Goal: Task Accomplishment & Management: Manage account settings

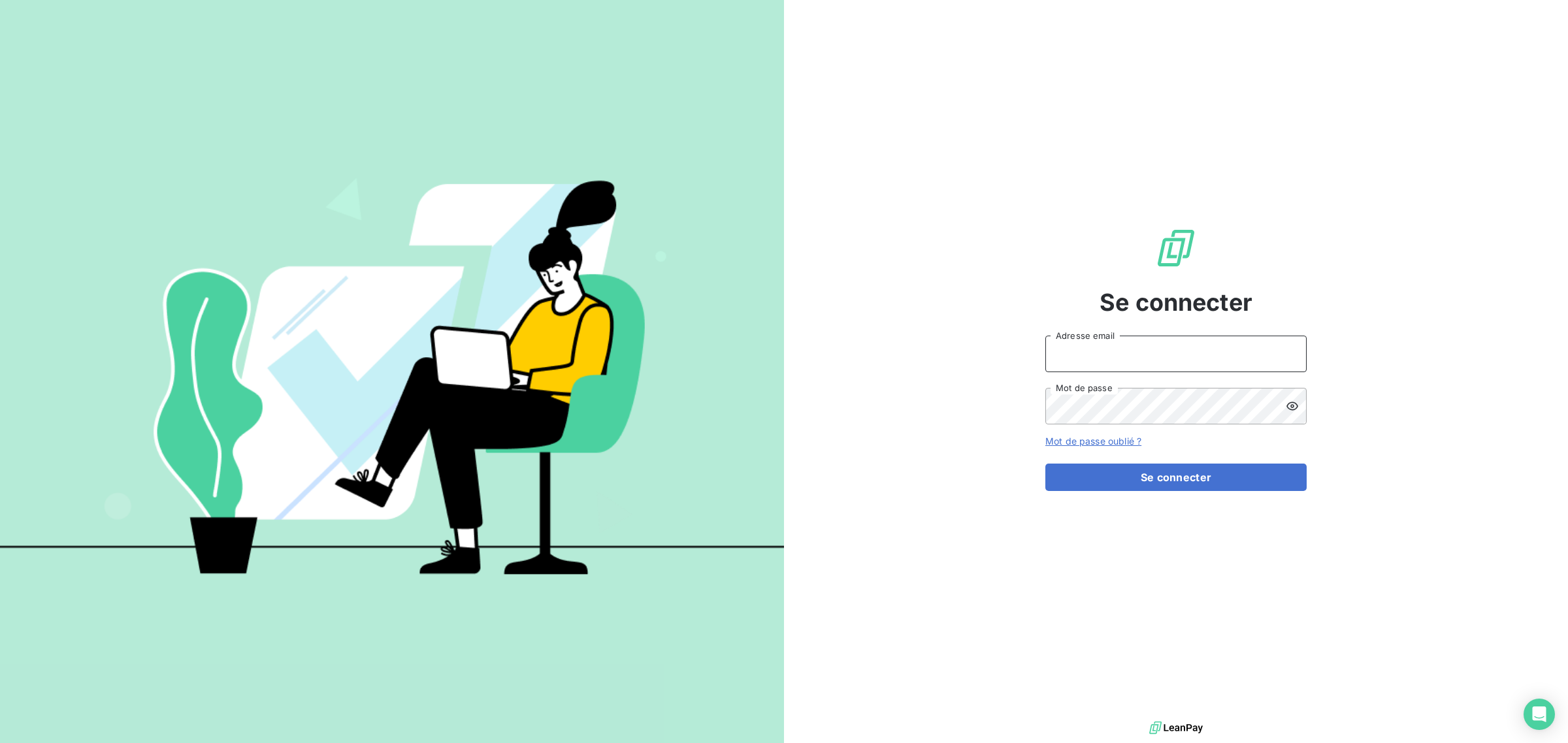
type input "[EMAIL_ADDRESS][DOMAIN_NAME]"
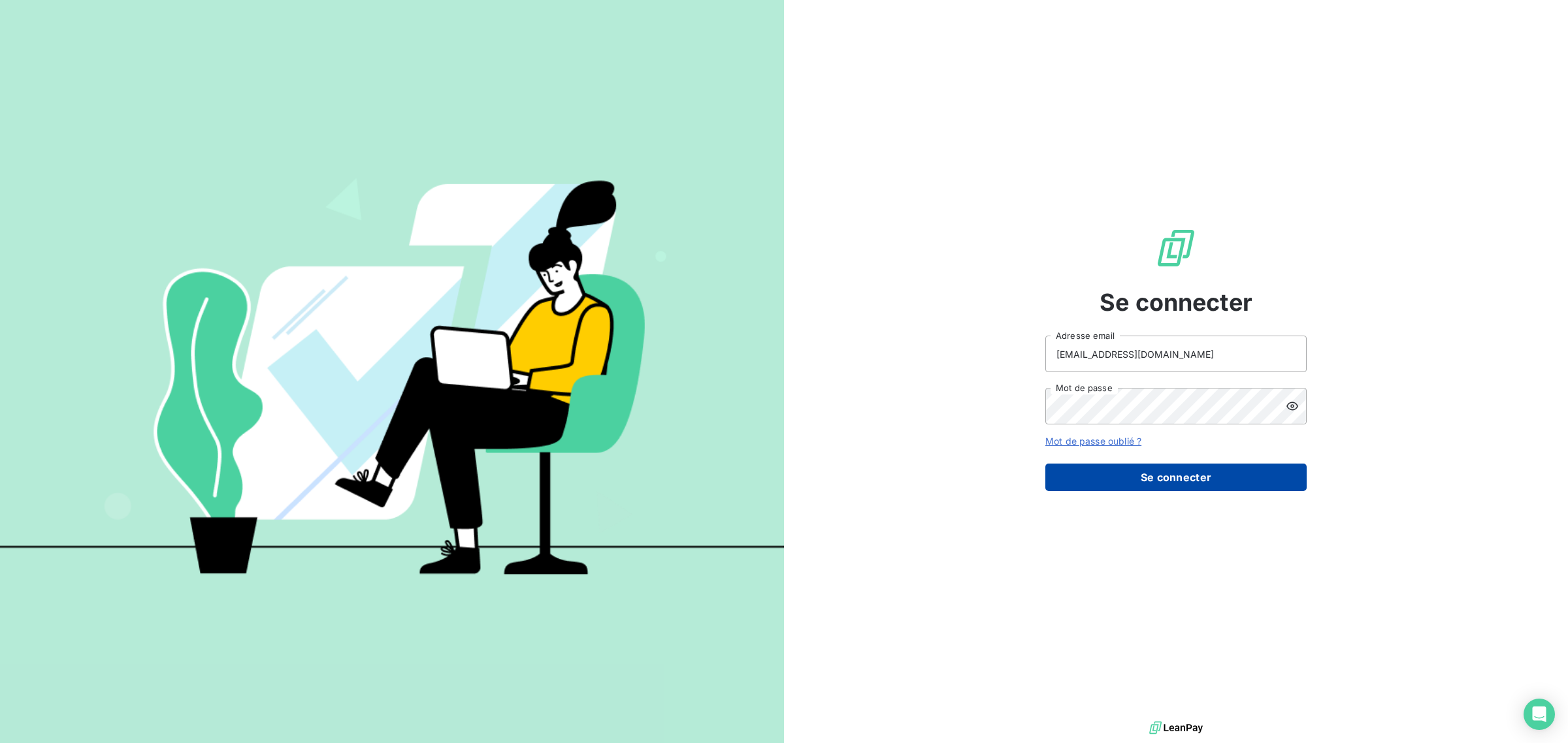
click at [1203, 481] on button "Se connecter" at bounding box center [1175, 477] width 261 height 28
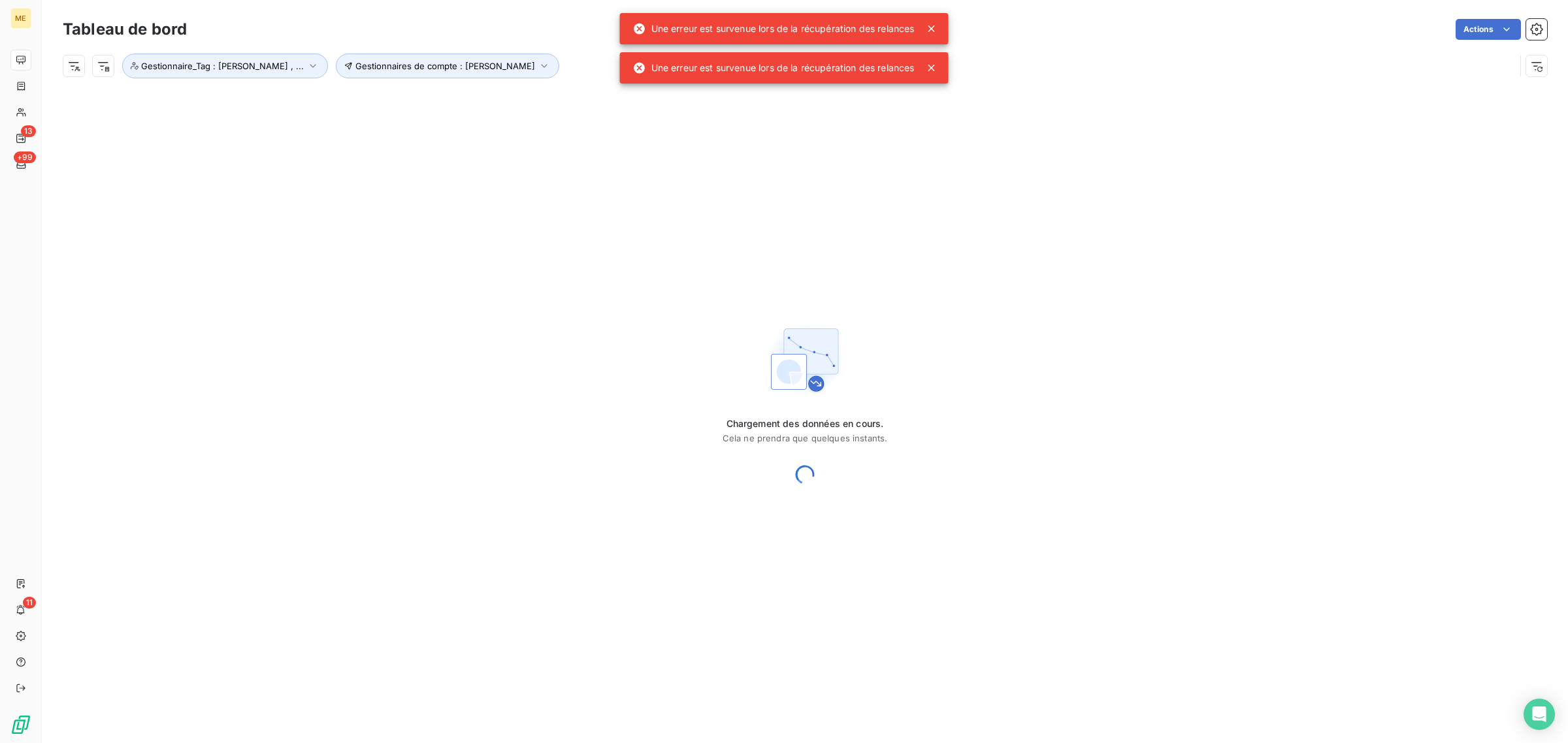
click at [933, 73] on icon at bounding box center [931, 67] width 13 height 13
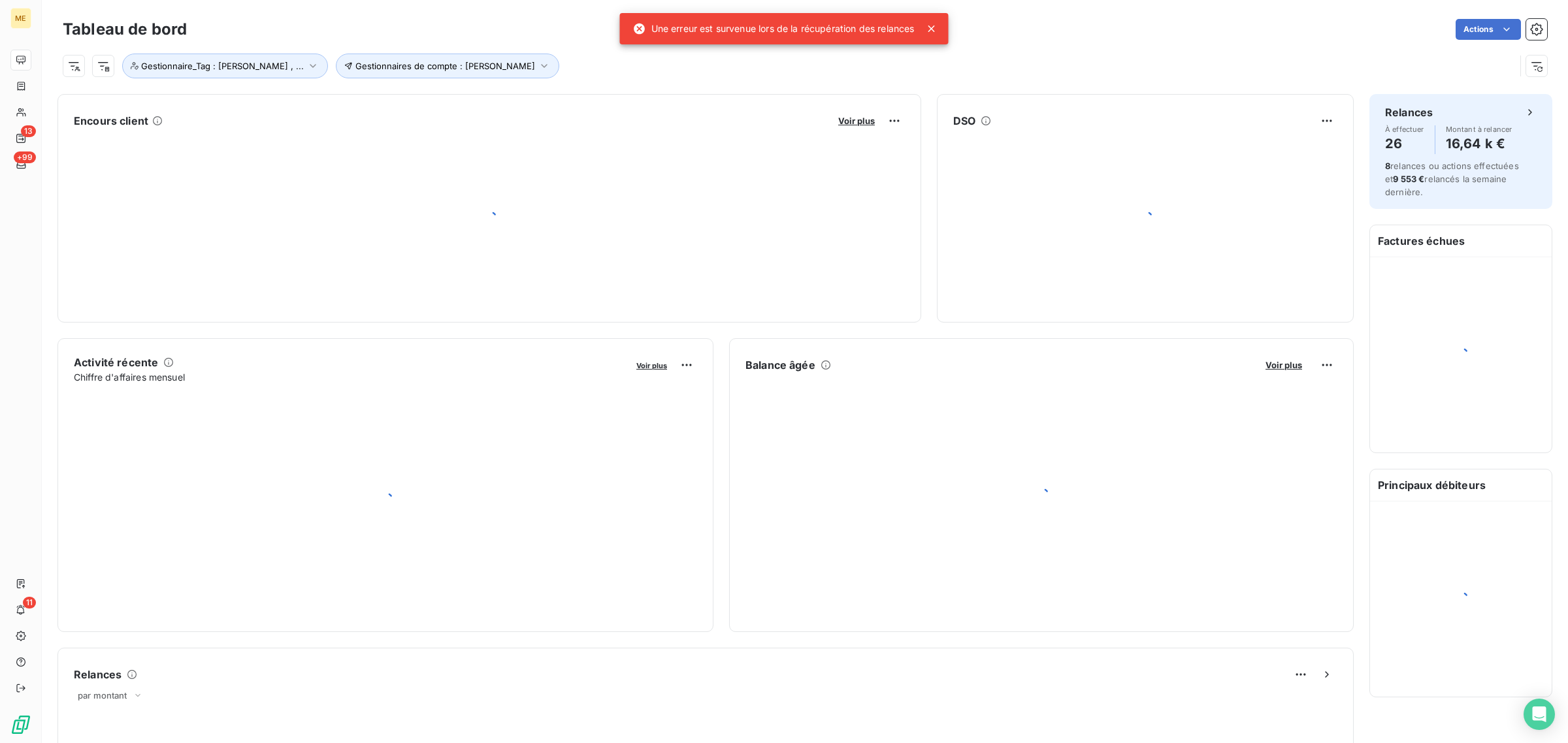
click at [933, 28] on icon at bounding box center [932, 28] width 7 height 7
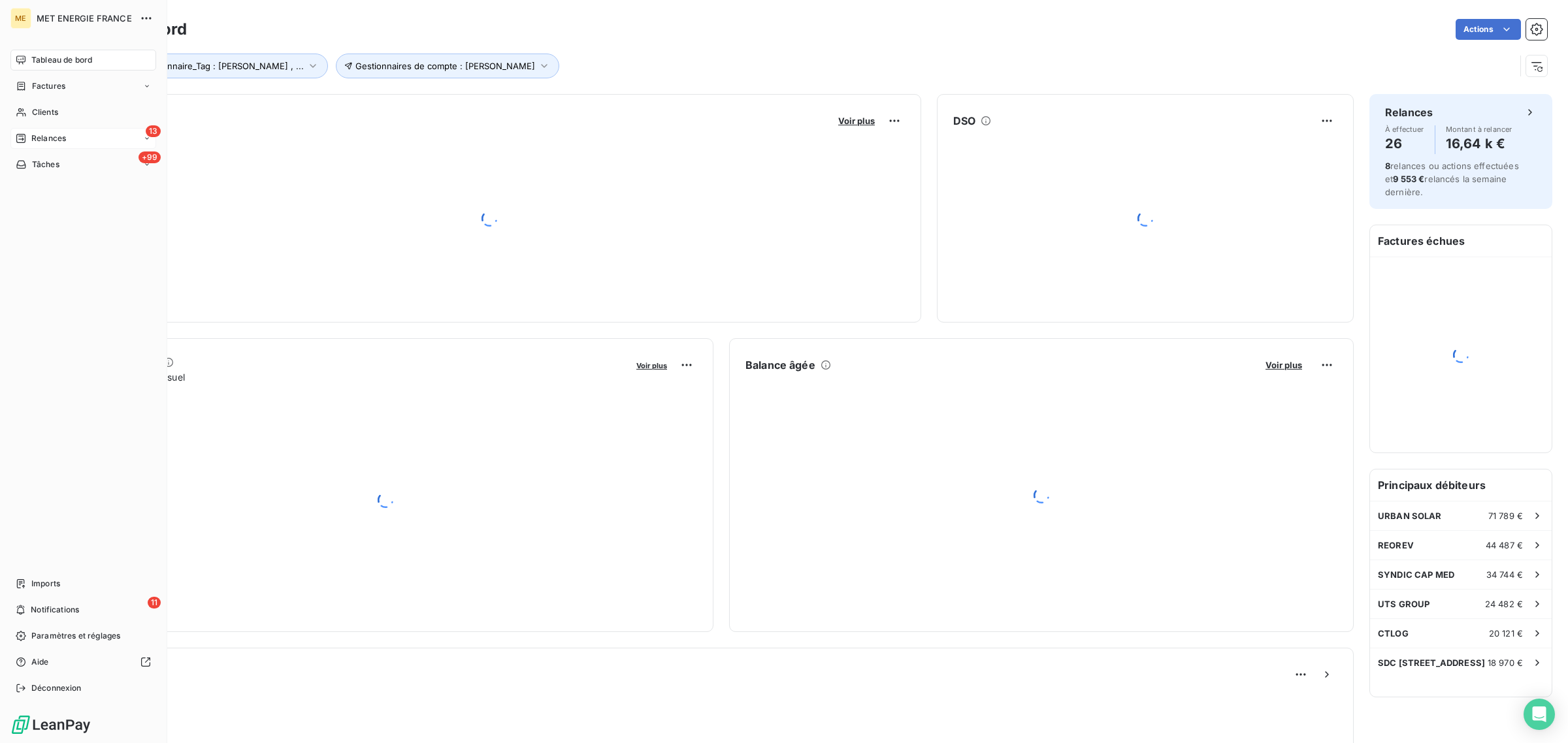
click at [26, 138] on icon at bounding box center [21, 138] width 10 height 10
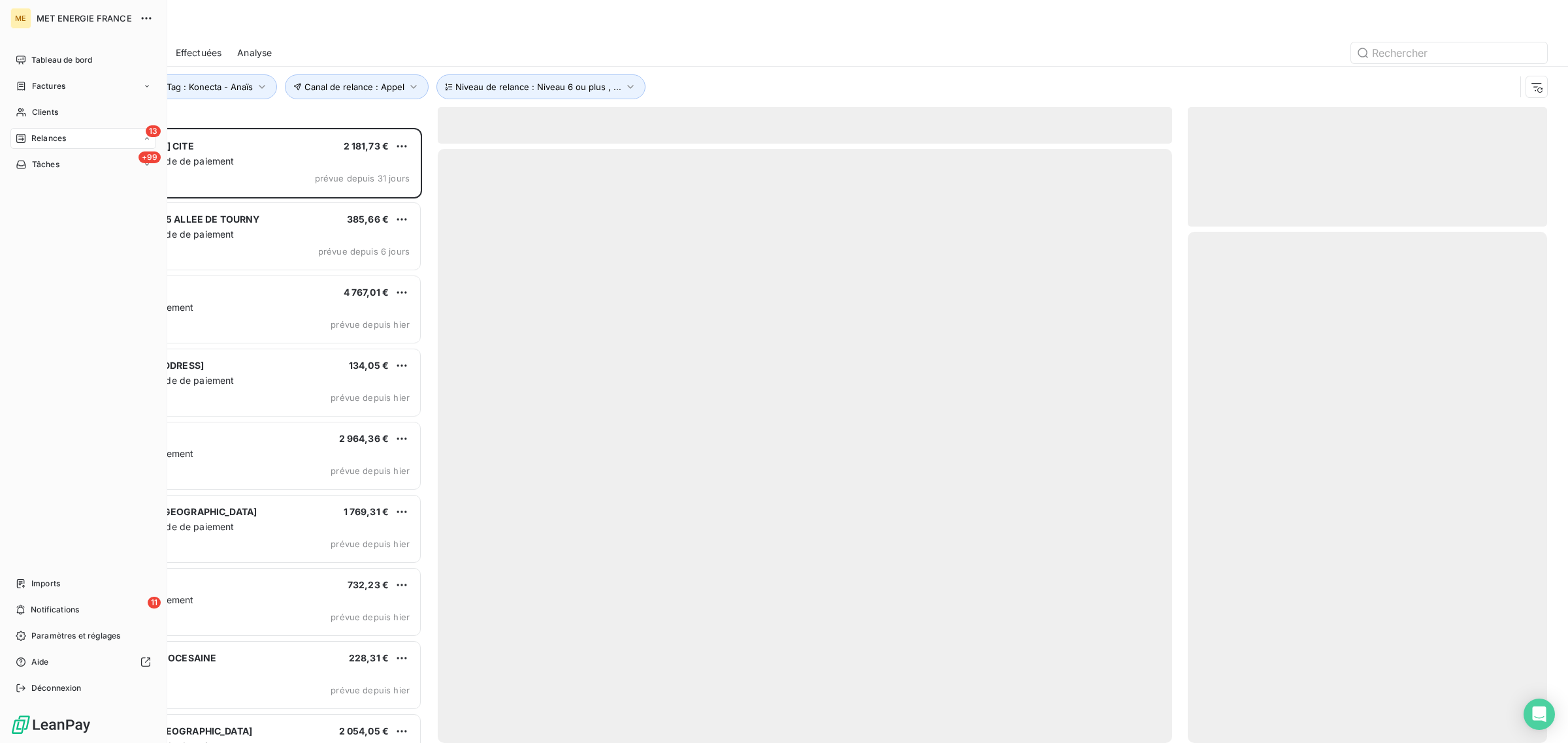
scroll to position [602, 347]
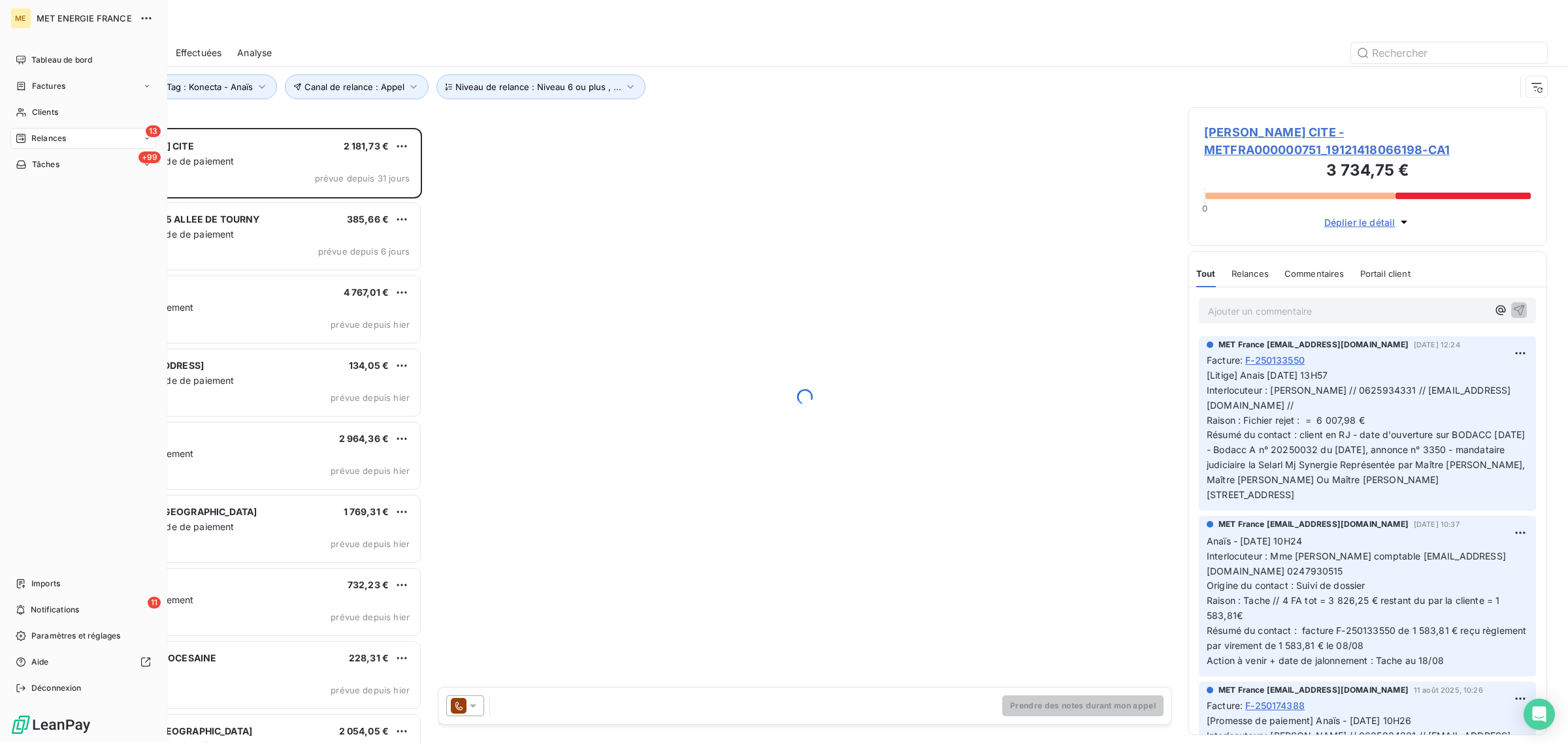
click at [21, 136] on icon at bounding box center [21, 138] width 9 height 9
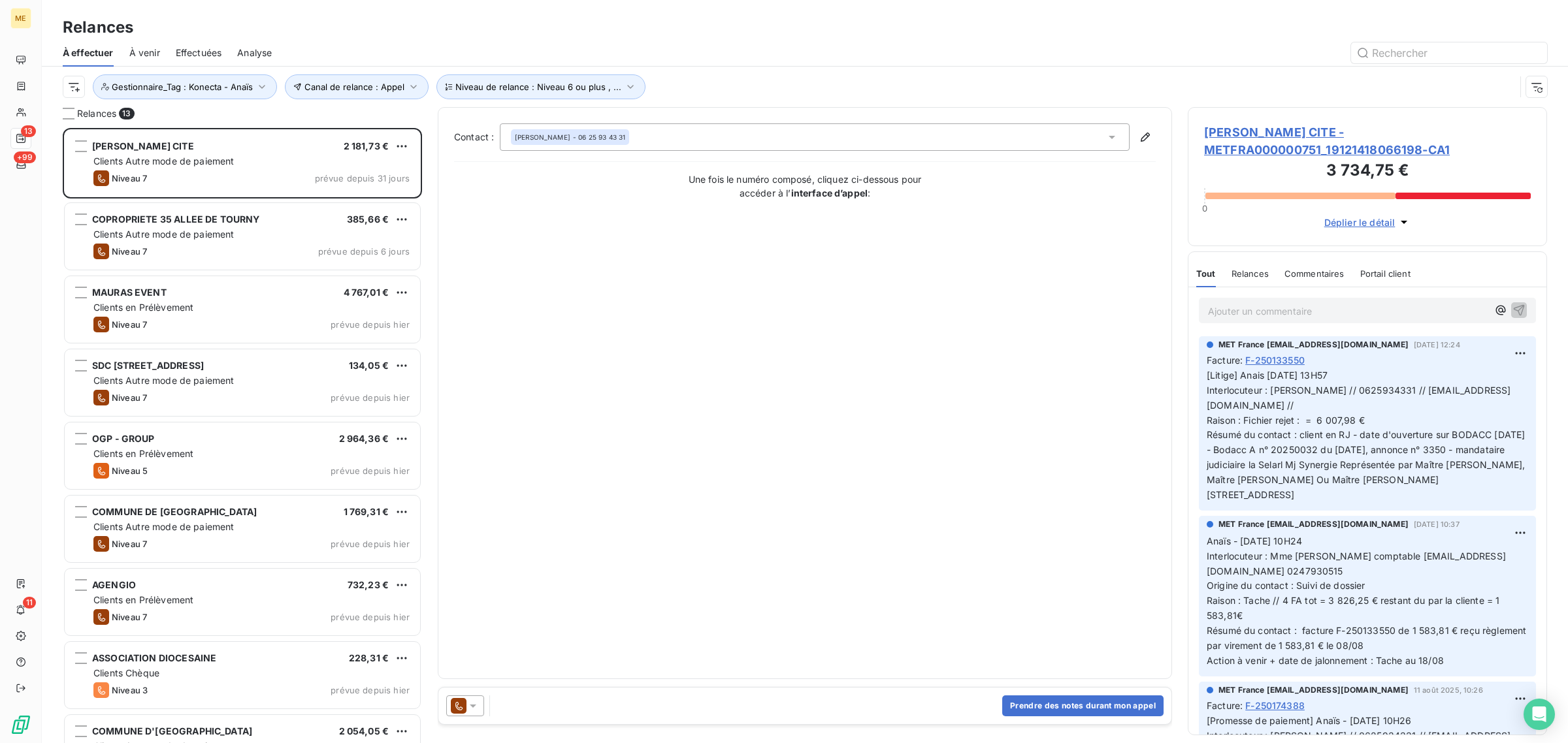
click at [220, 51] on span "Effectuées" at bounding box center [199, 52] width 46 height 13
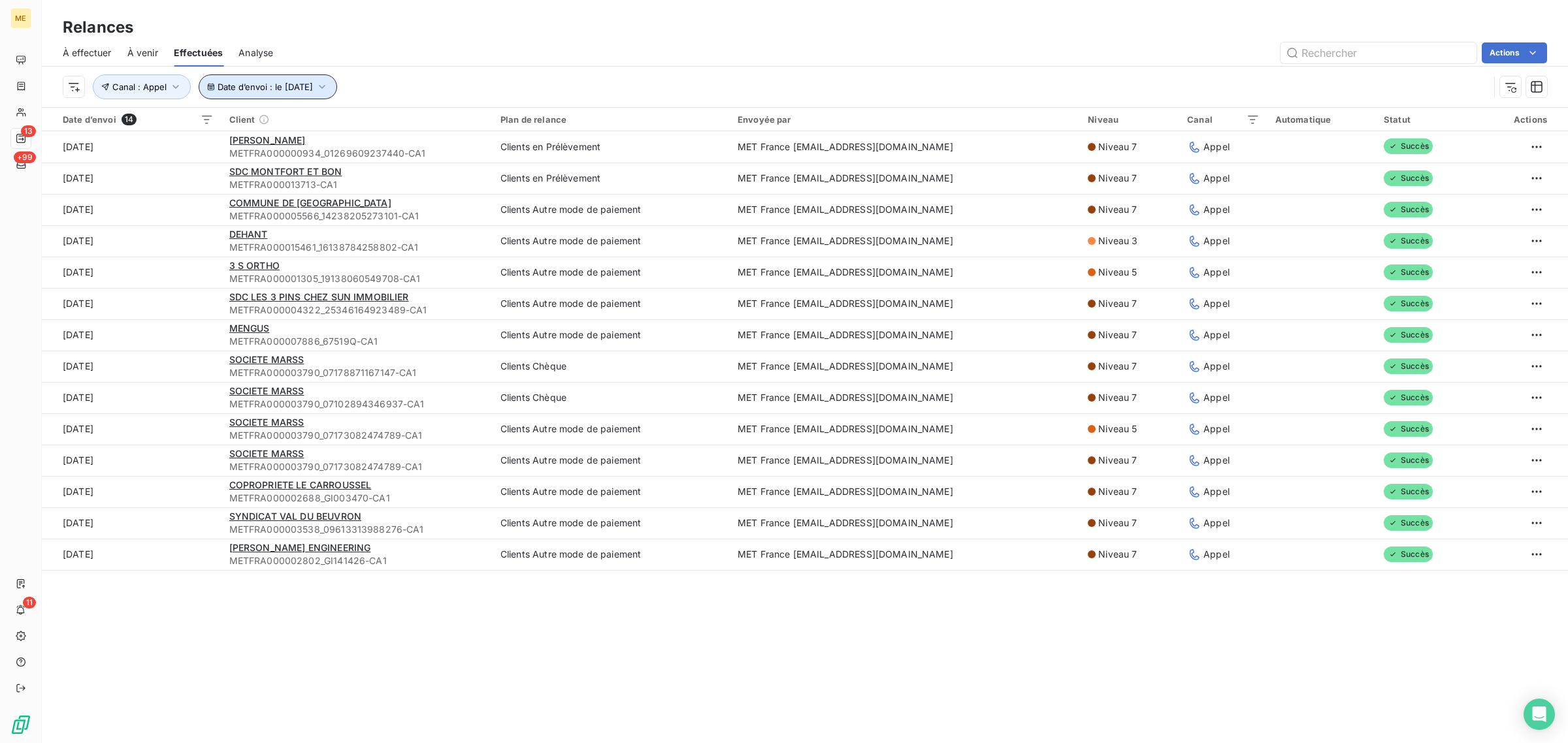
click at [259, 87] on span "Date d’envoi : le [DATE]" at bounding box center [265, 87] width 96 height 10
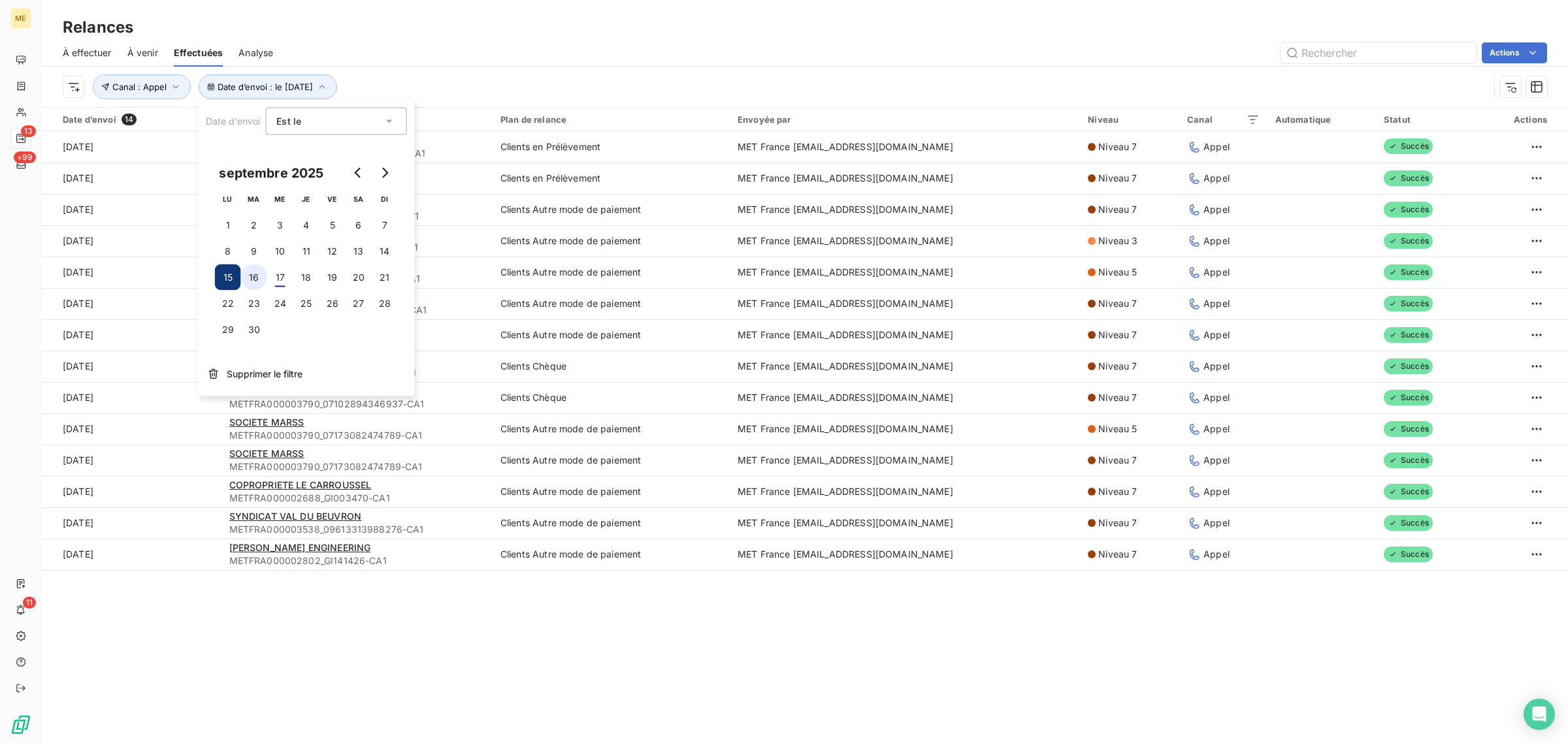
click at [265, 282] on button "16" at bounding box center [253, 277] width 26 height 26
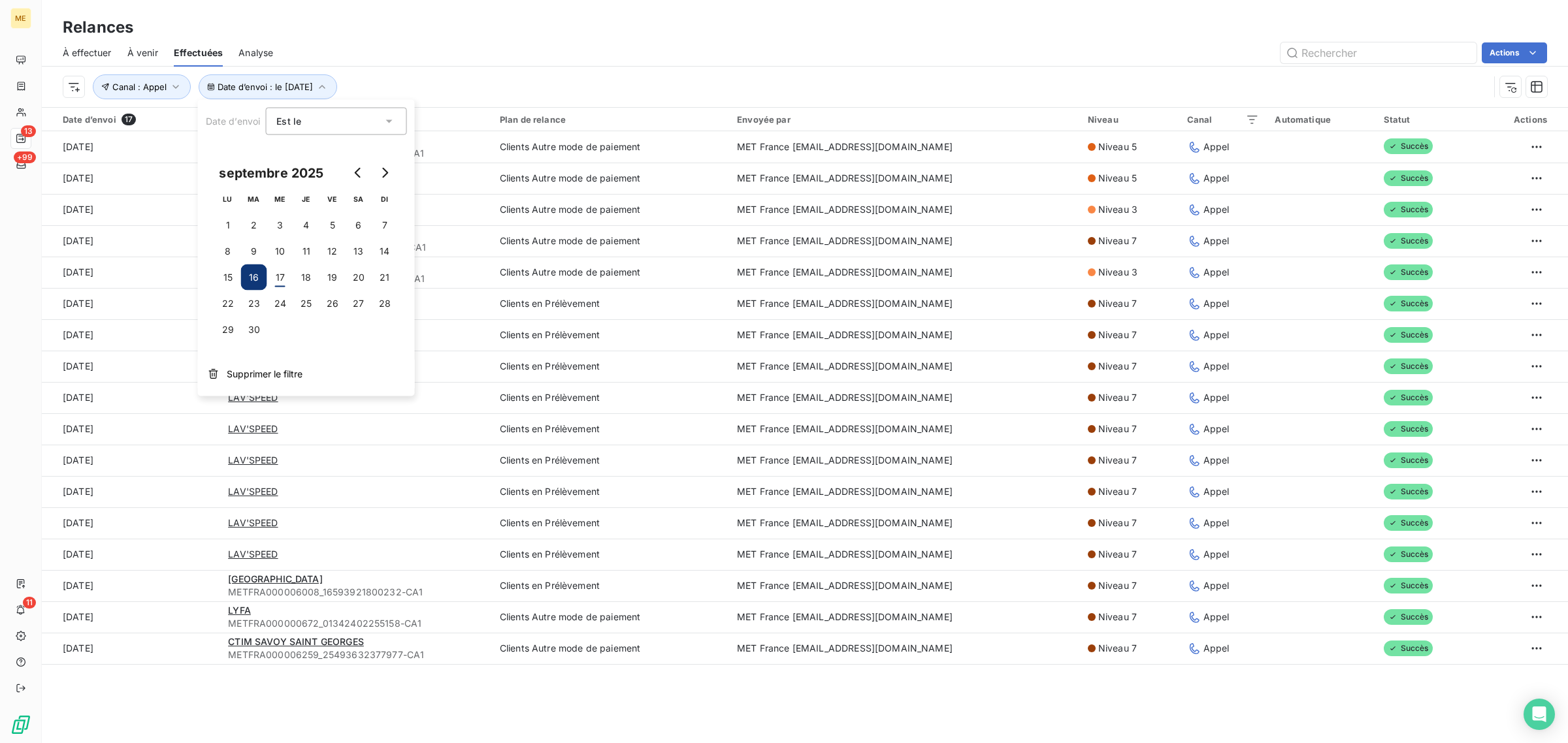
click at [609, 63] on div "Actions" at bounding box center [917, 53] width 1258 height 21
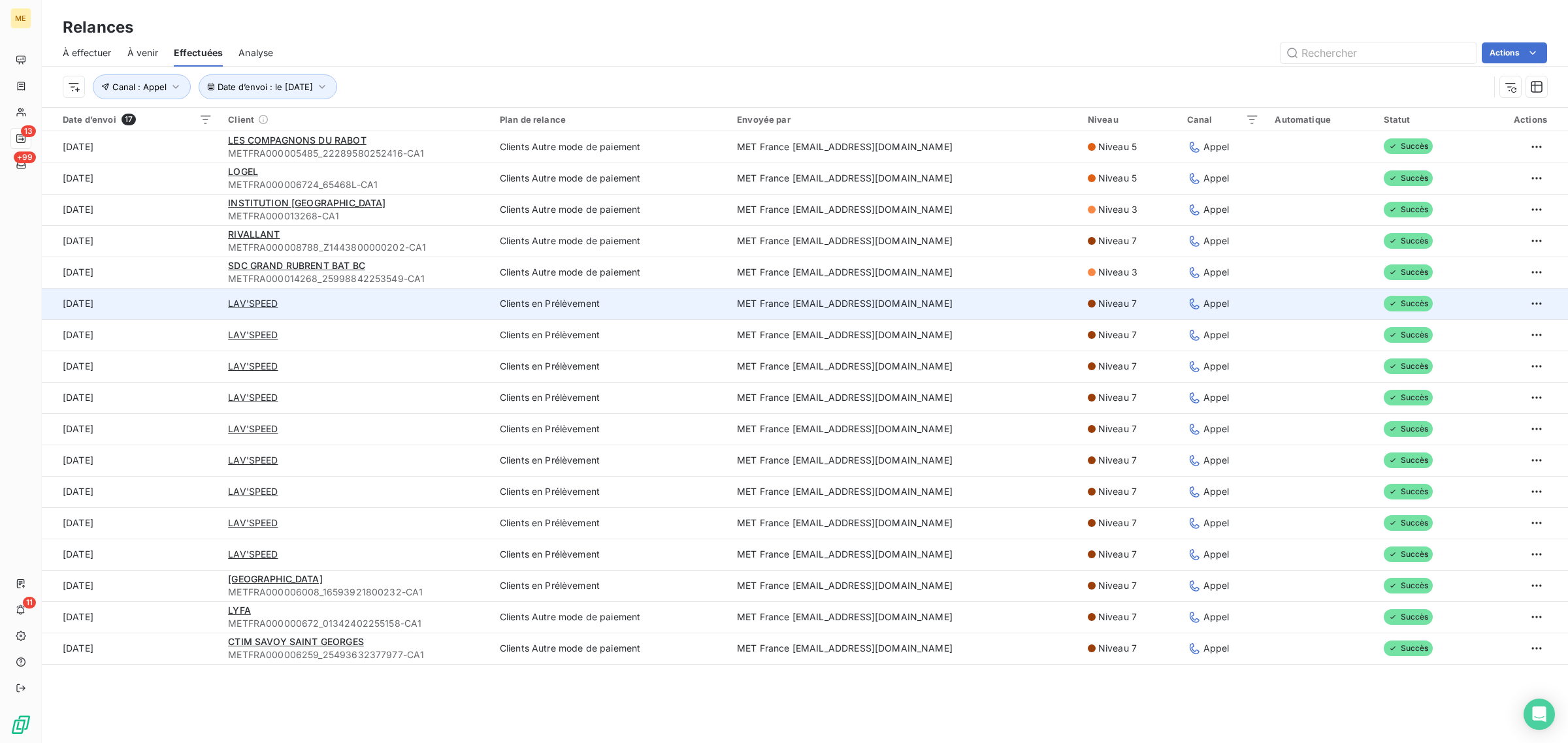
click at [197, 312] on td "[DATE]" at bounding box center [131, 303] width 179 height 31
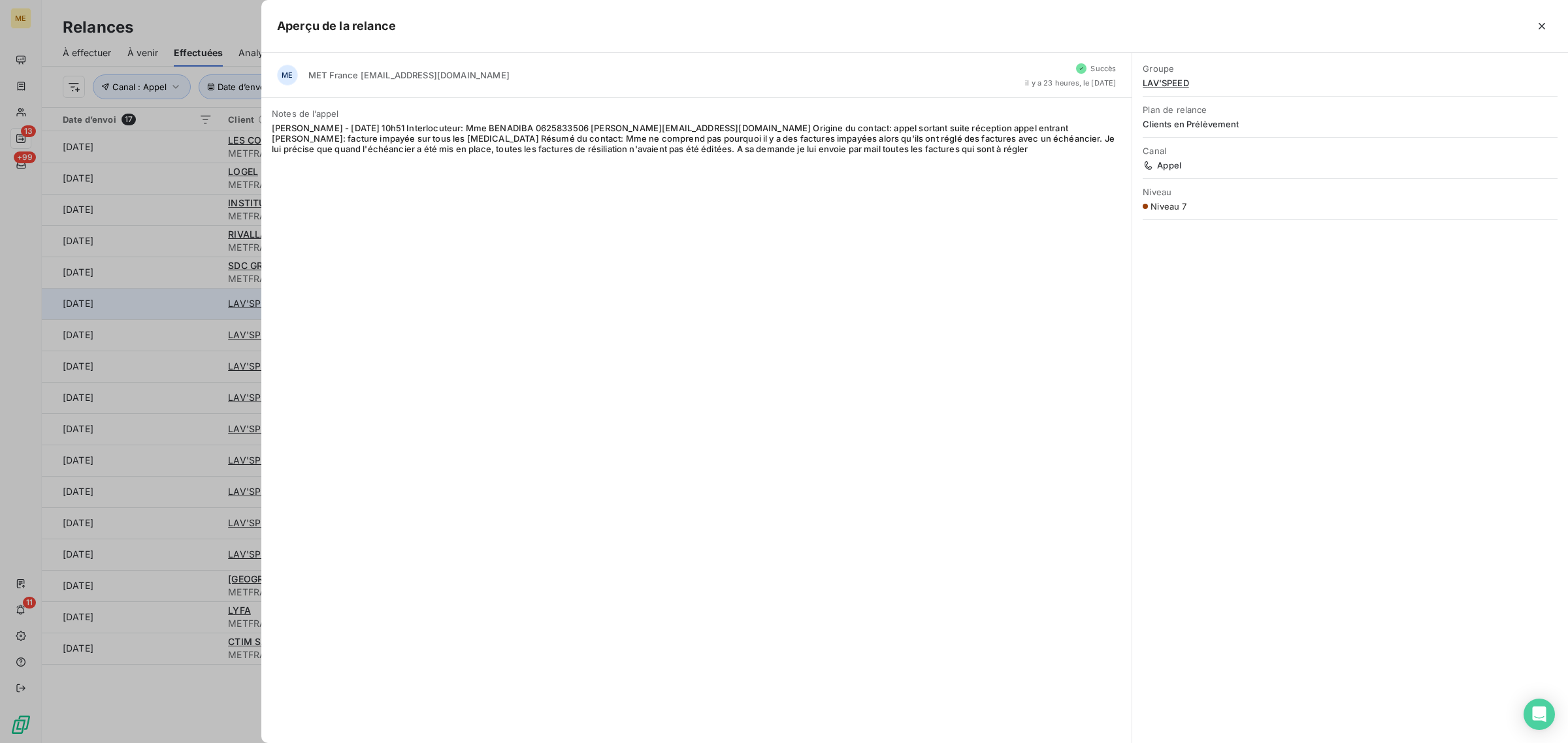
click at [197, 312] on div at bounding box center [784, 372] width 1568 height 743
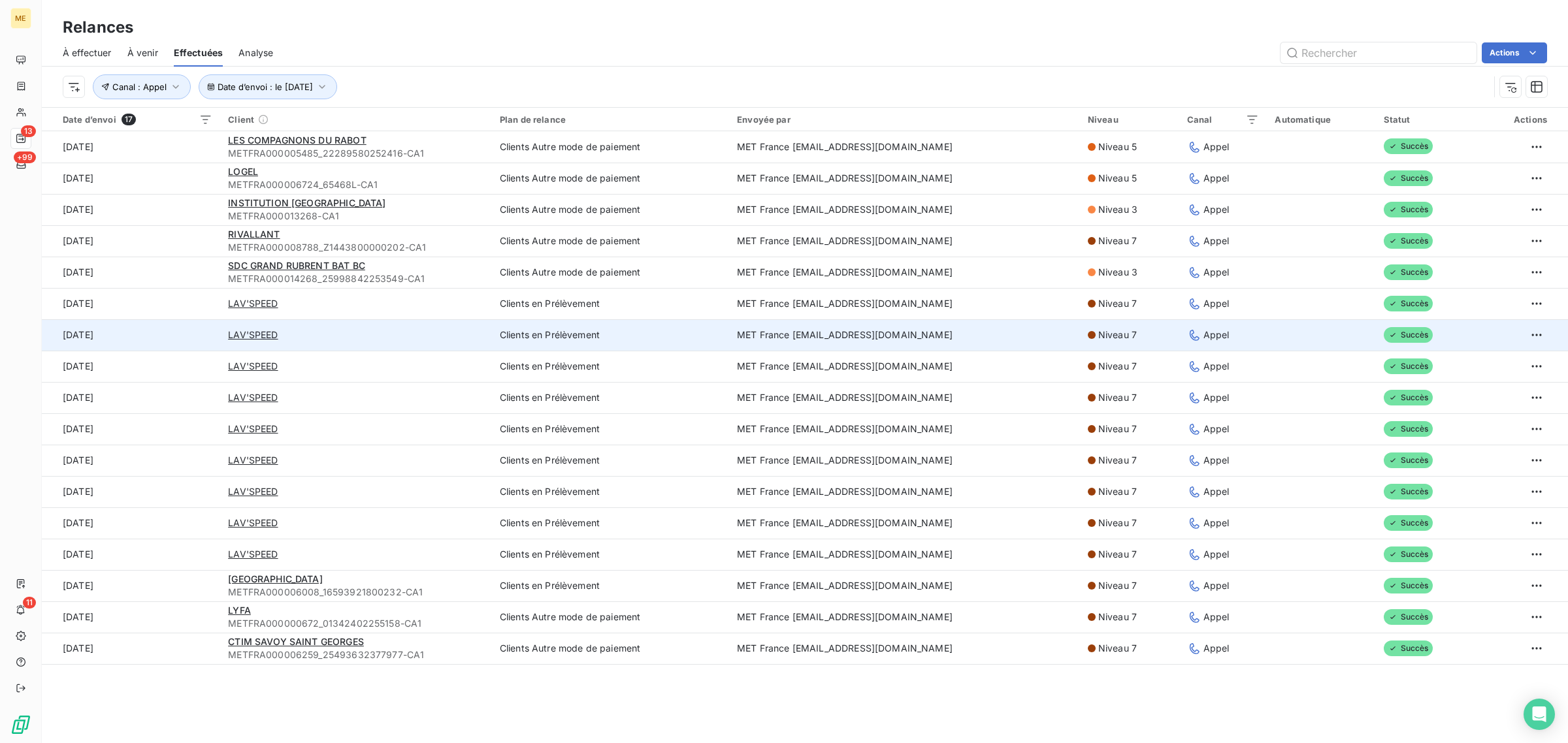
click at [199, 334] on td "[DATE]" at bounding box center [131, 335] width 179 height 31
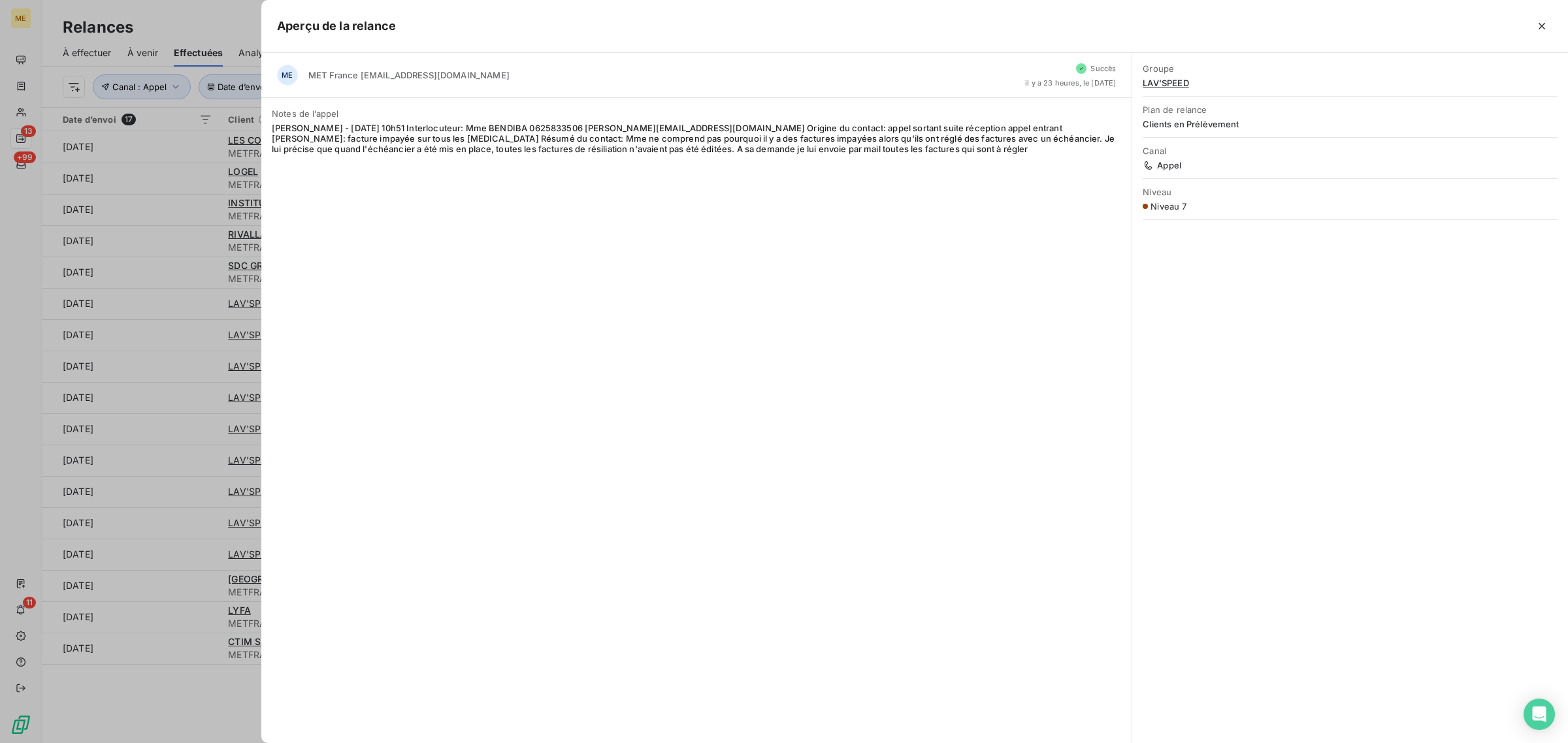
click at [199, 339] on div at bounding box center [784, 372] width 1568 height 743
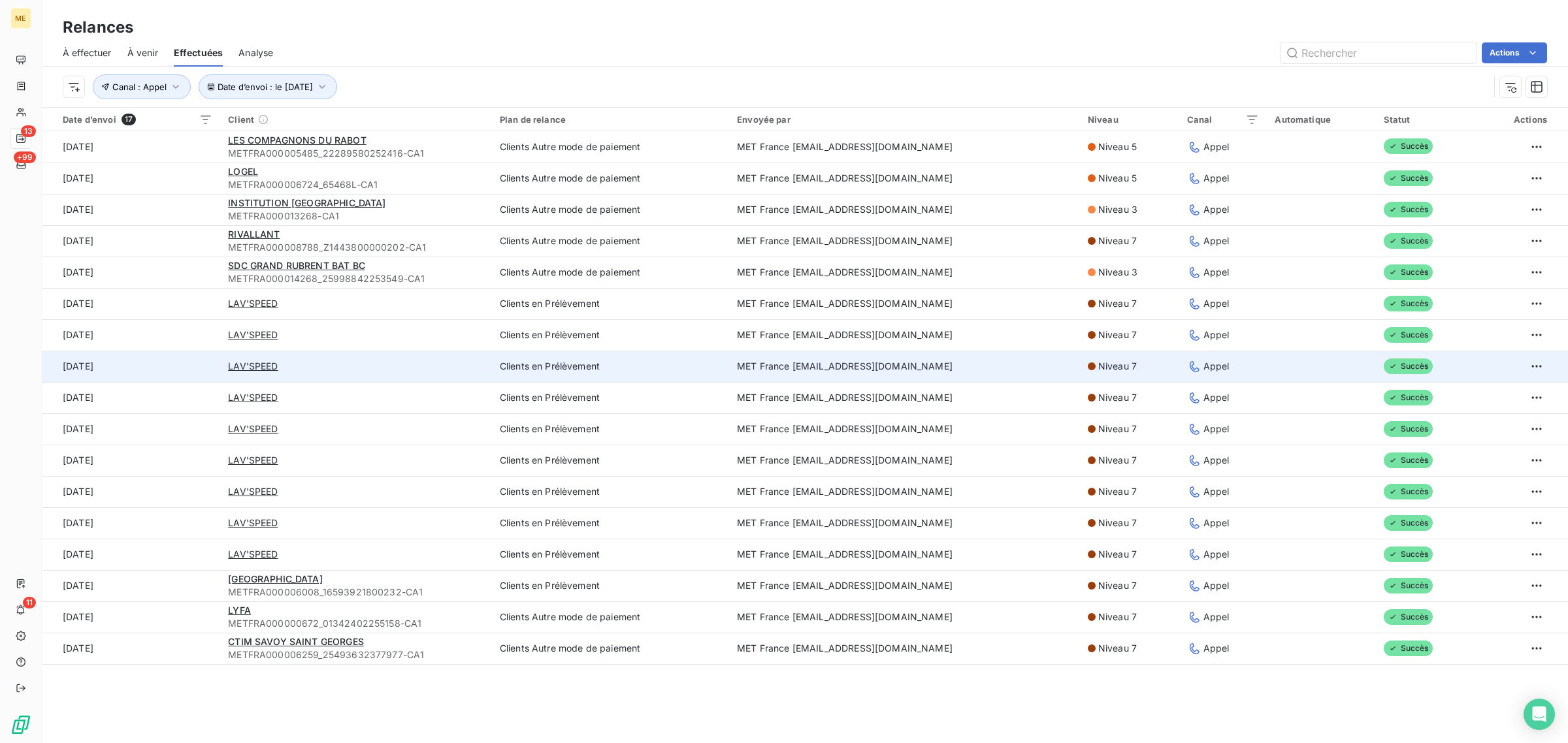
click at [198, 354] on td "[DATE]" at bounding box center [131, 366] width 179 height 31
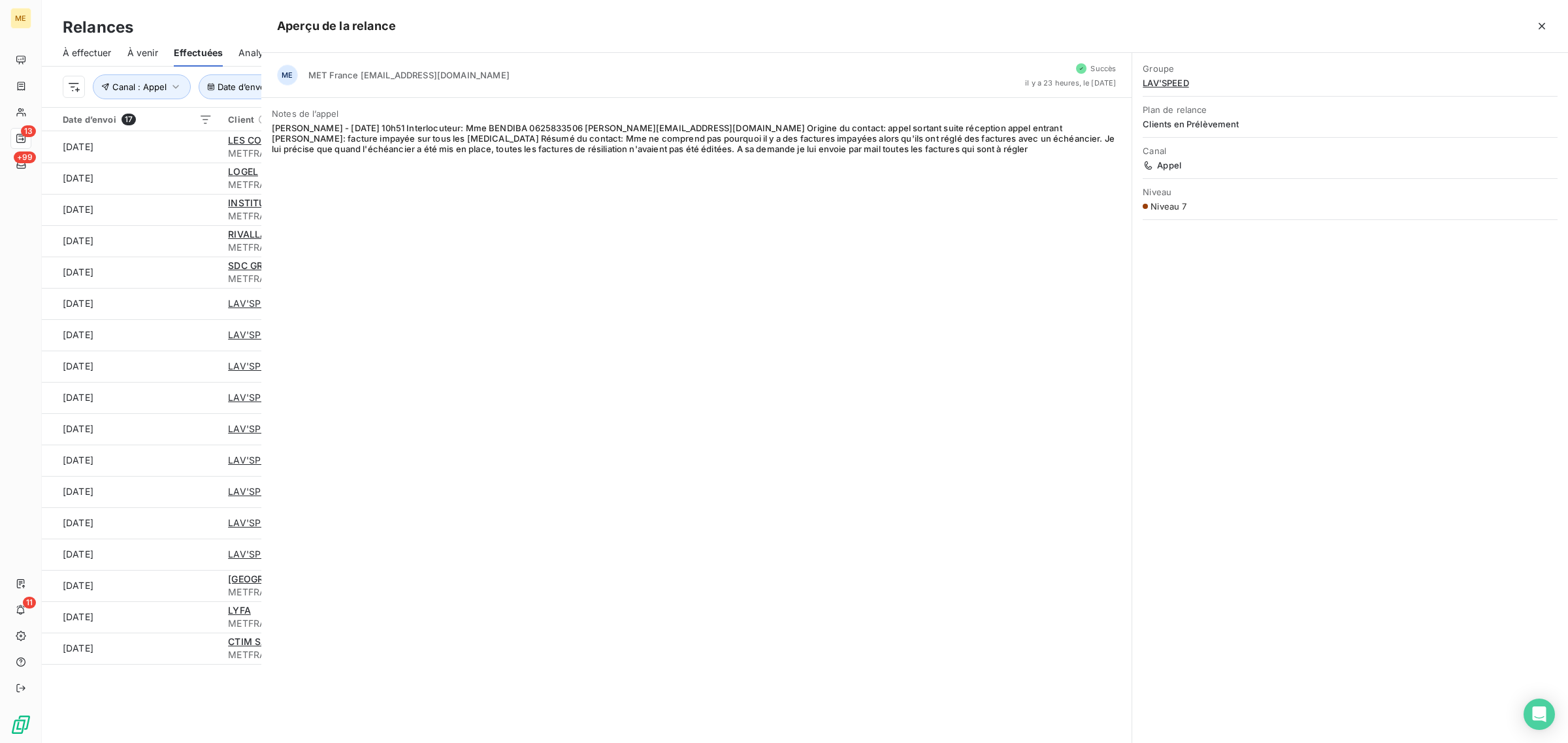
click at [196, 366] on div at bounding box center [784, 372] width 1568 height 743
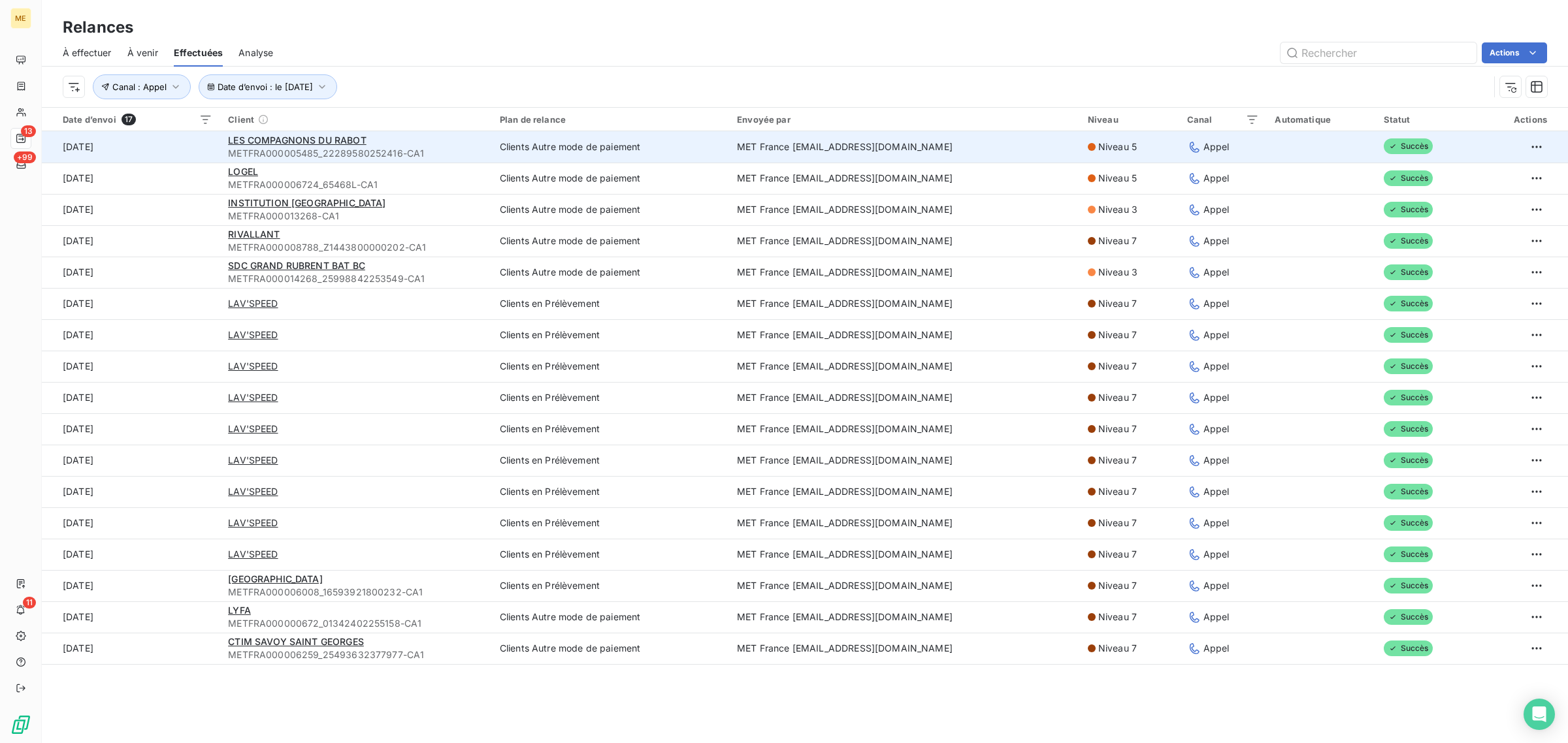
click at [220, 142] on td "LES COMPAGNONS DU RABOT METFRA000005485_22289580252416-CA1" at bounding box center [355, 147] width 271 height 31
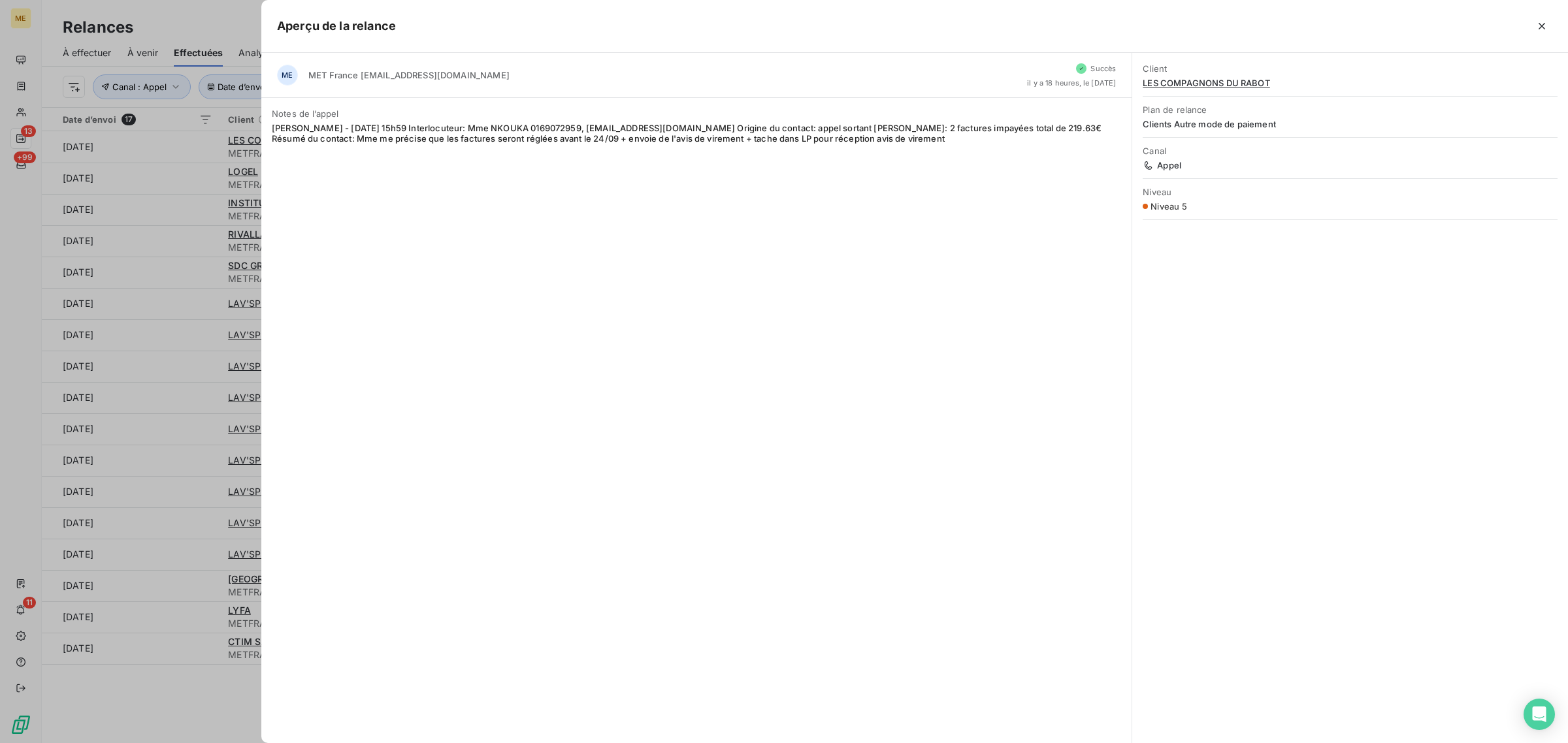
click at [208, 183] on div at bounding box center [784, 372] width 1568 height 743
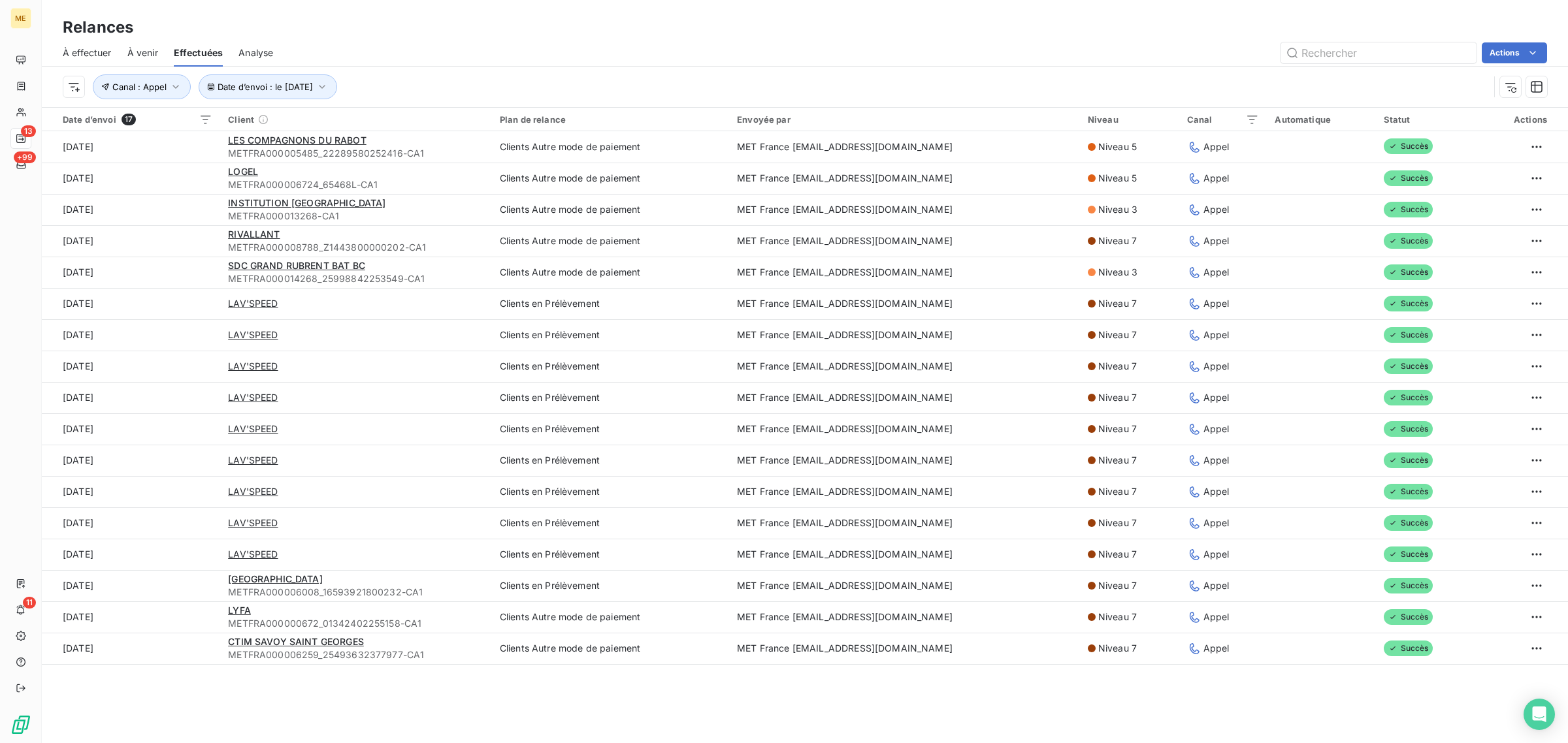
click at [208, 183] on td "[DATE]" at bounding box center [131, 179] width 179 height 31
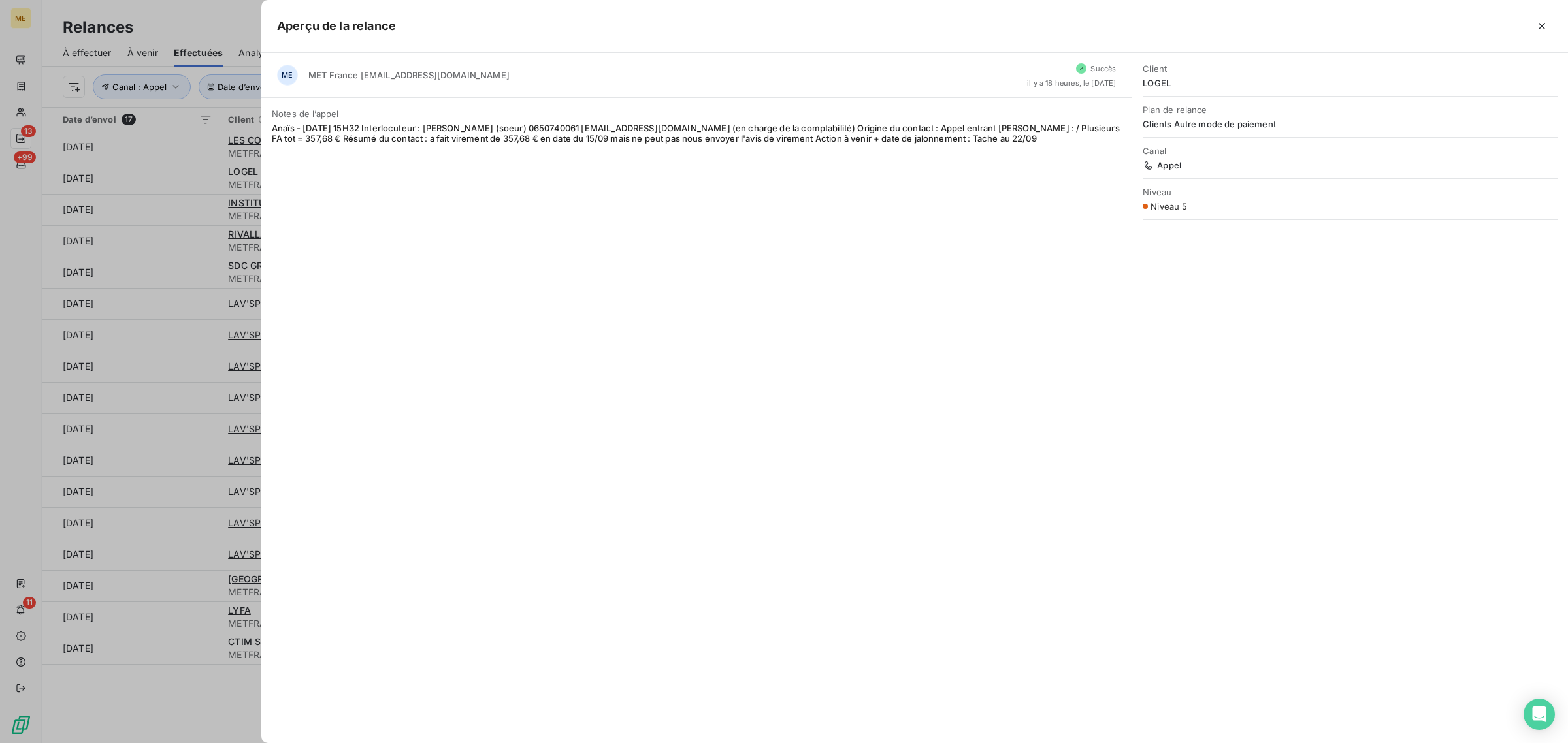
click at [208, 183] on div at bounding box center [784, 372] width 1568 height 743
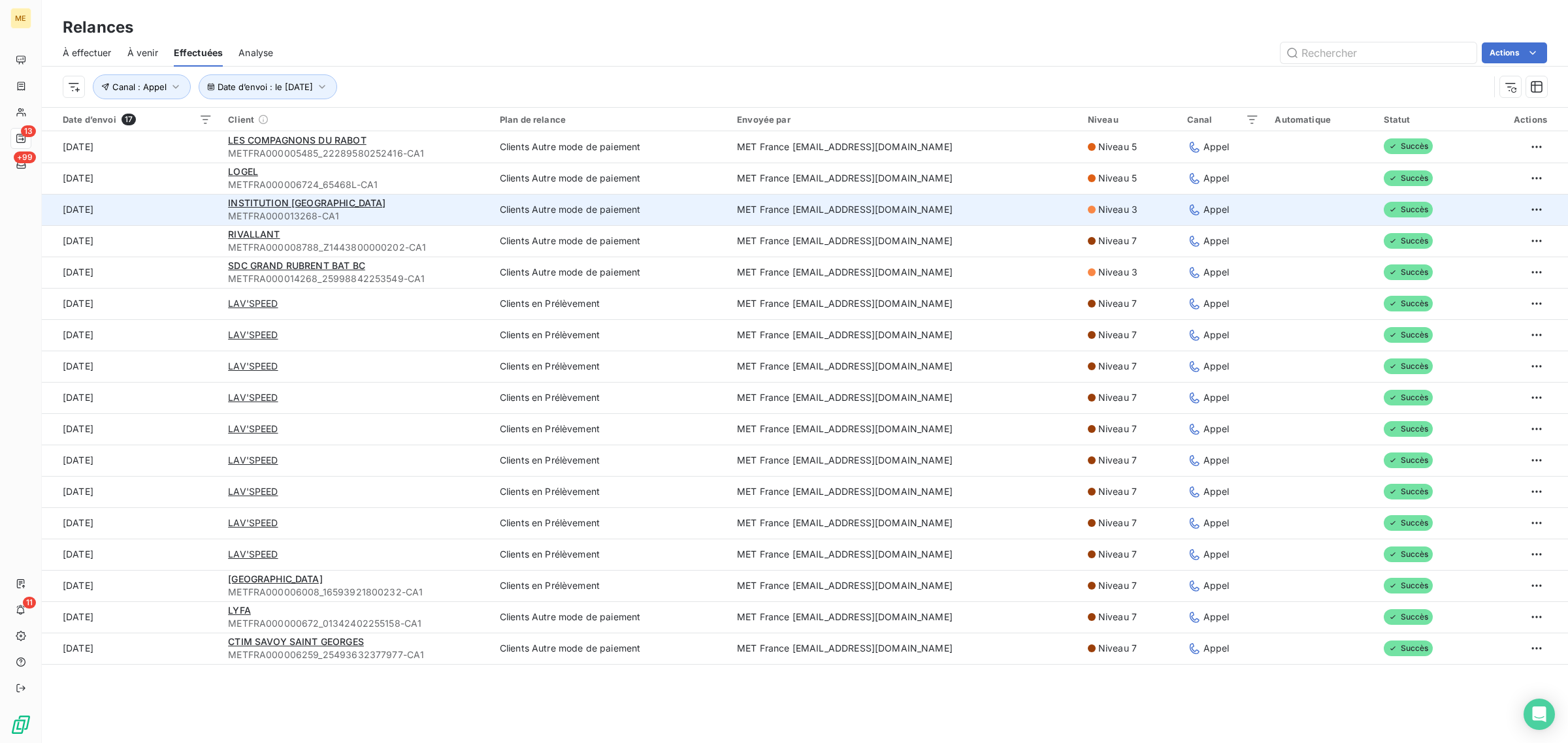
click at [204, 214] on td "[DATE]" at bounding box center [131, 209] width 179 height 31
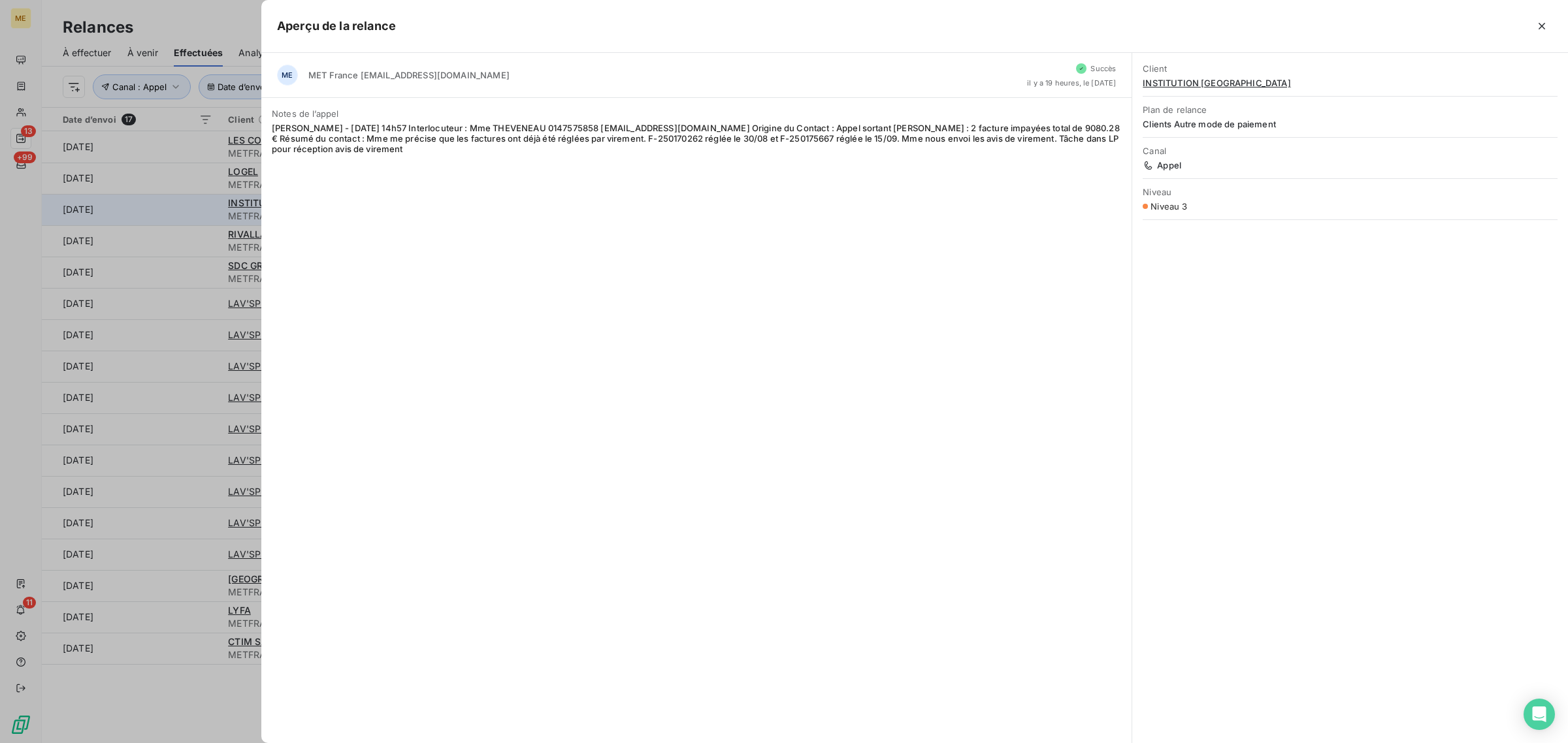
click at [204, 214] on div at bounding box center [784, 372] width 1568 height 743
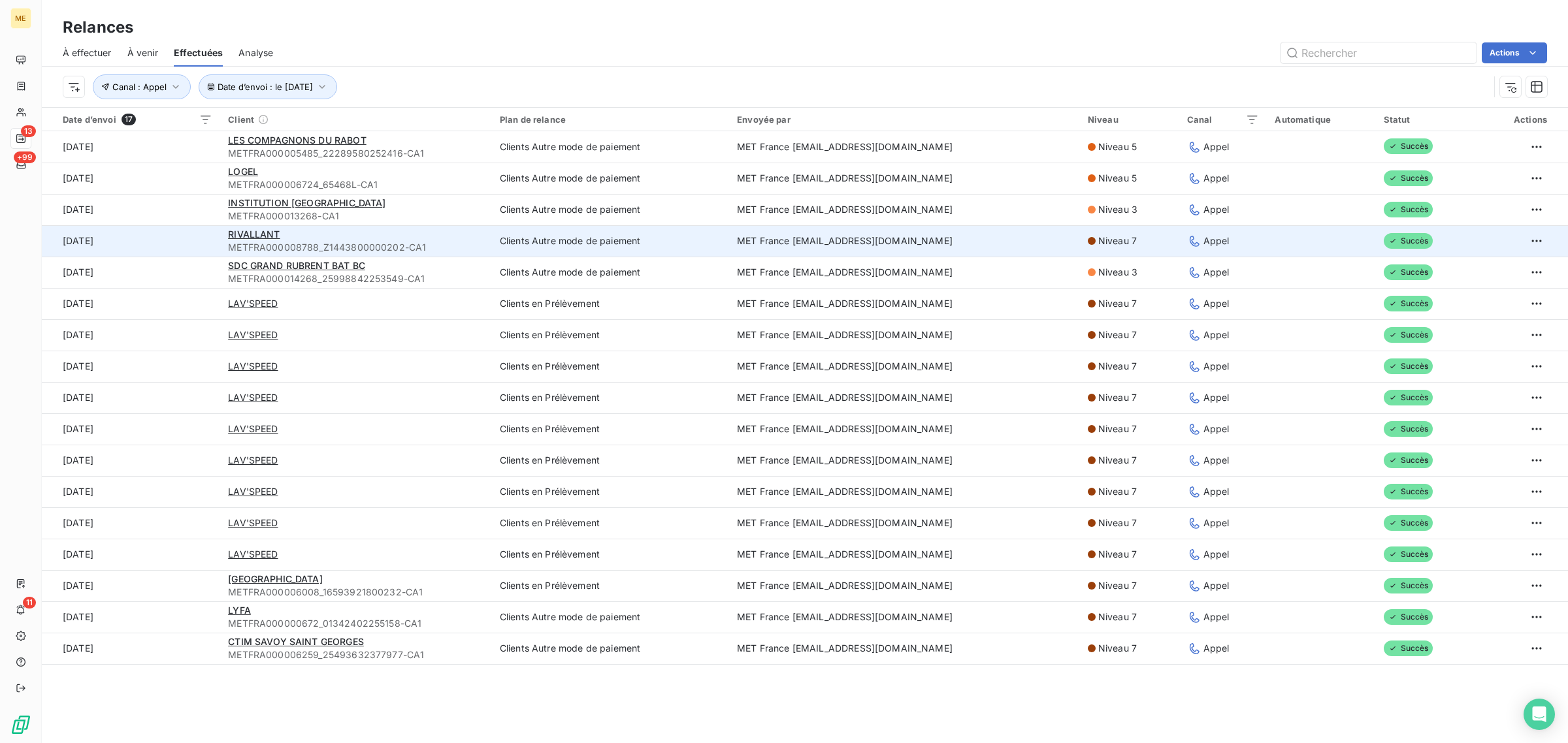
click at [194, 250] on td "[DATE]" at bounding box center [131, 241] width 179 height 31
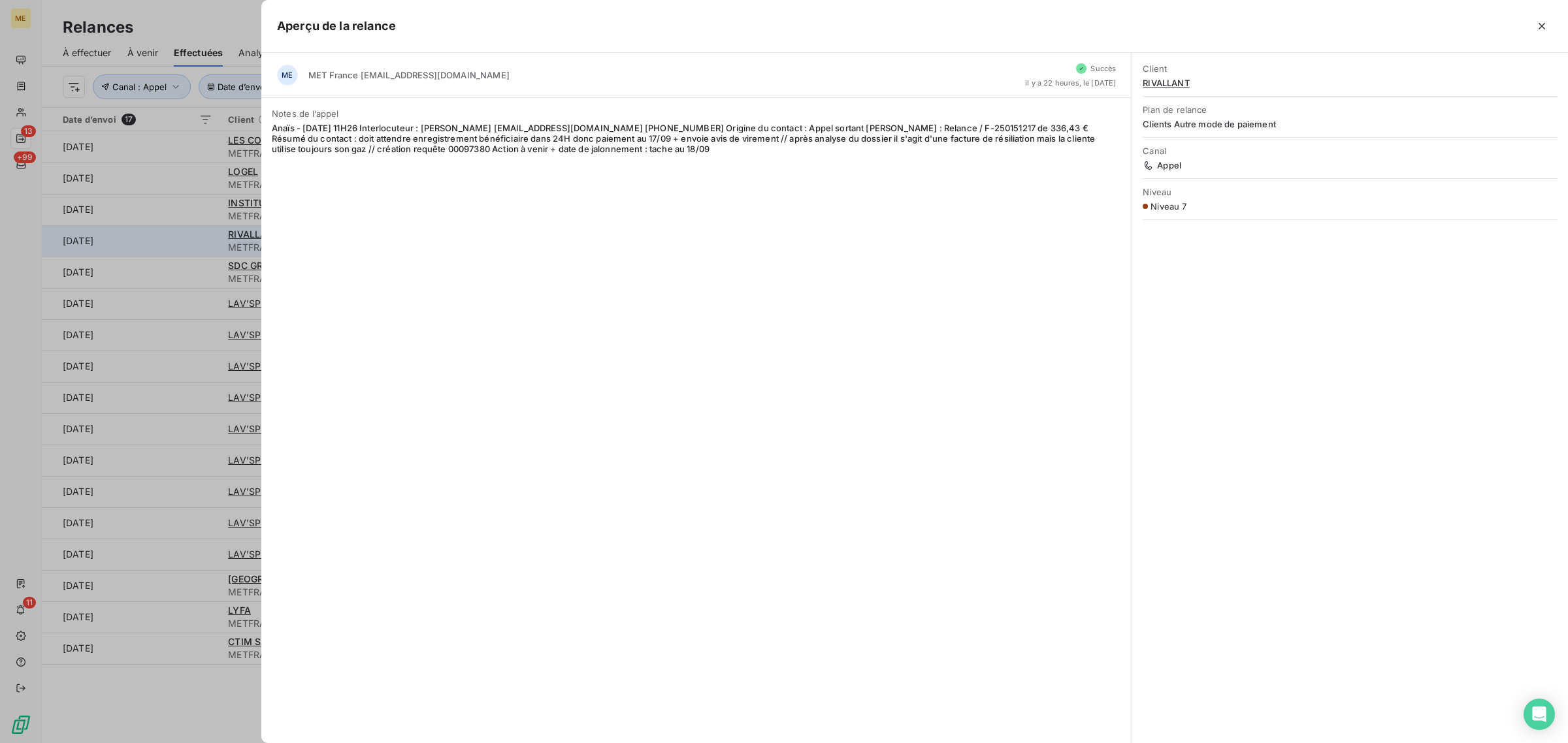
click at [194, 250] on div at bounding box center [784, 372] width 1568 height 743
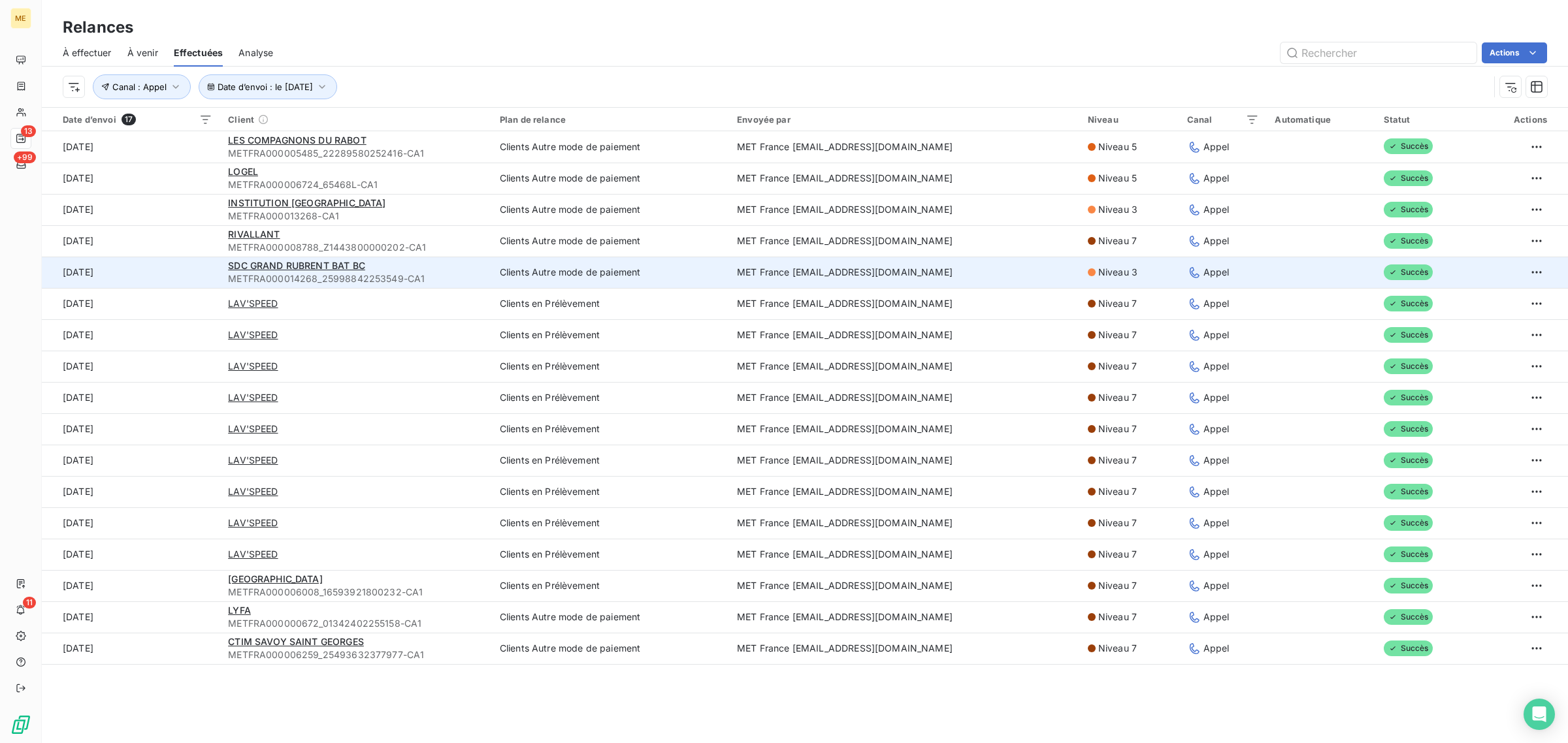
click at [194, 274] on td "[DATE]" at bounding box center [131, 272] width 179 height 31
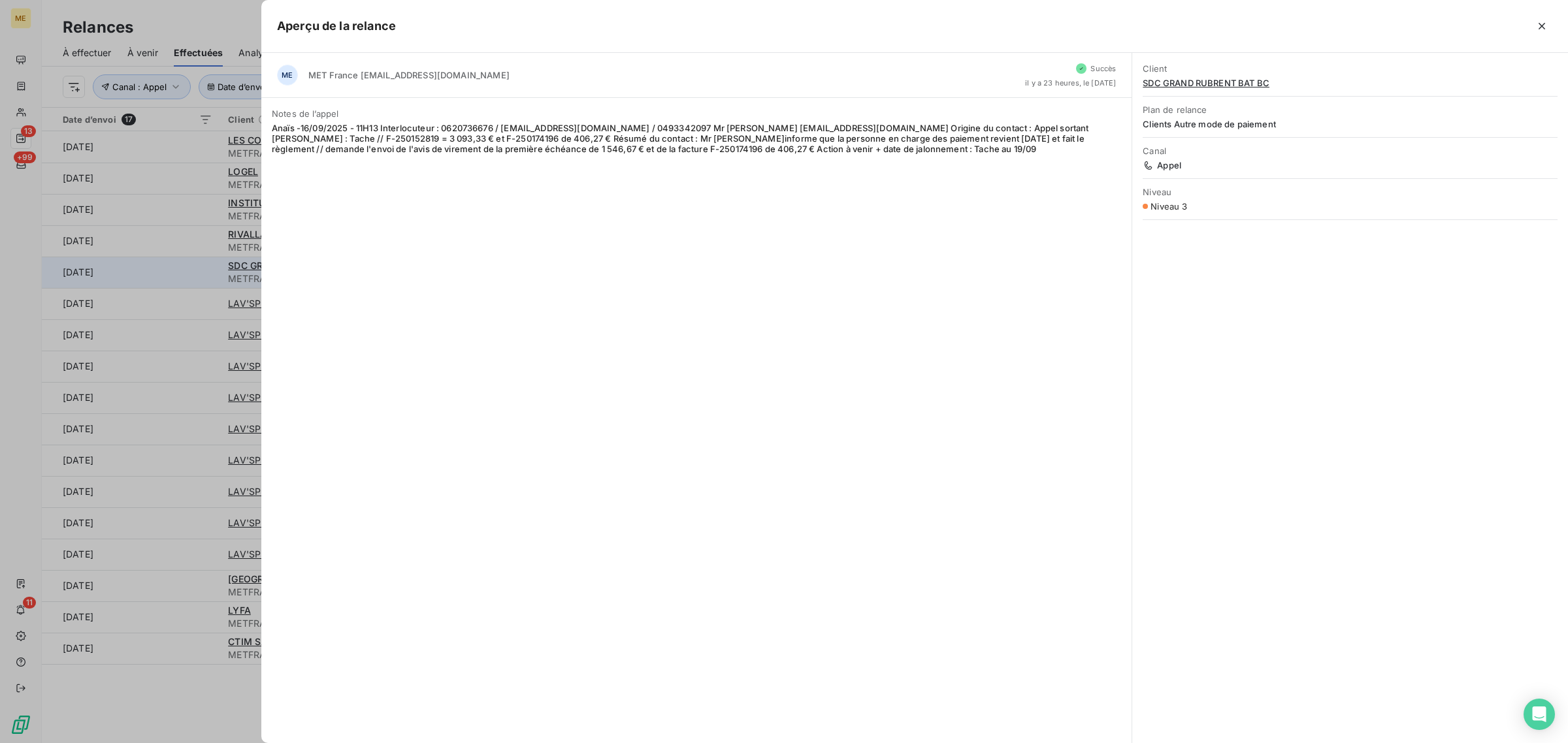
click at [194, 274] on div at bounding box center [784, 372] width 1568 height 743
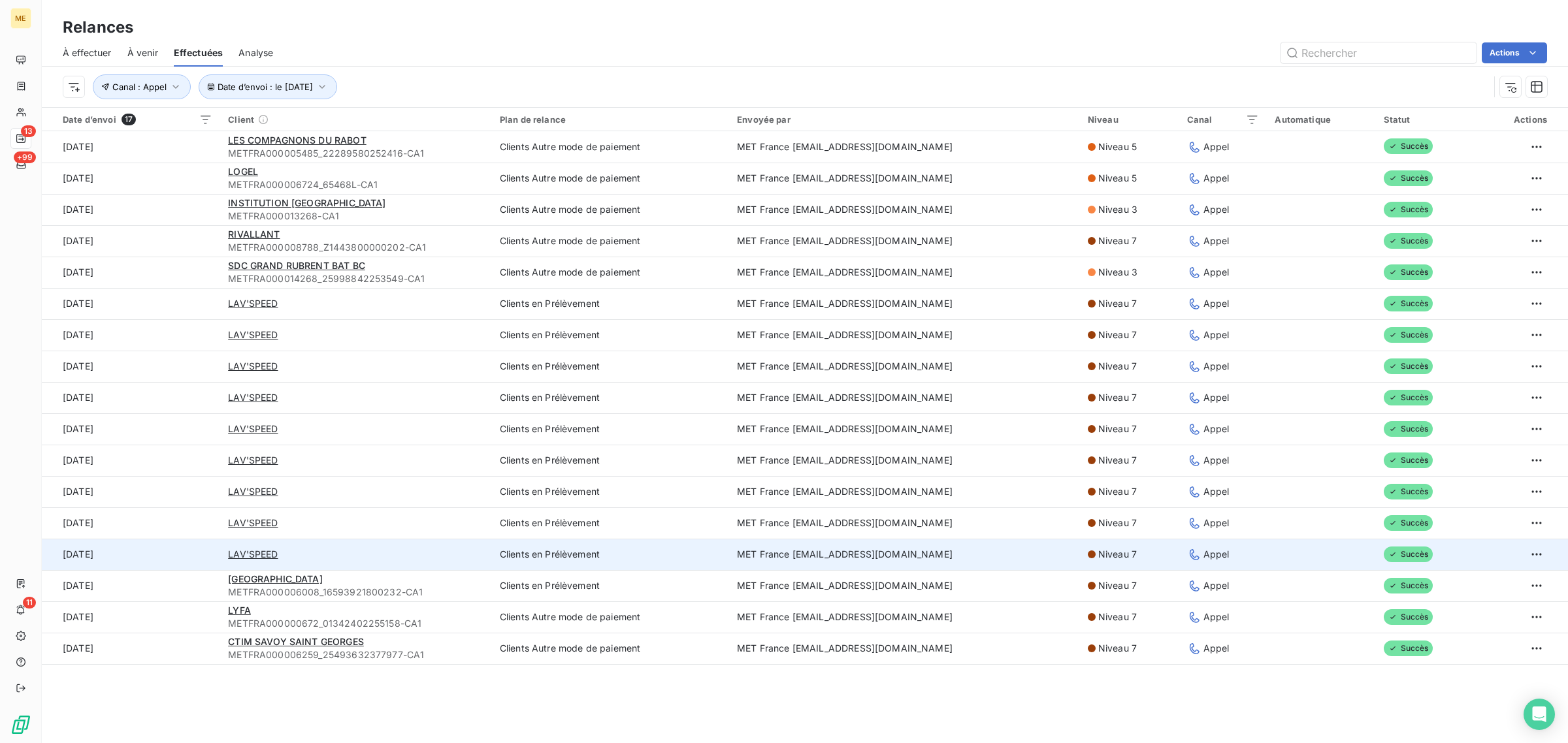
click at [217, 567] on td "[DATE]" at bounding box center [131, 555] width 179 height 31
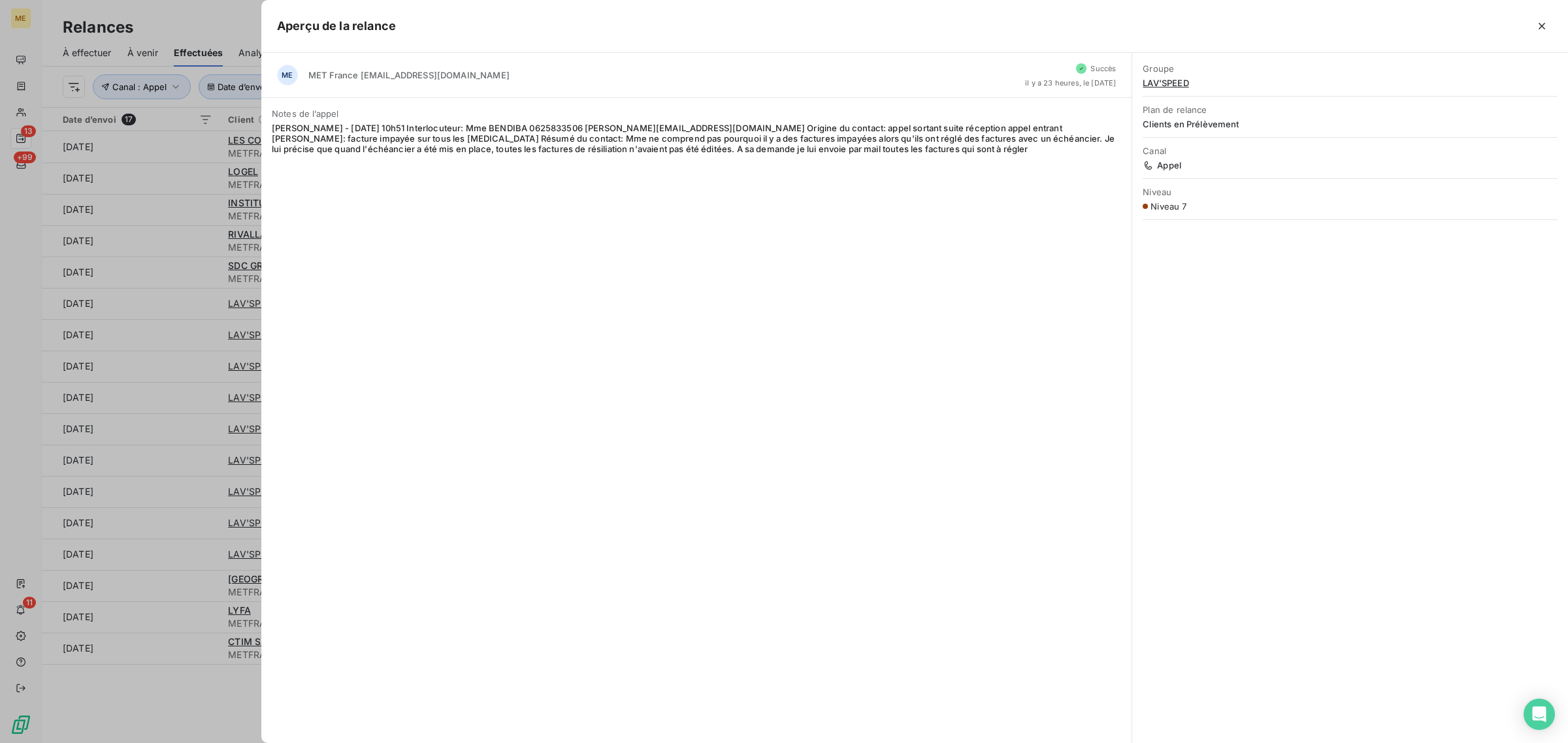
click at [206, 579] on div at bounding box center [784, 372] width 1568 height 743
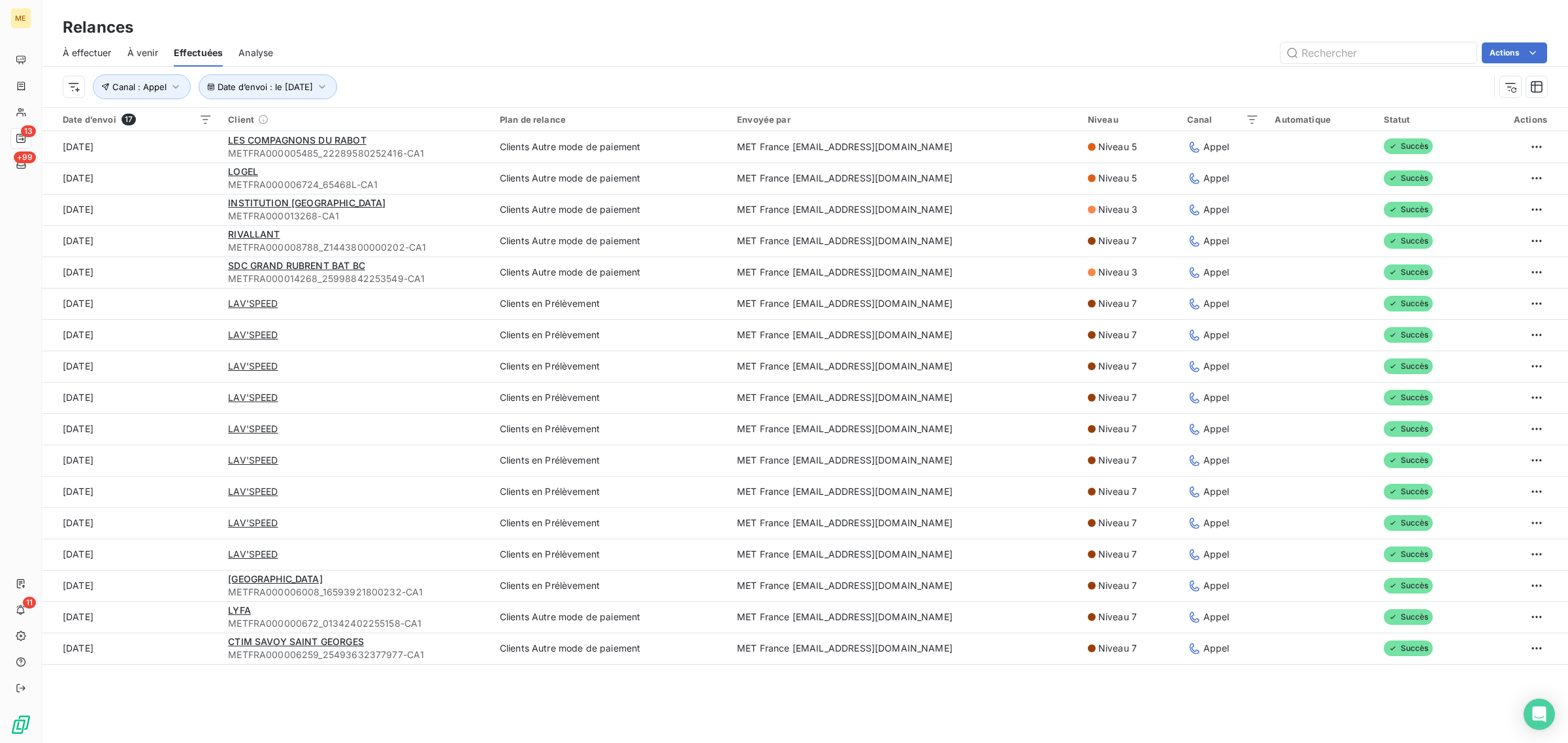
click at [206, 579] on td "[DATE]" at bounding box center [131, 586] width 179 height 31
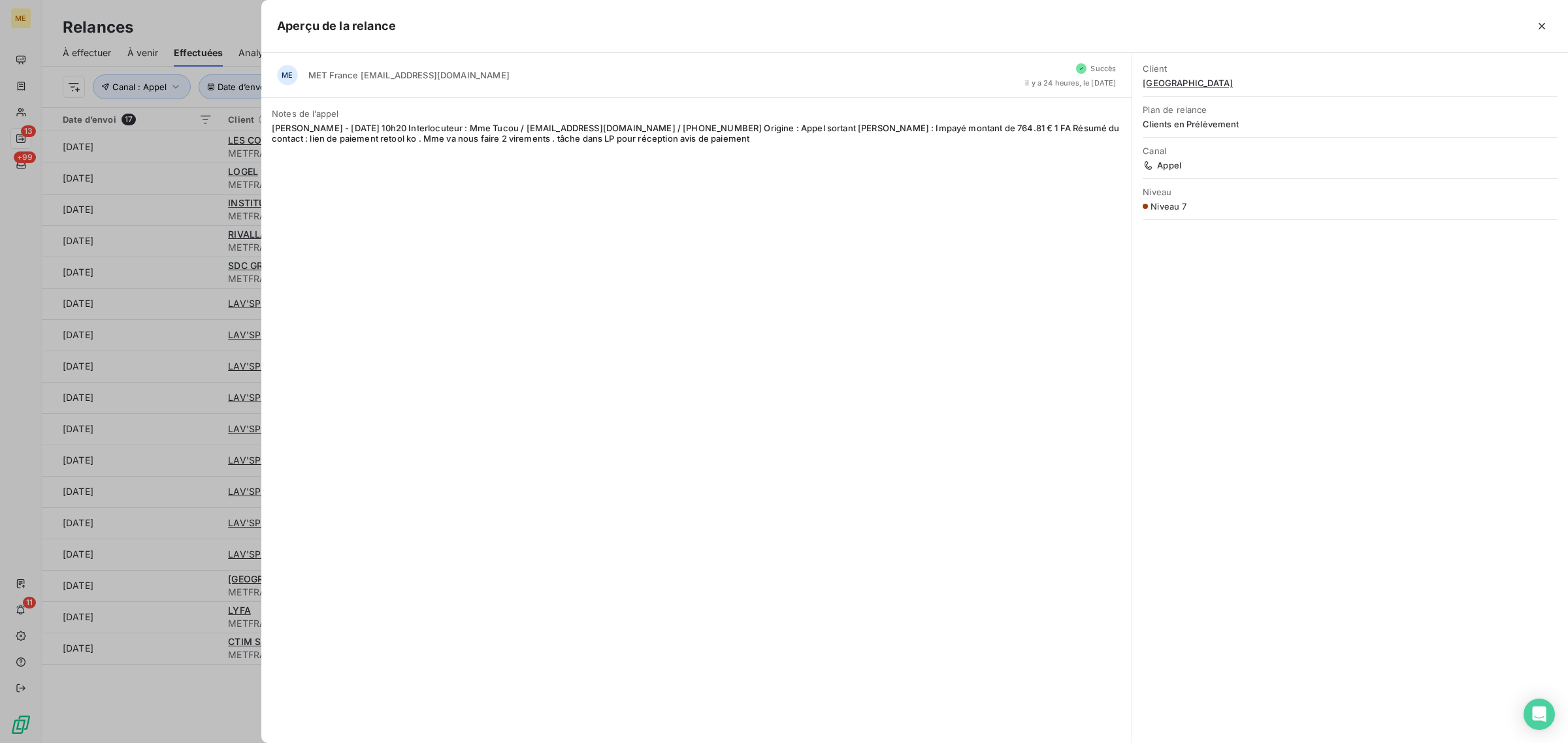
click at [206, 579] on div at bounding box center [784, 372] width 1568 height 743
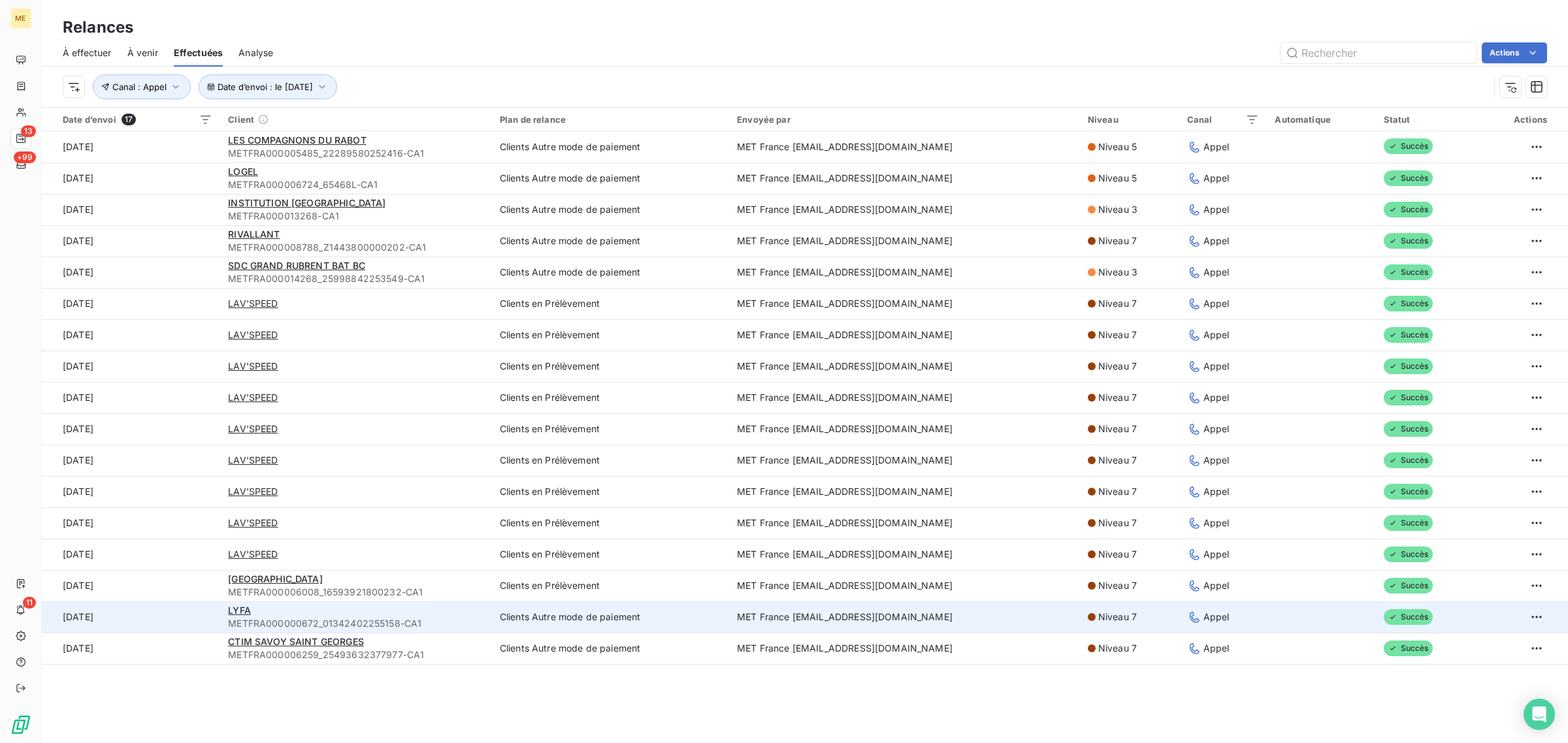
click at [206, 616] on td "[DATE]" at bounding box center [131, 617] width 179 height 31
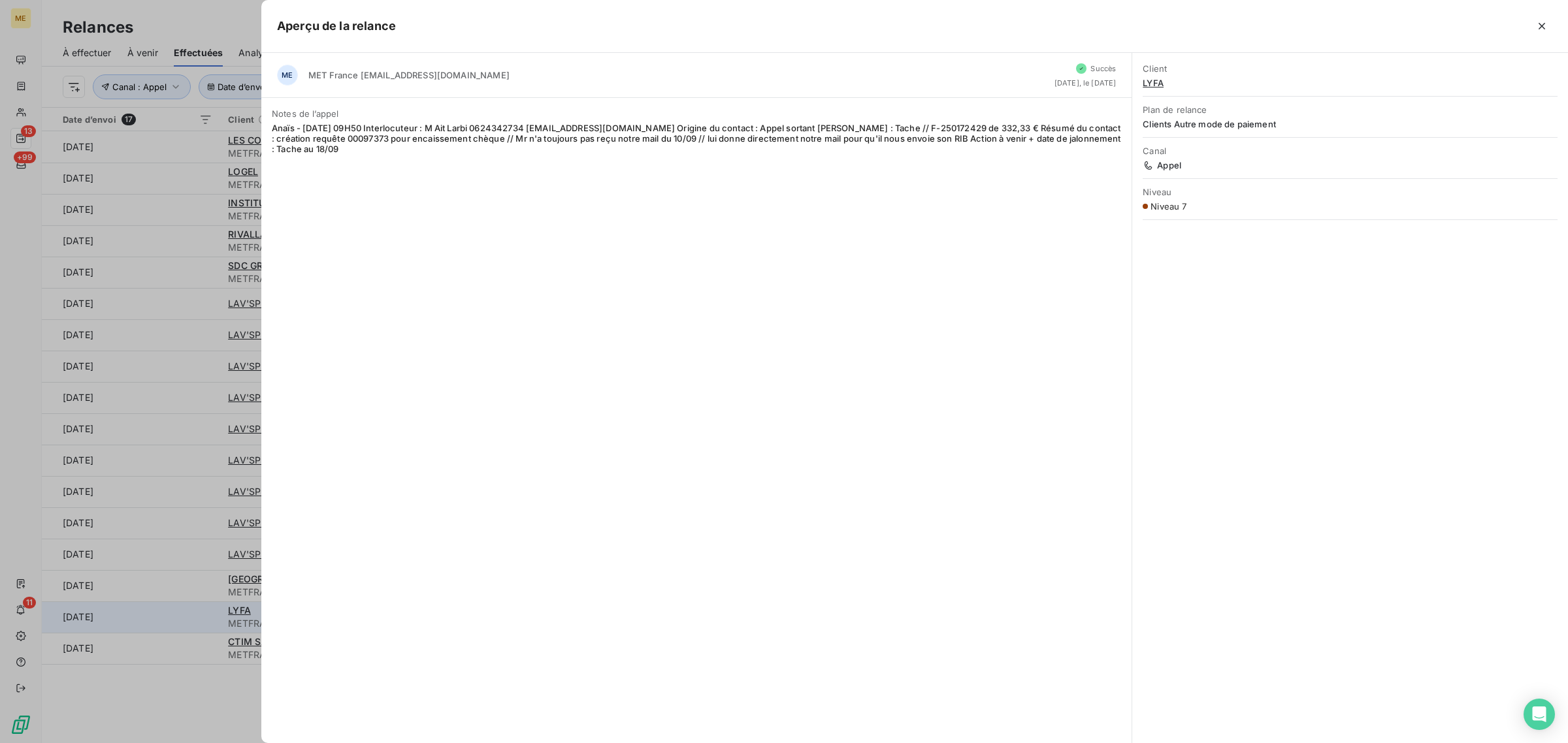
click at [206, 616] on div at bounding box center [784, 372] width 1568 height 743
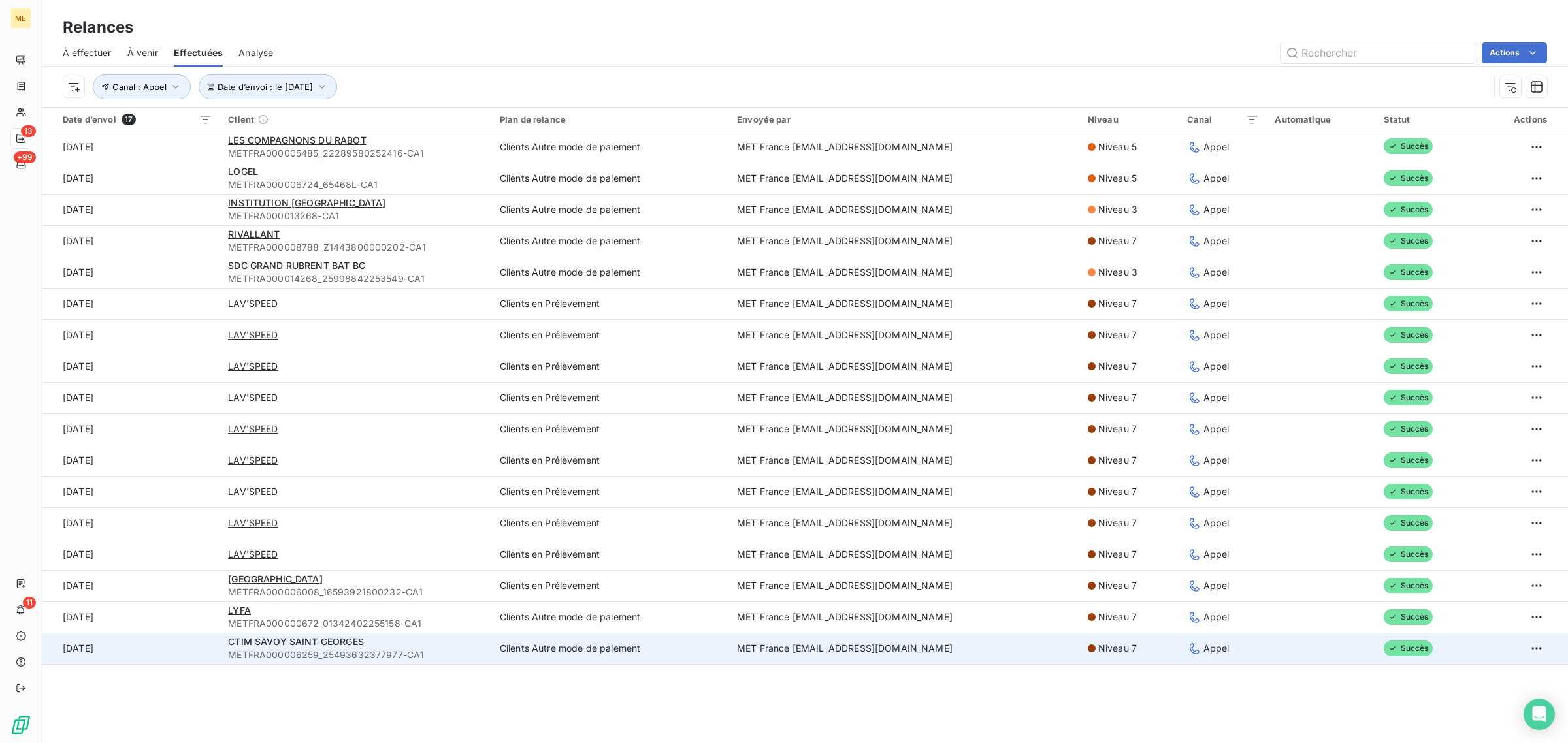
click at [206, 637] on td "[DATE]" at bounding box center [131, 649] width 179 height 31
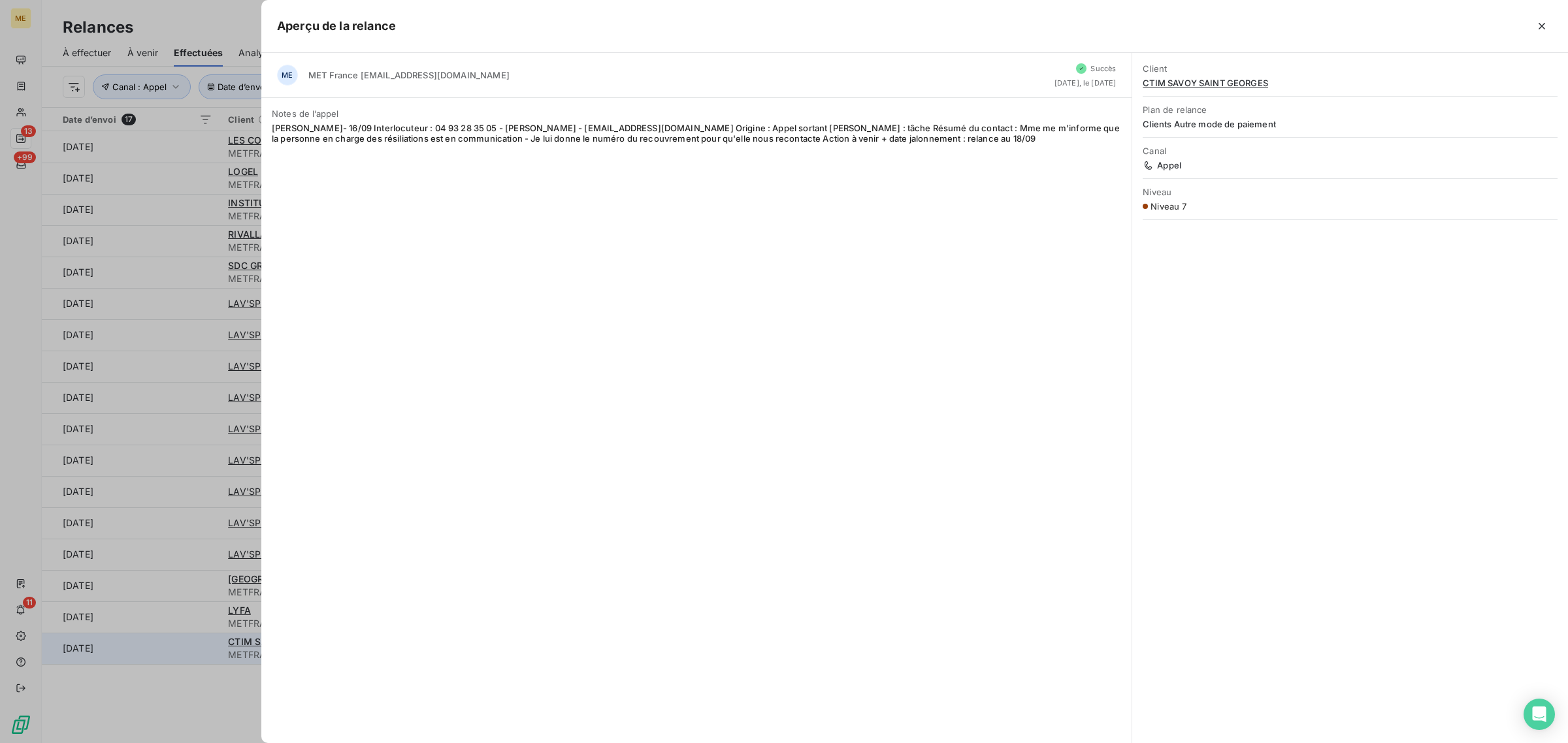
click at [206, 637] on div at bounding box center [784, 372] width 1568 height 743
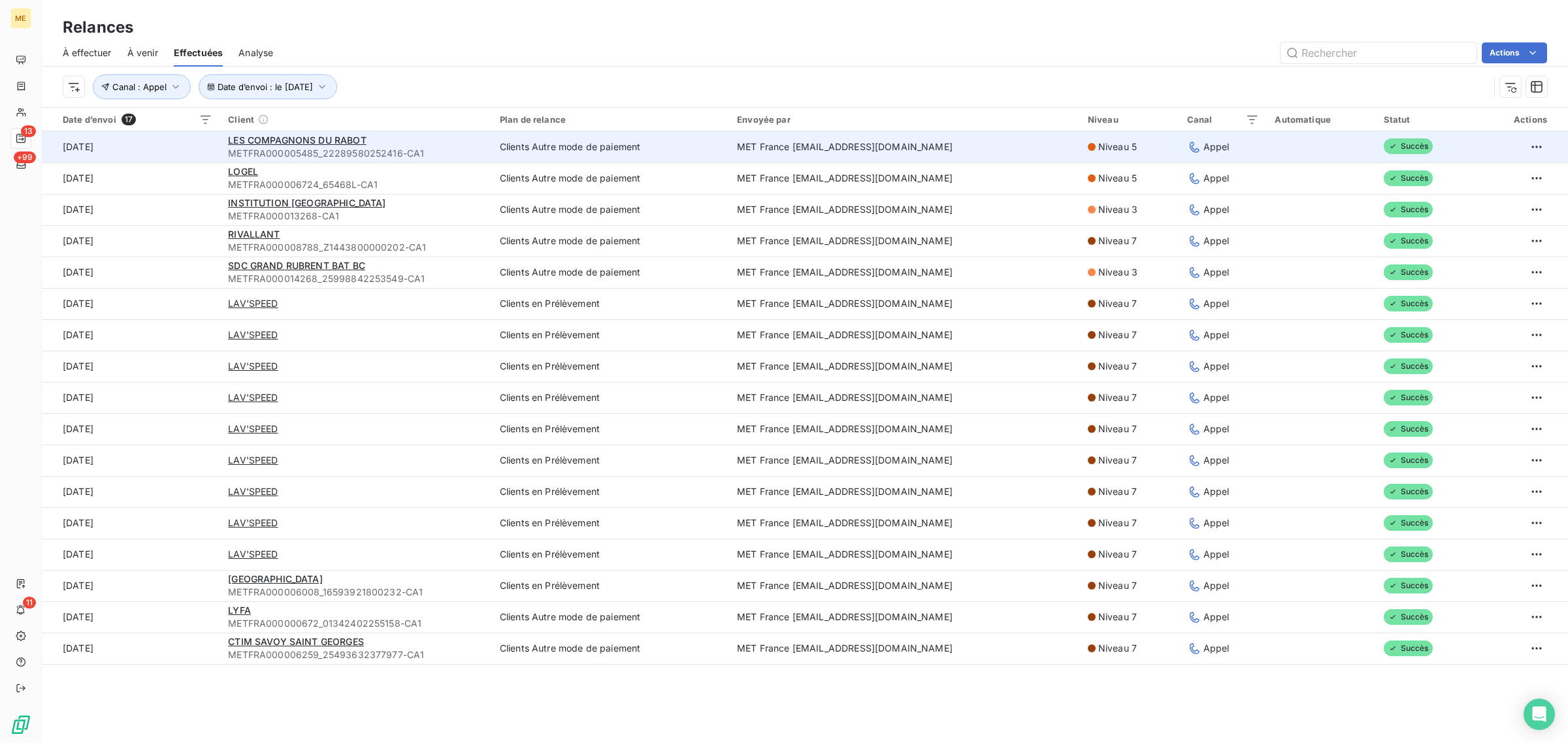
click at [180, 152] on td "[DATE]" at bounding box center [131, 147] width 179 height 31
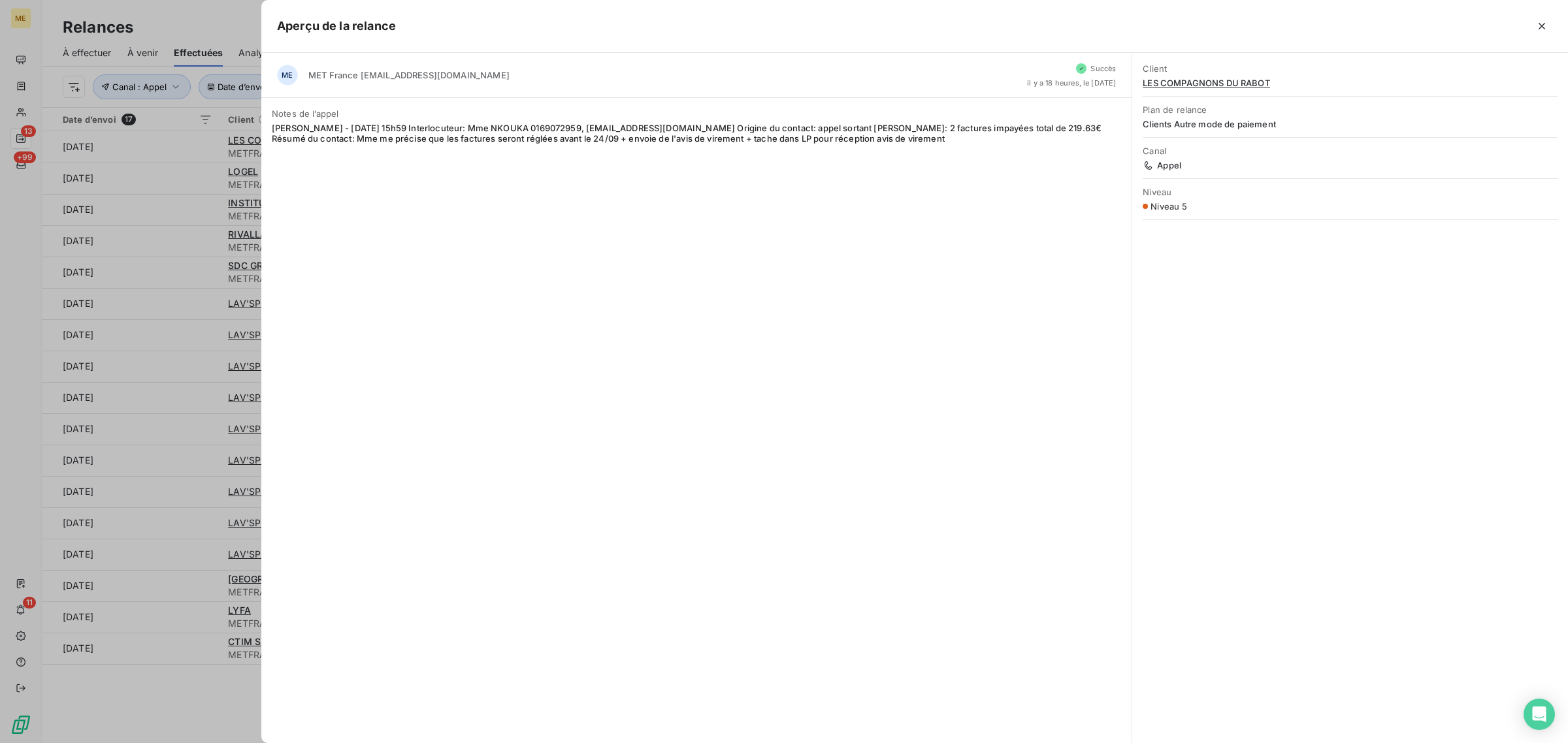
click at [193, 171] on div at bounding box center [784, 372] width 1568 height 743
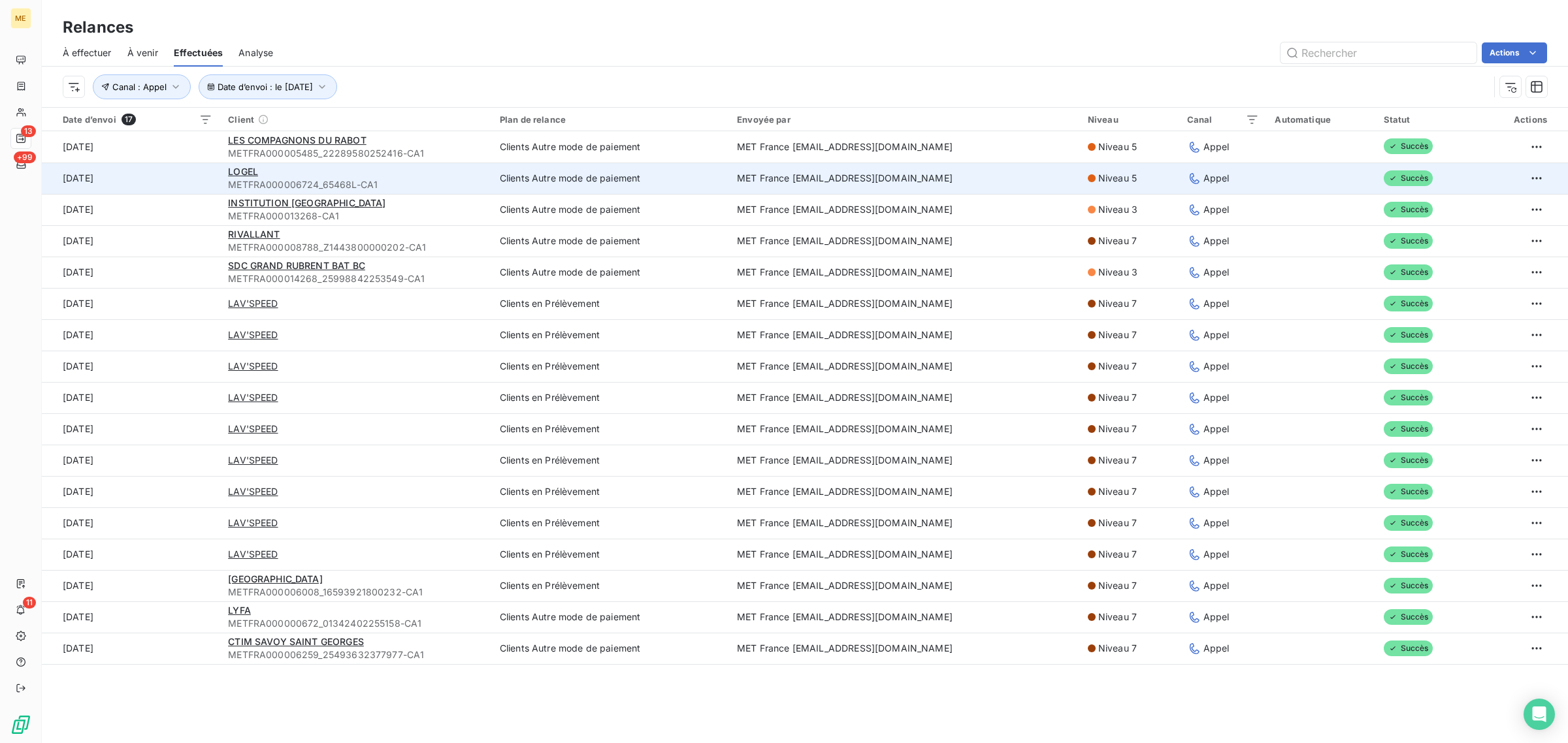
click at [190, 173] on td "[DATE]" at bounding box center [131, 179] width 179 height 31
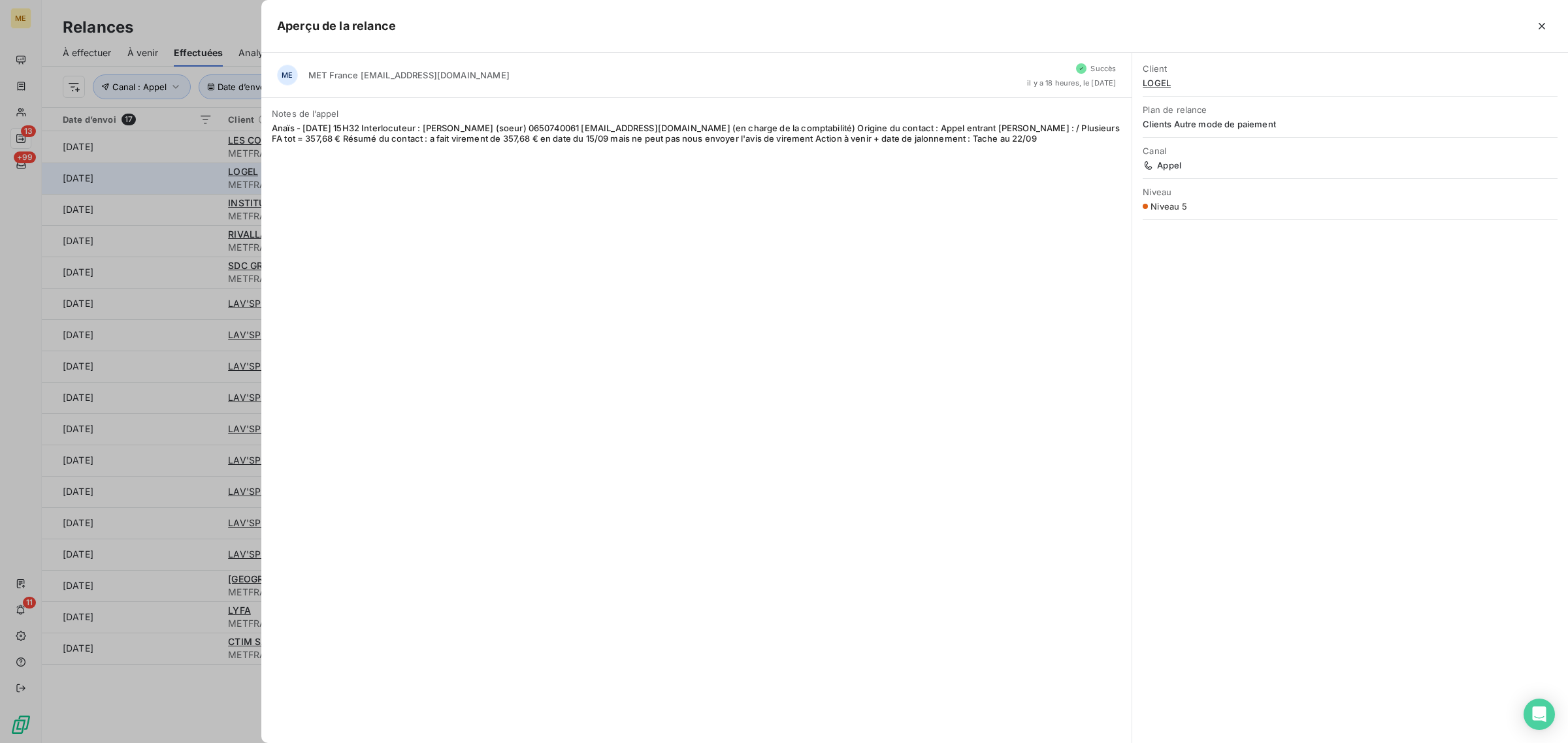
click at [190, 173] on div at bounding box center [784, 372] width 1568 height 743
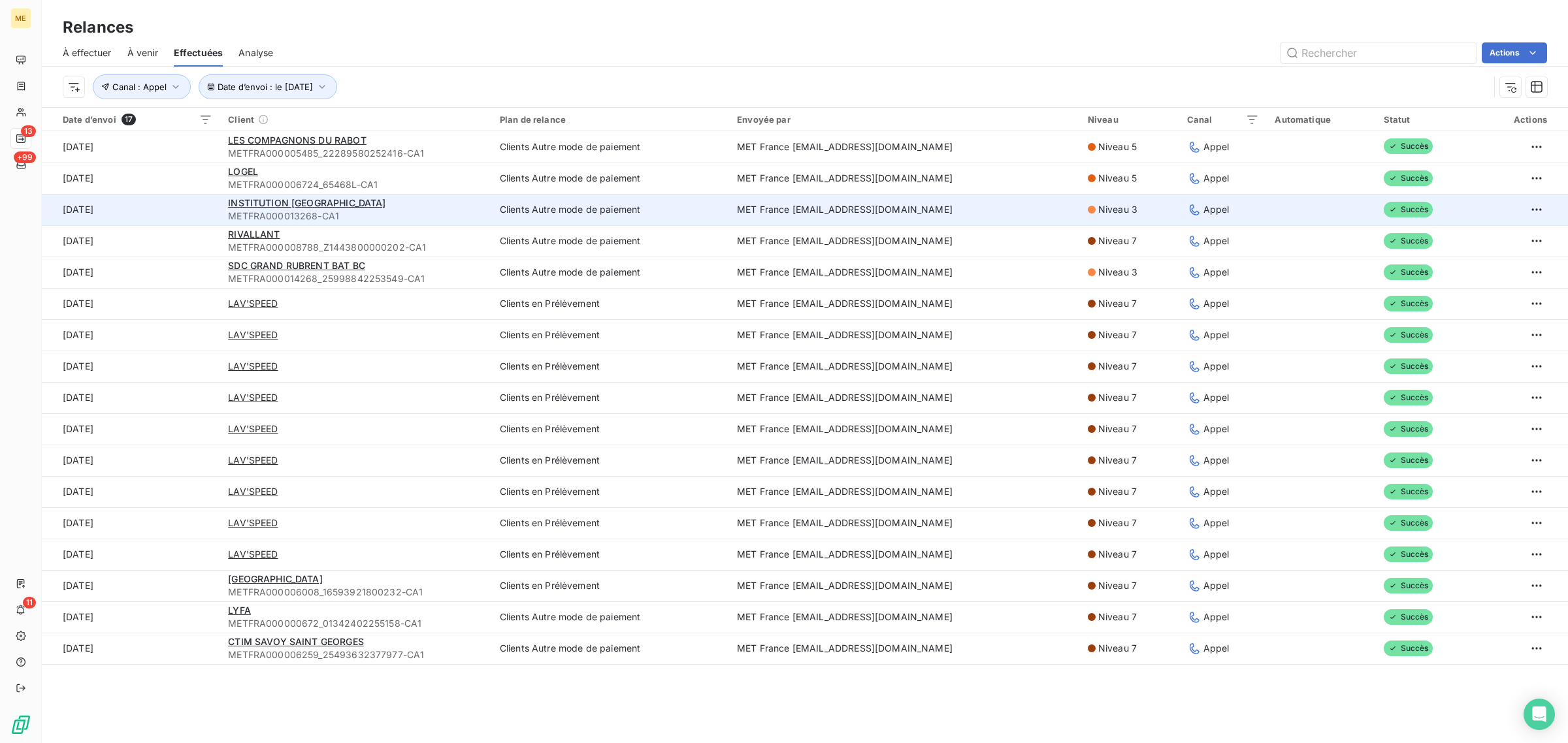
click at [186, 218] on td "[DATE]" at bounding box center [131, 209] width 179 height 31
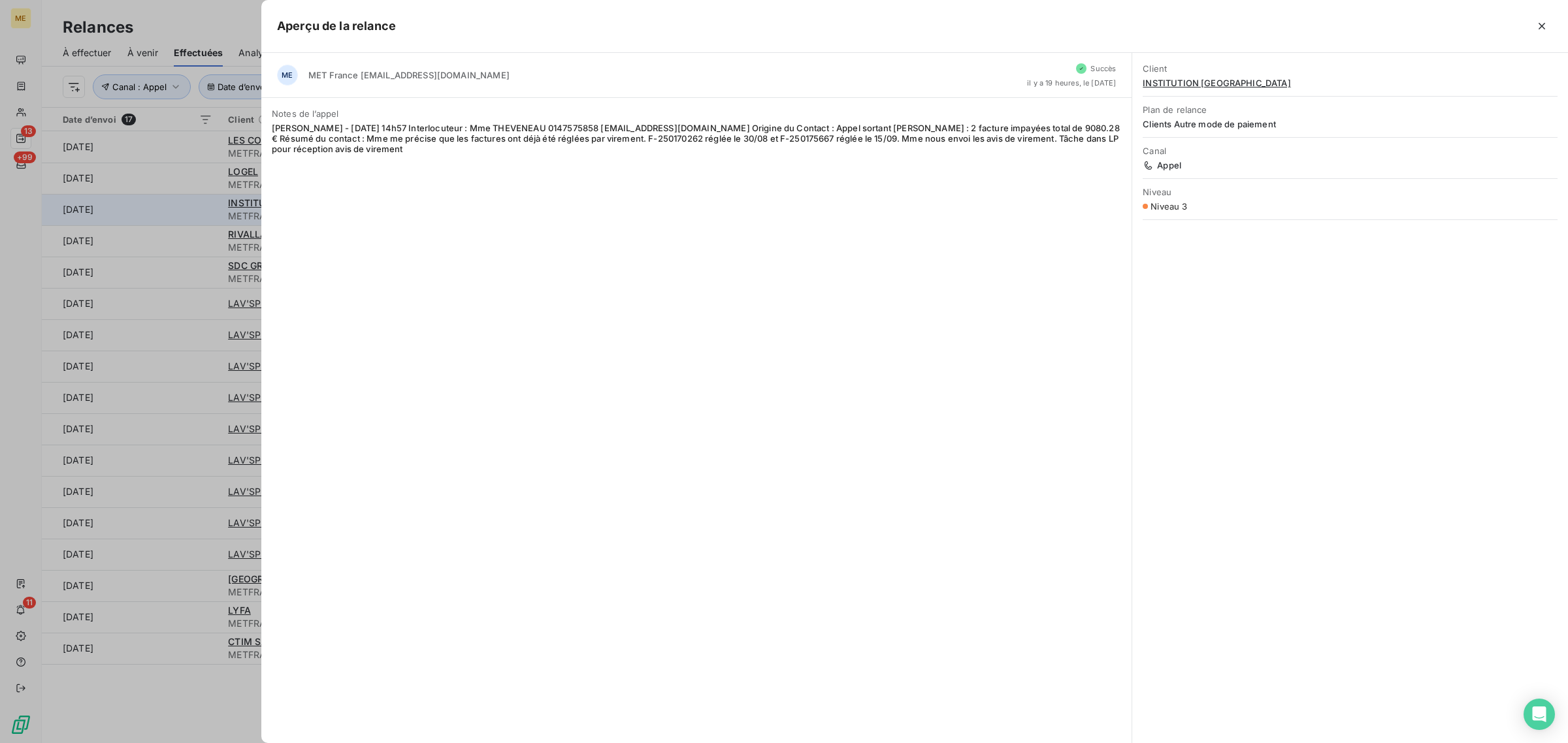
click at [186, 218] on div at bounding box center [784, 372] width 1568 height 743
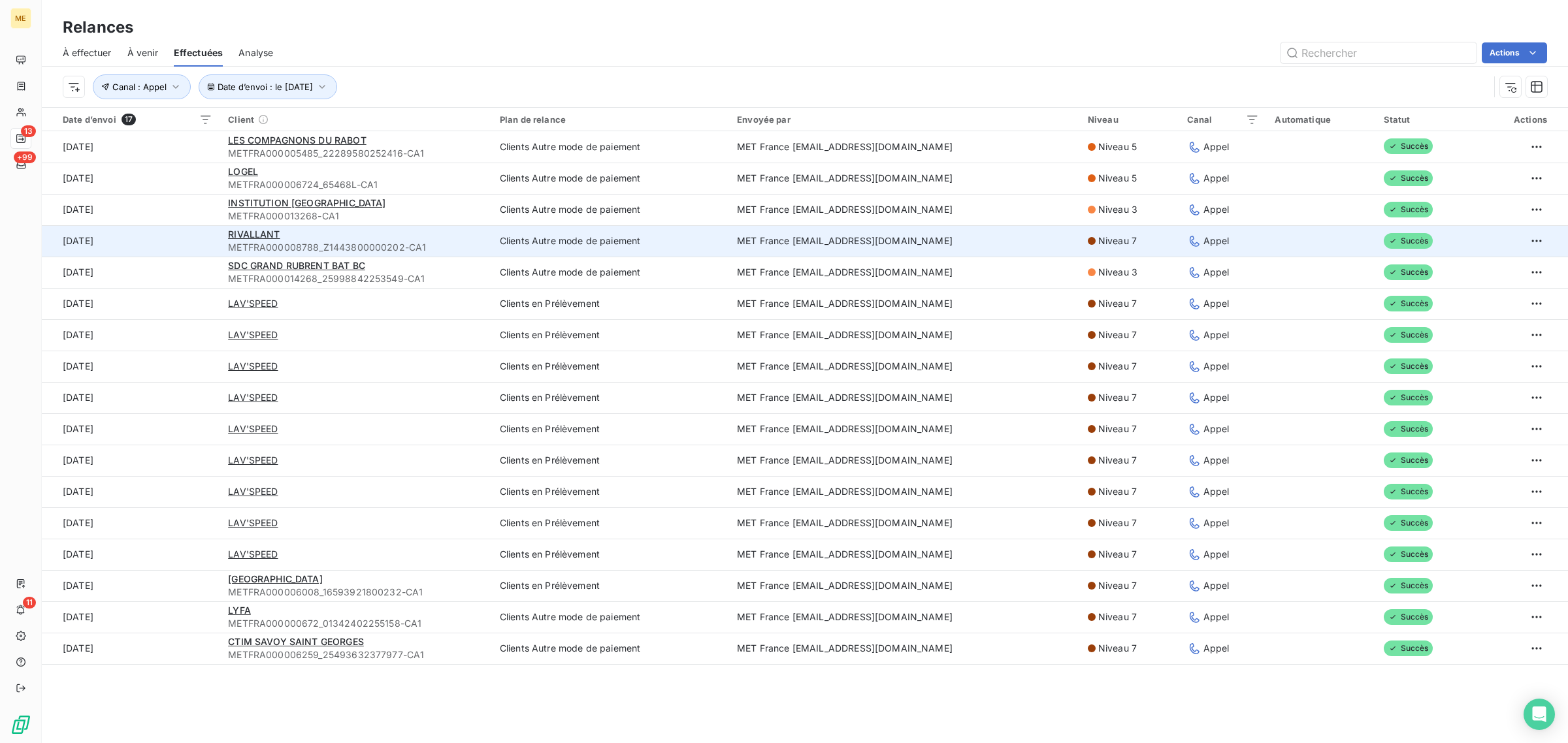
click at [189, 230] on td "[DATE]" at bounding box center [131, 241] width 179 height 31
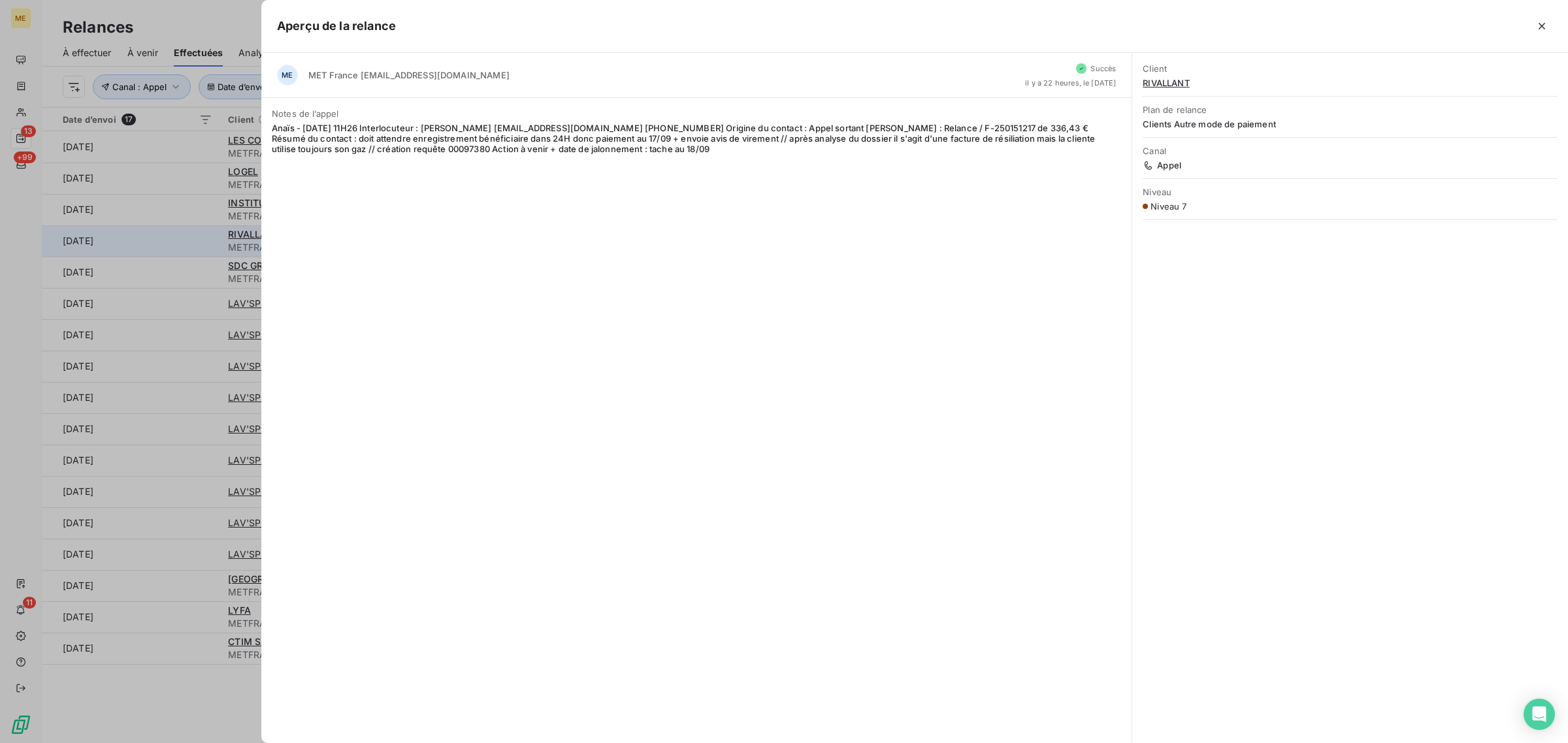
click at [189, 230] on div at bounding box center [784, 372] width 1568 height 743
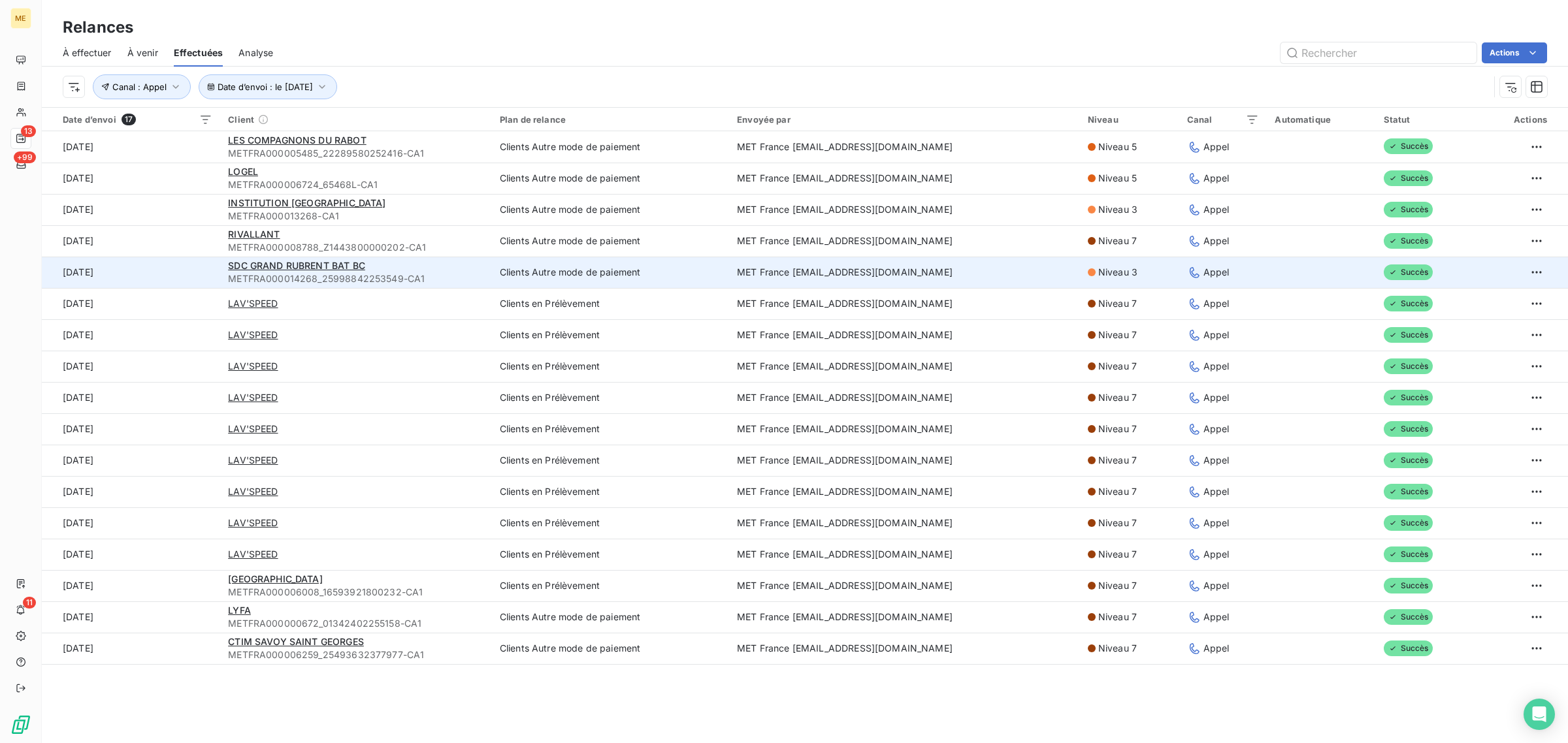
click at [183, 266] on td "[DATE]" at bounding box center [131, 272] width 179 height 31
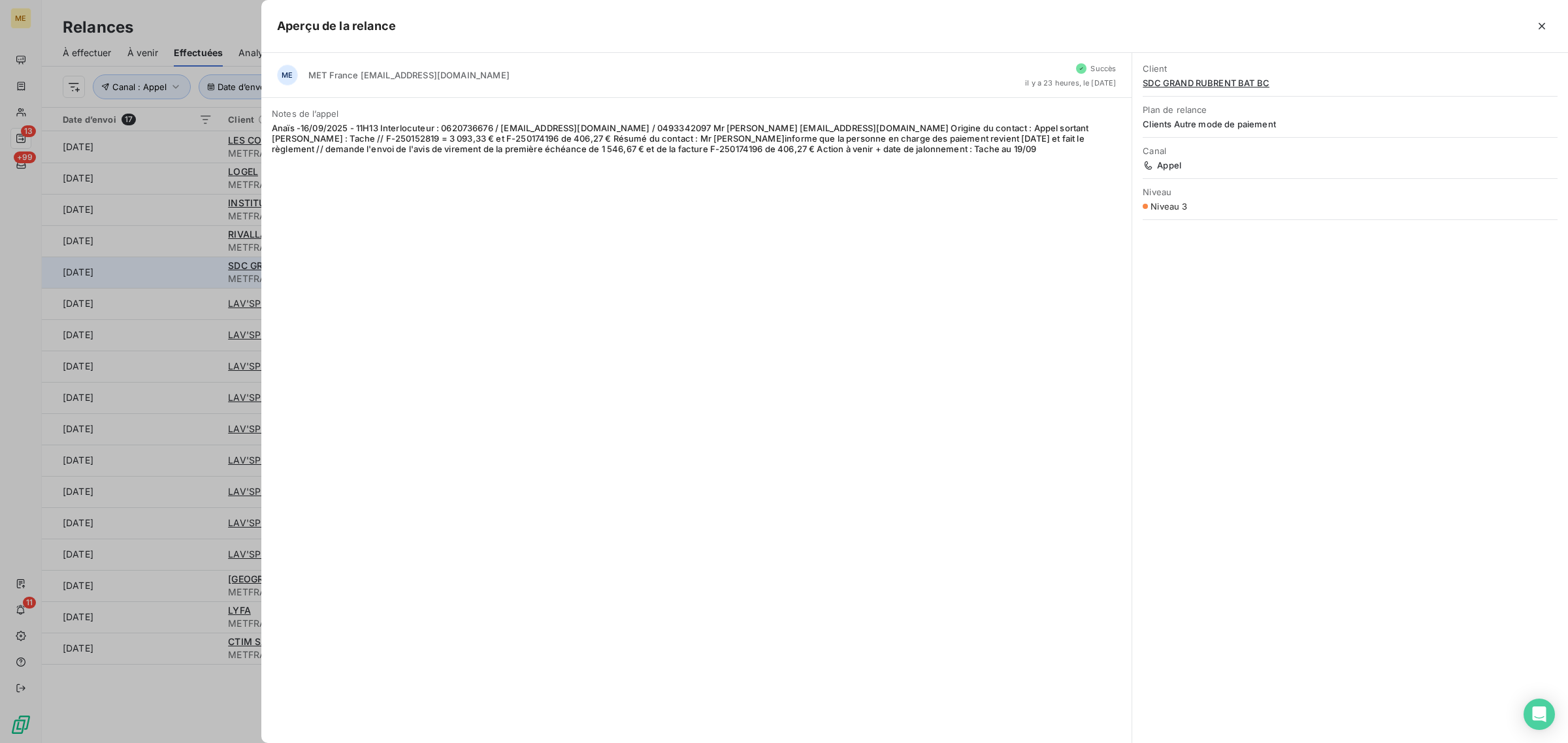
click at [183, 266] on div at bounding box center [784, 372] width 1568 height 743
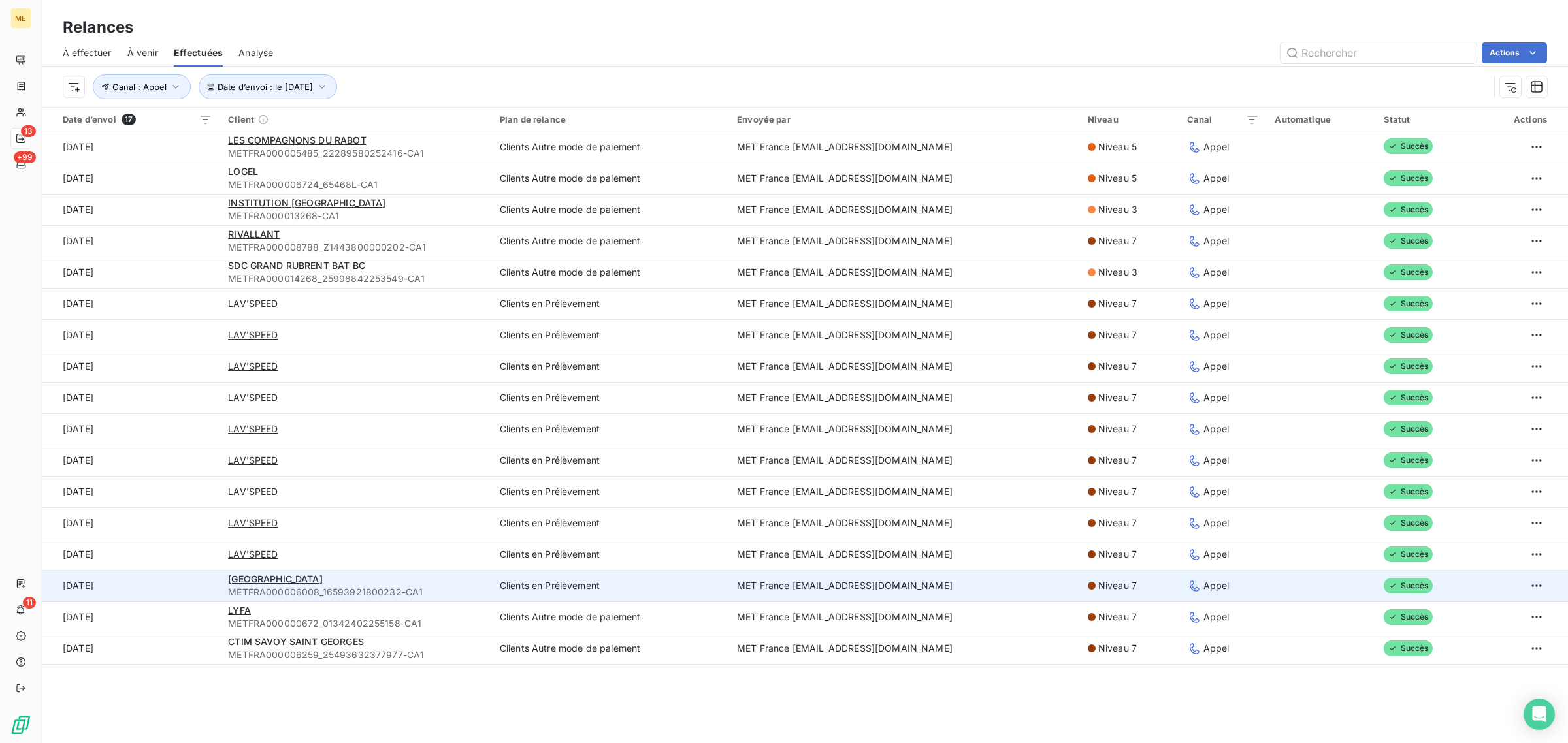
click at [185, 580] on td "[DATE]" at bounding box center [131, 586] width 179 height 31
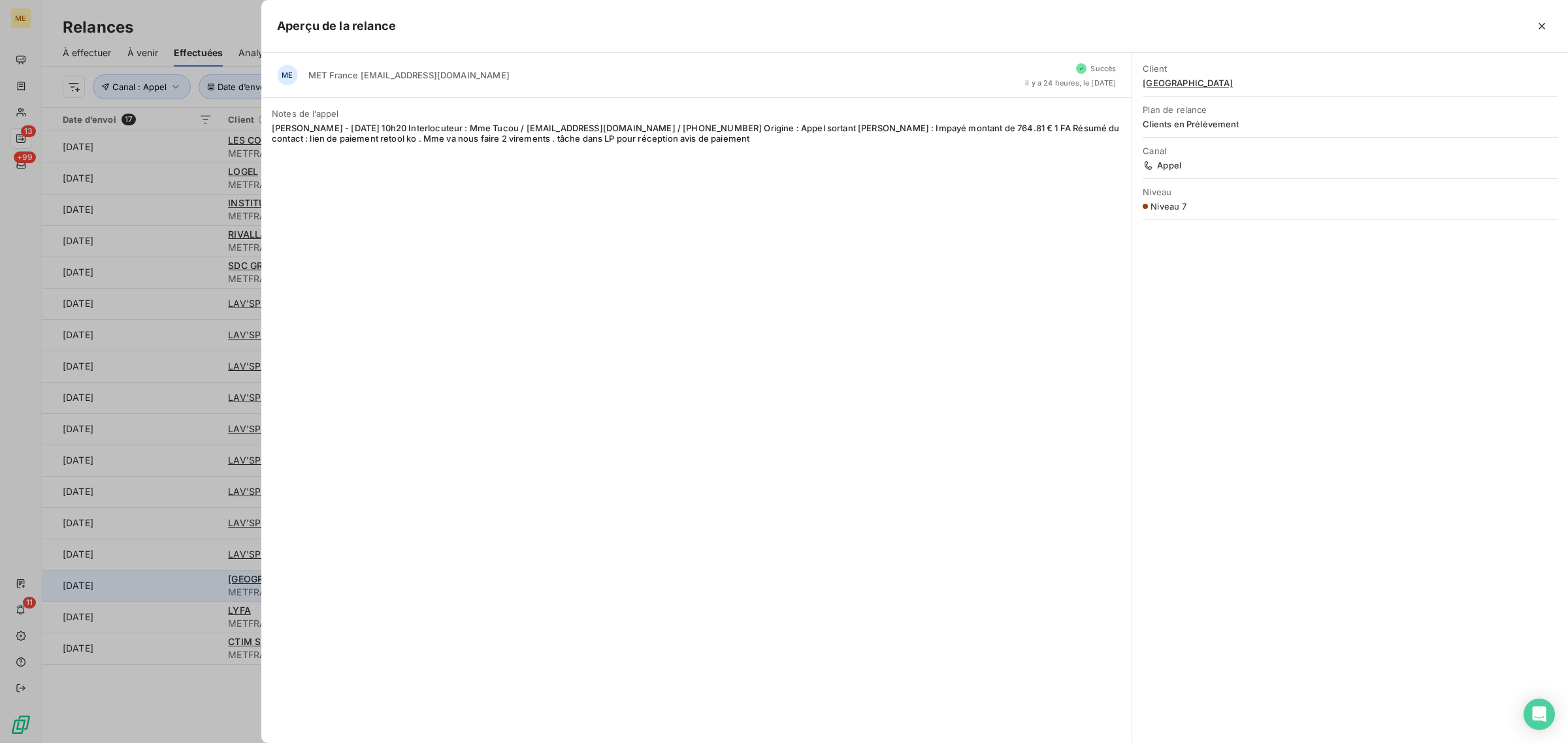
click at [185, 580] on div at bounding box center [784, 372] width 1568 height 743
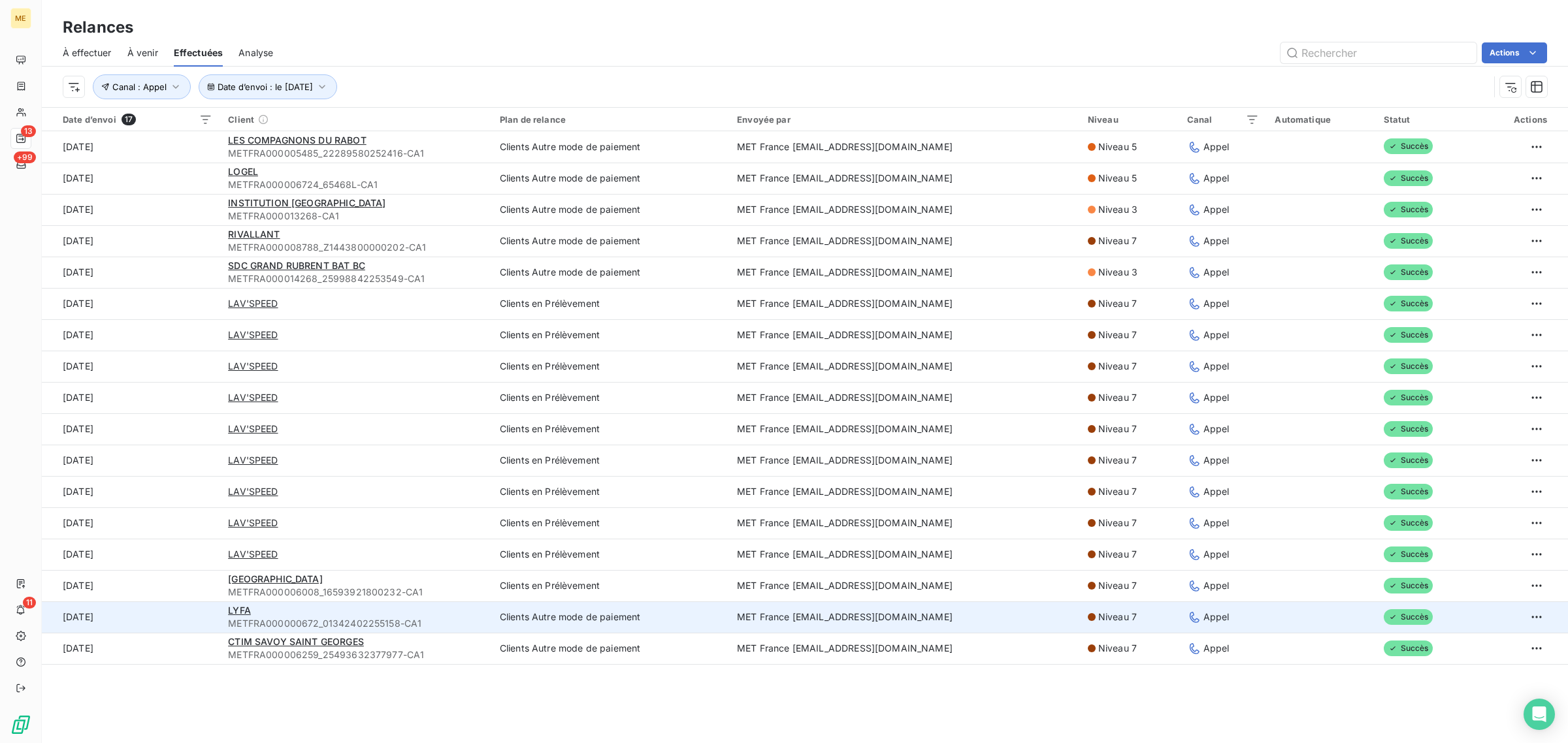
click at [184, 615] on td "[DATE]" at bounding box center [131, 617] width 179 height 31
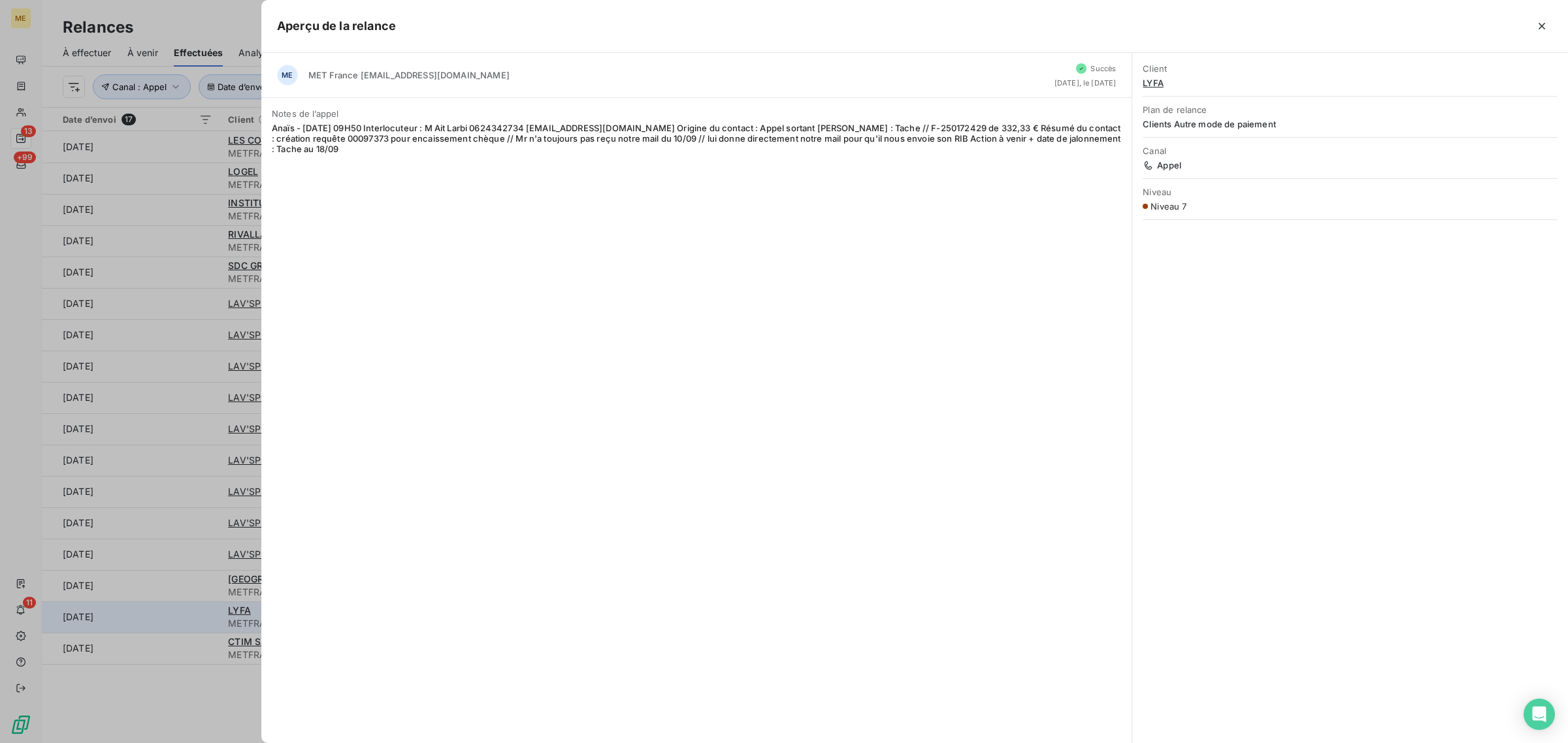
click at [184, 615] on div at bounding box center [784, 372] width 1568 height 743
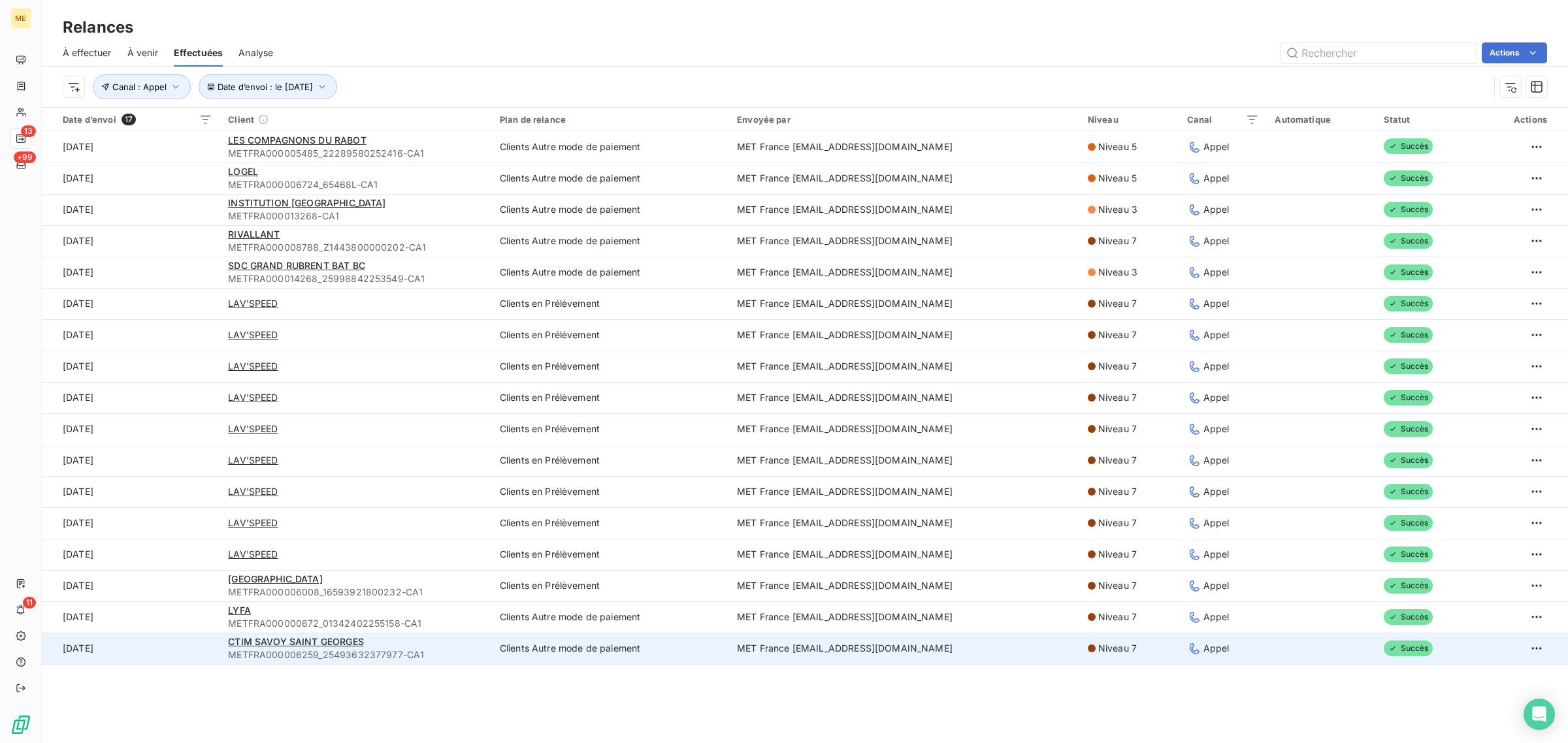
click at [197, 661] on td "[DATE]" at bounding box center [131, 649] width 179 height 31
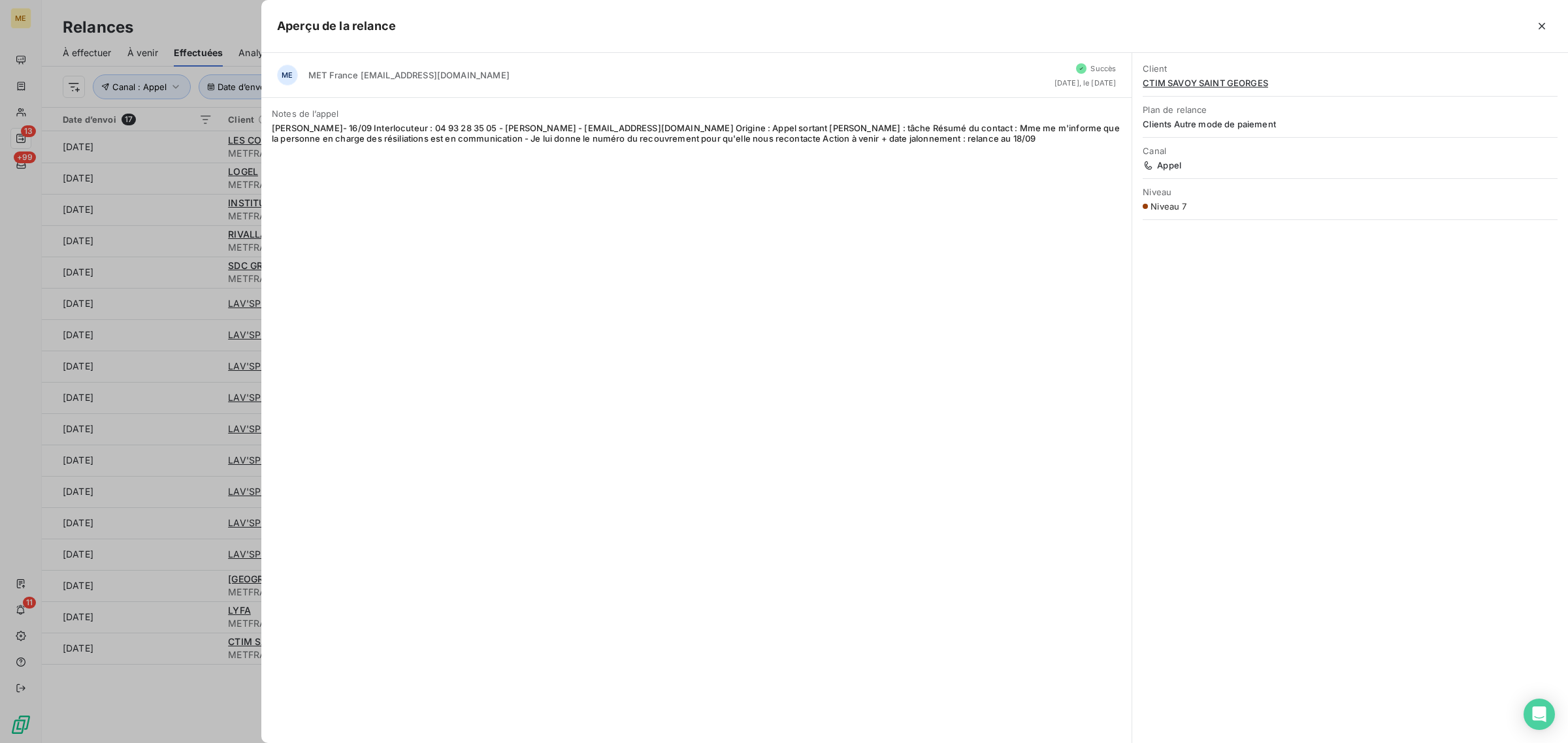
click at [199, 652] on div at bounding box center [784, 372] width 1568 height 743
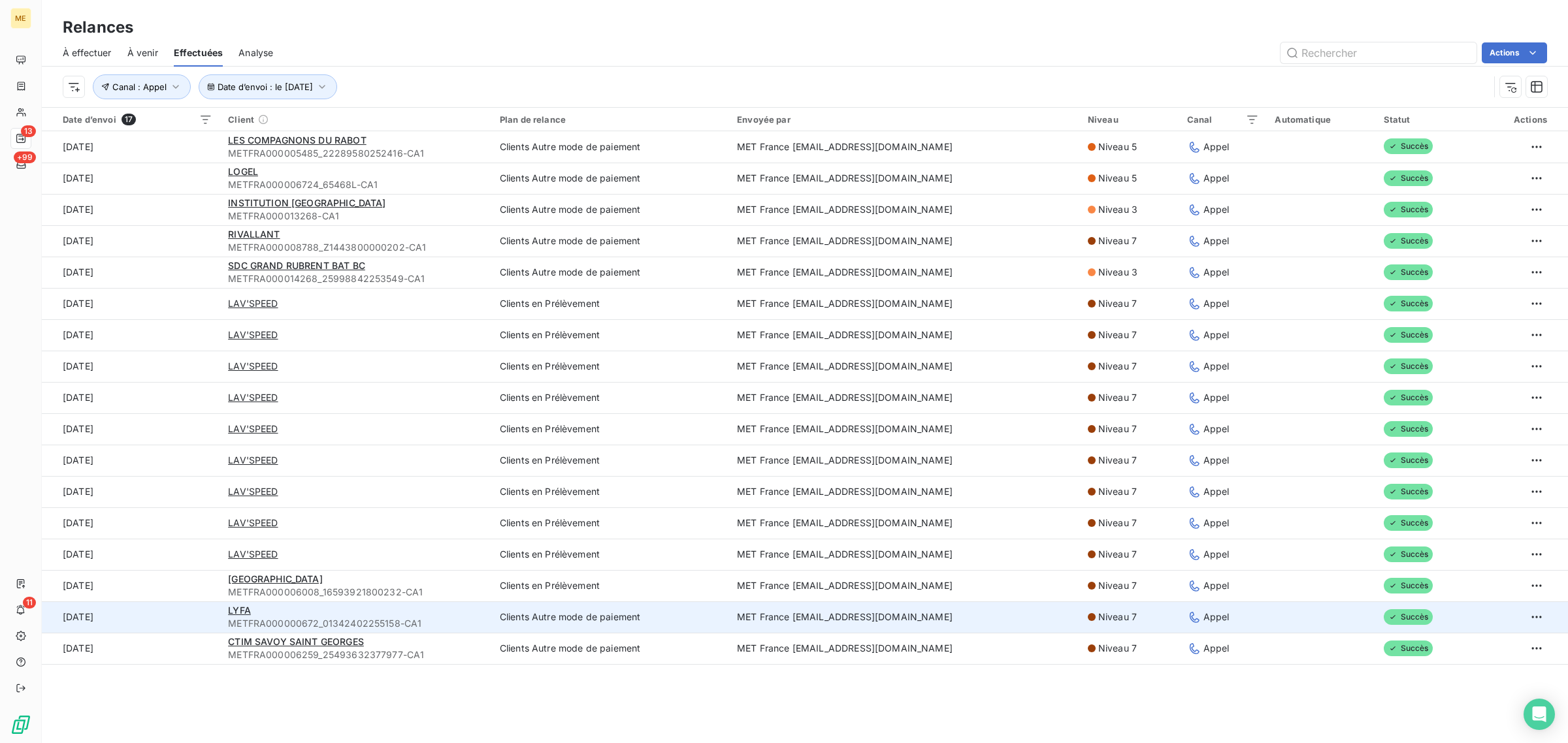
click at [197, 616] on td "[DATE]" at bounding box center [131, 617] width 179 height 31
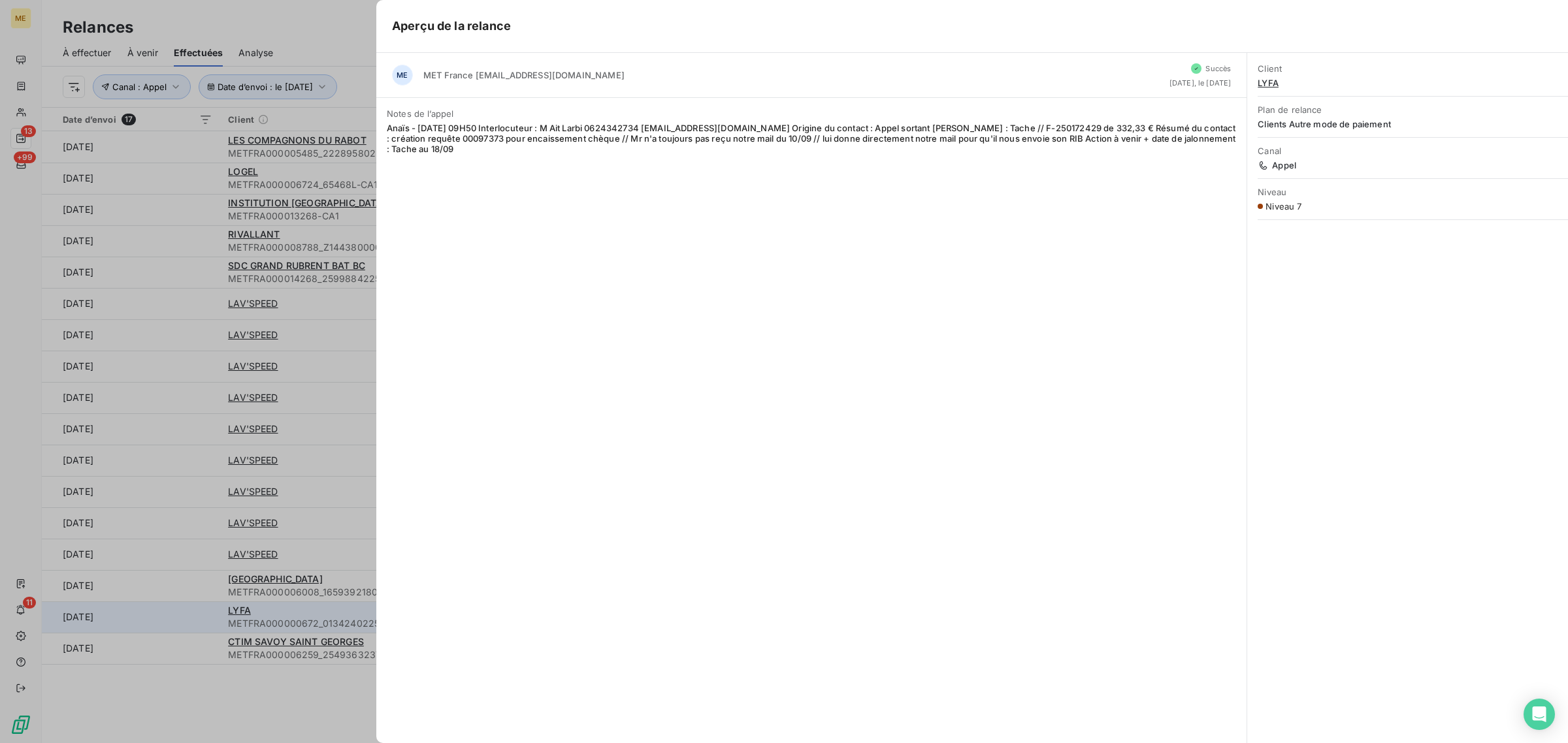
click at [197, 616] on div at bounding box center [784, 372] width 1568 height 743
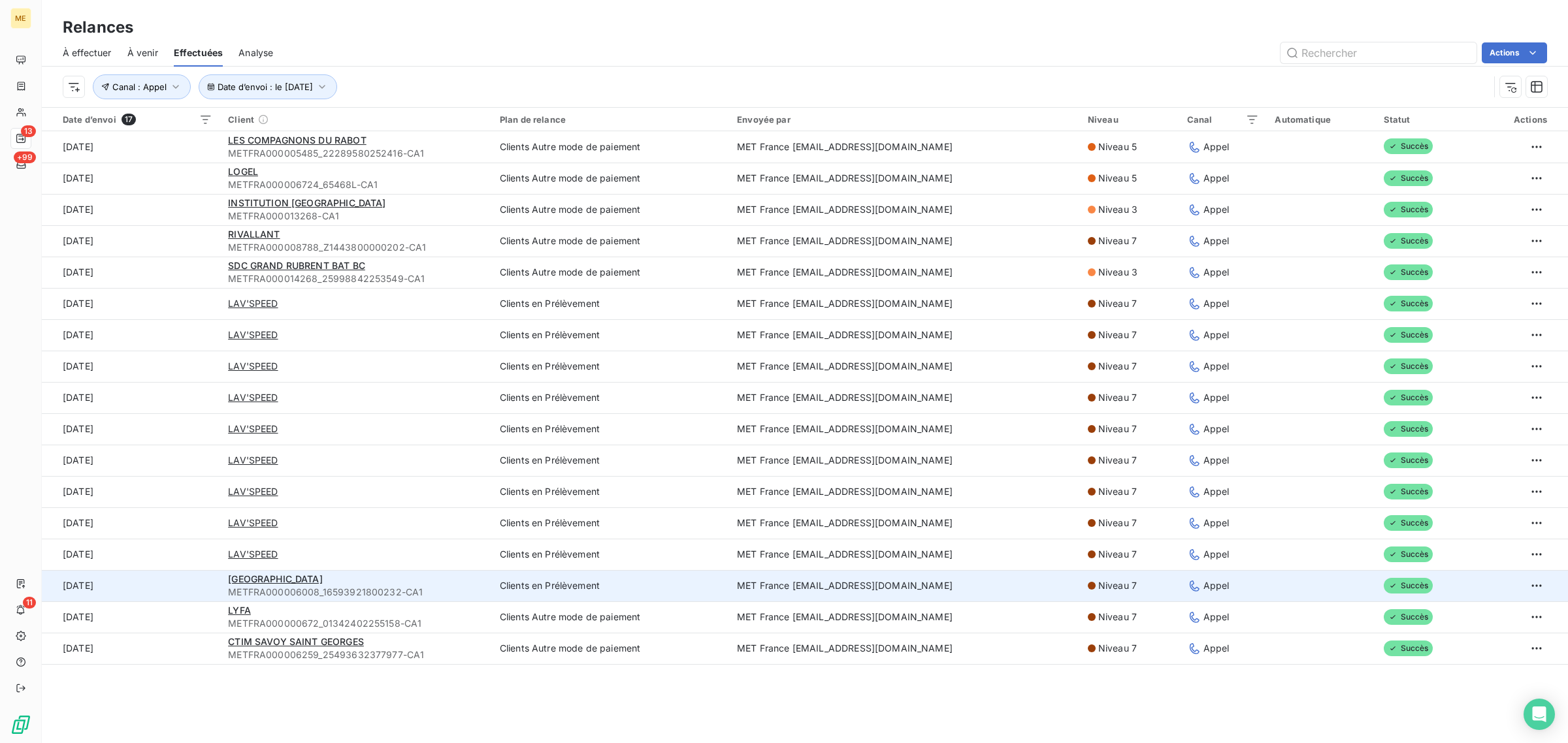
click at [194, 580] on td "[DATE]" at bounding box center [131, 586] width 179 height 31
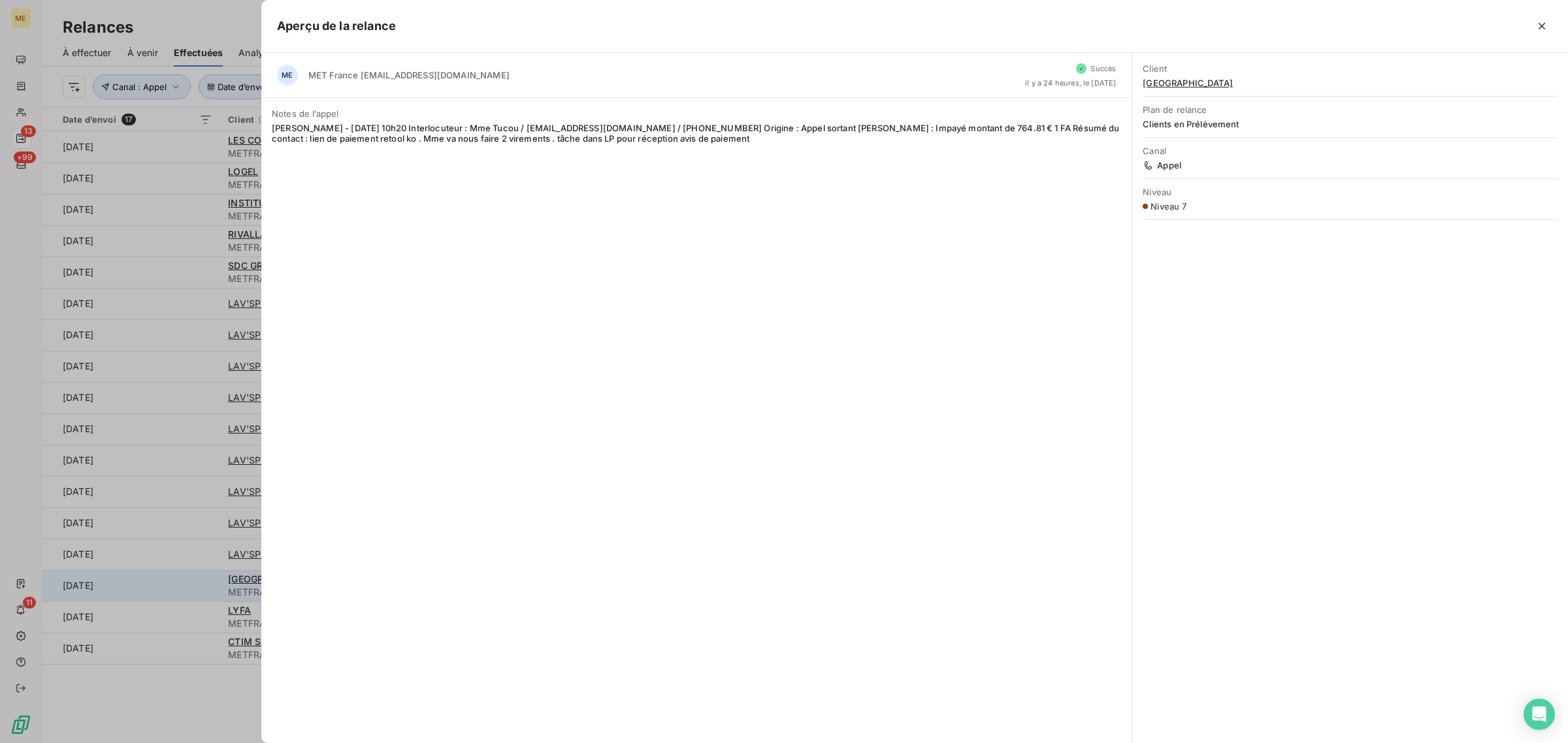
click at [194, 580] on div at bounding box center [784, 372] width 1568 height 743
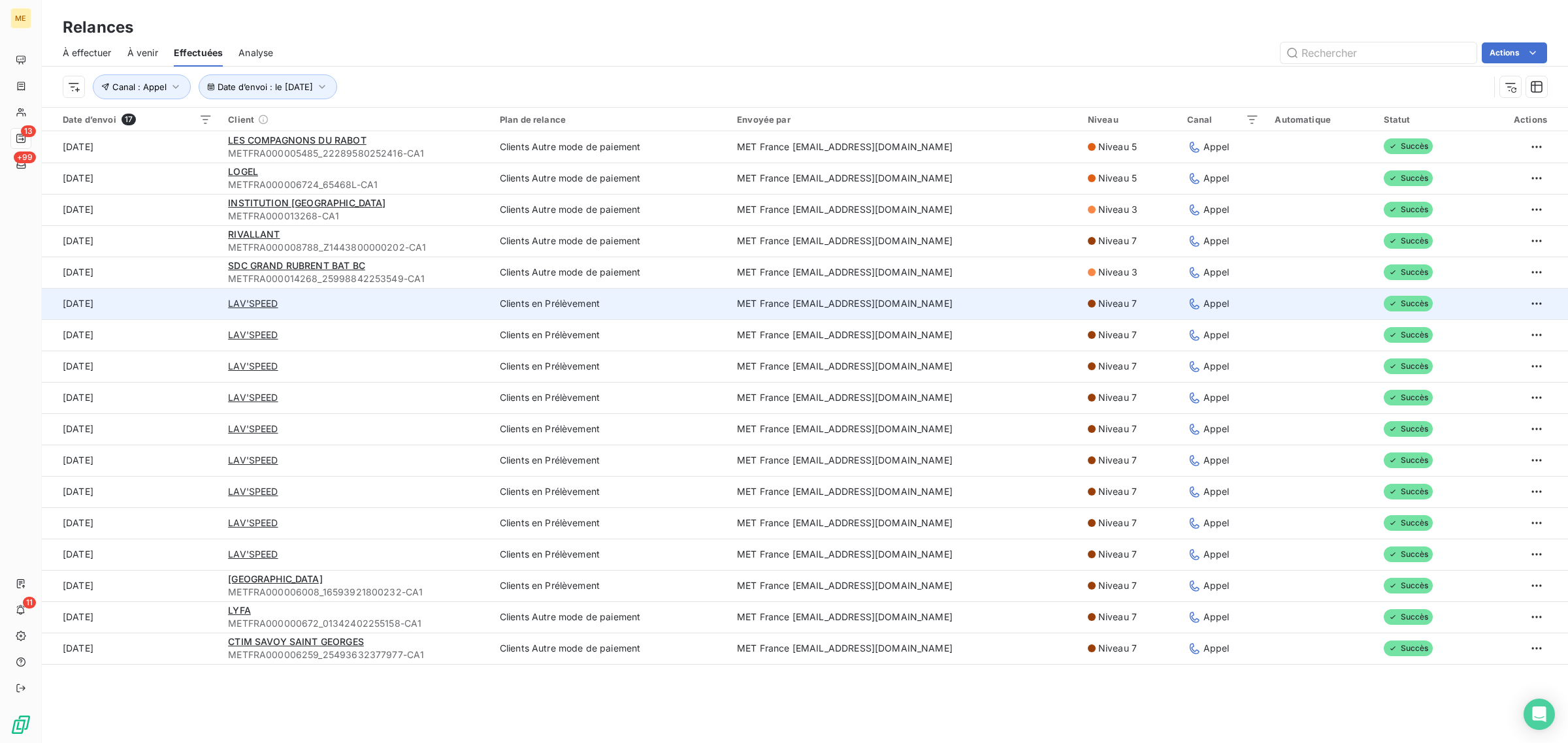
click at [194, 288] on td "[DATE]" at bounding box center [131, 303] width 179 height 31
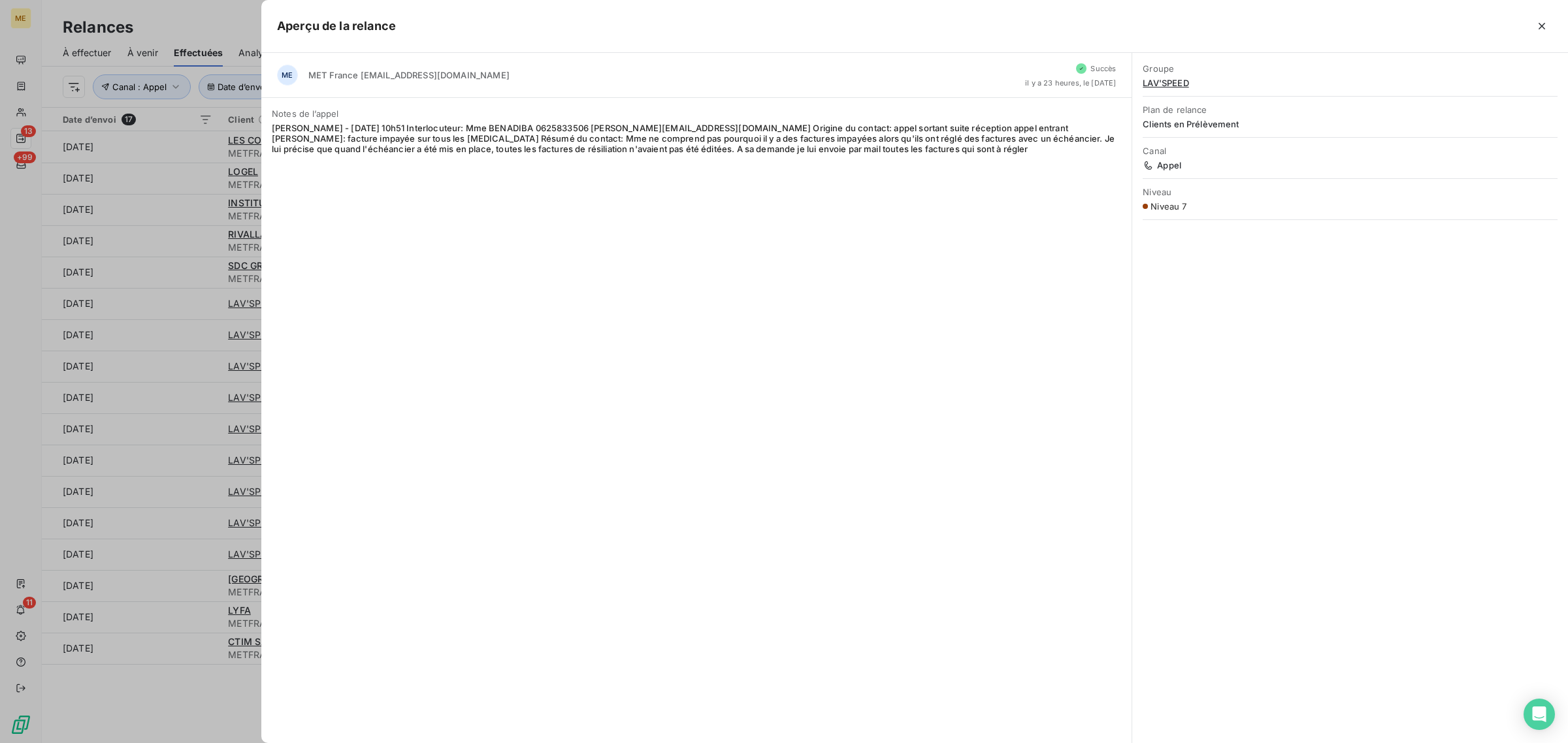
drag, startPoint x: 197, startPoint y: 249, endPoint x: 198, endPoint y: 256, distance: 7.1
click at [197, 250] on div at bounding box center [784, 372] width 1568 height 743
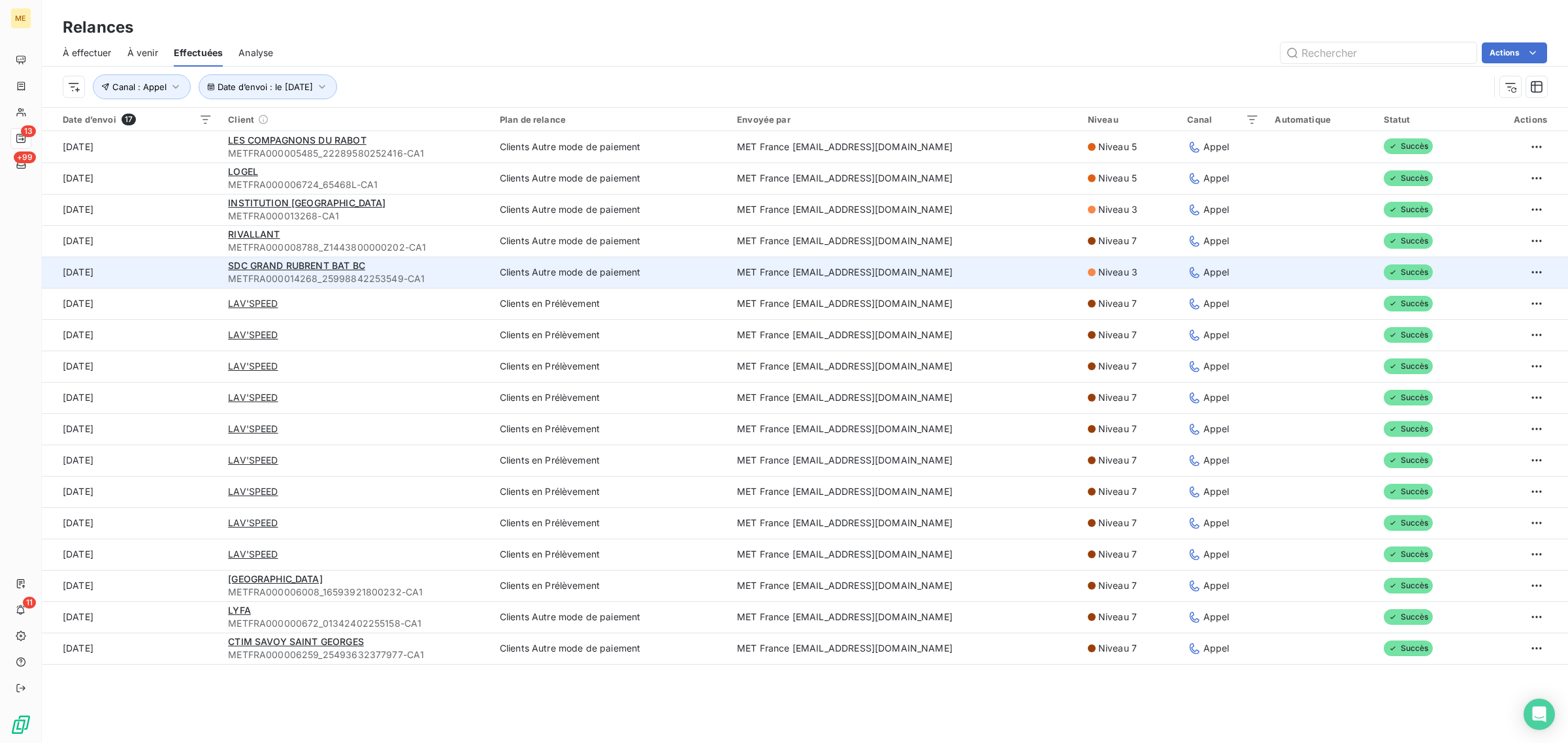
click at [200, 265] on td "[DATE]" at bounding box center [131, 272] width 179 height 31
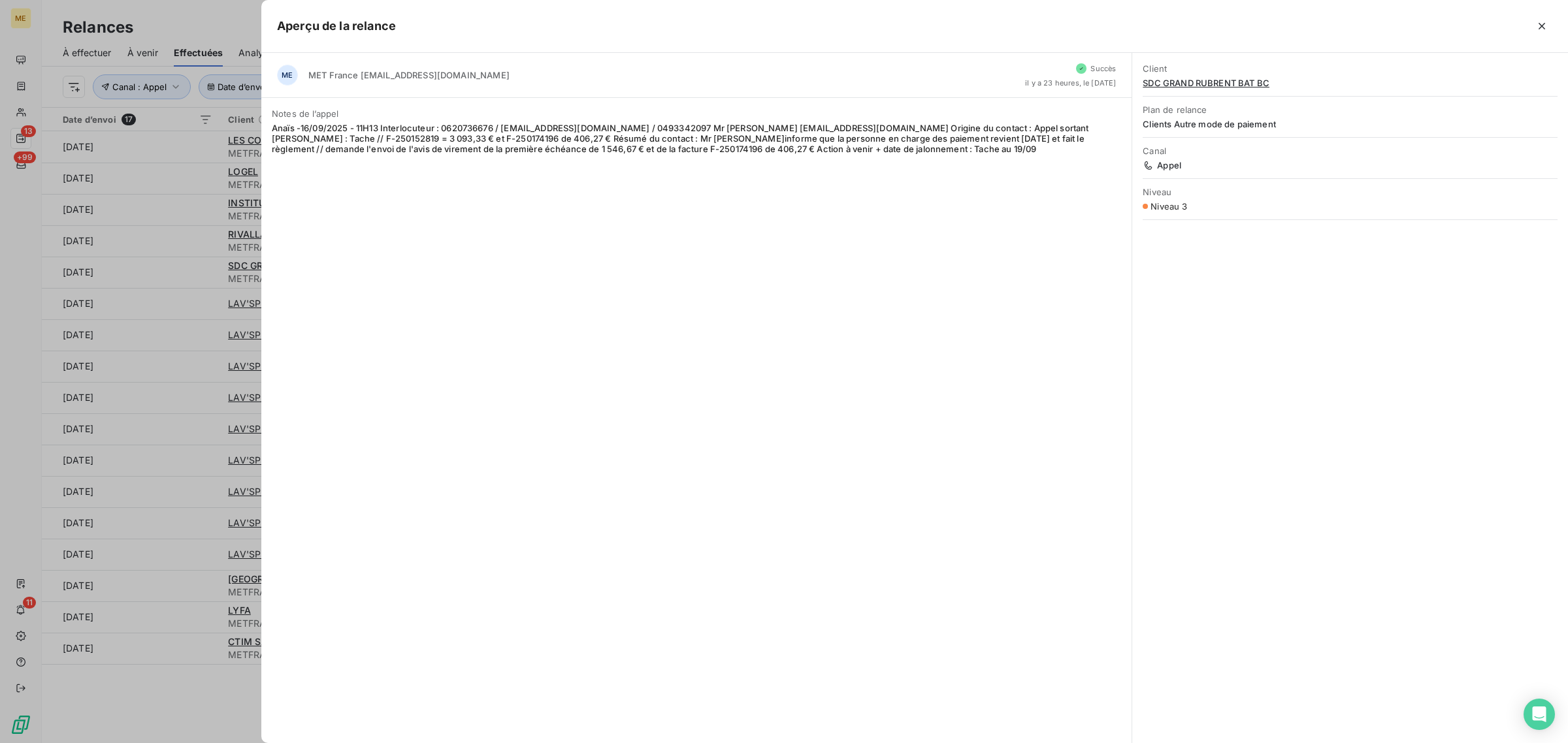
click at [200, 241] on div at bounding box center [784, 372] width 1568 height 743
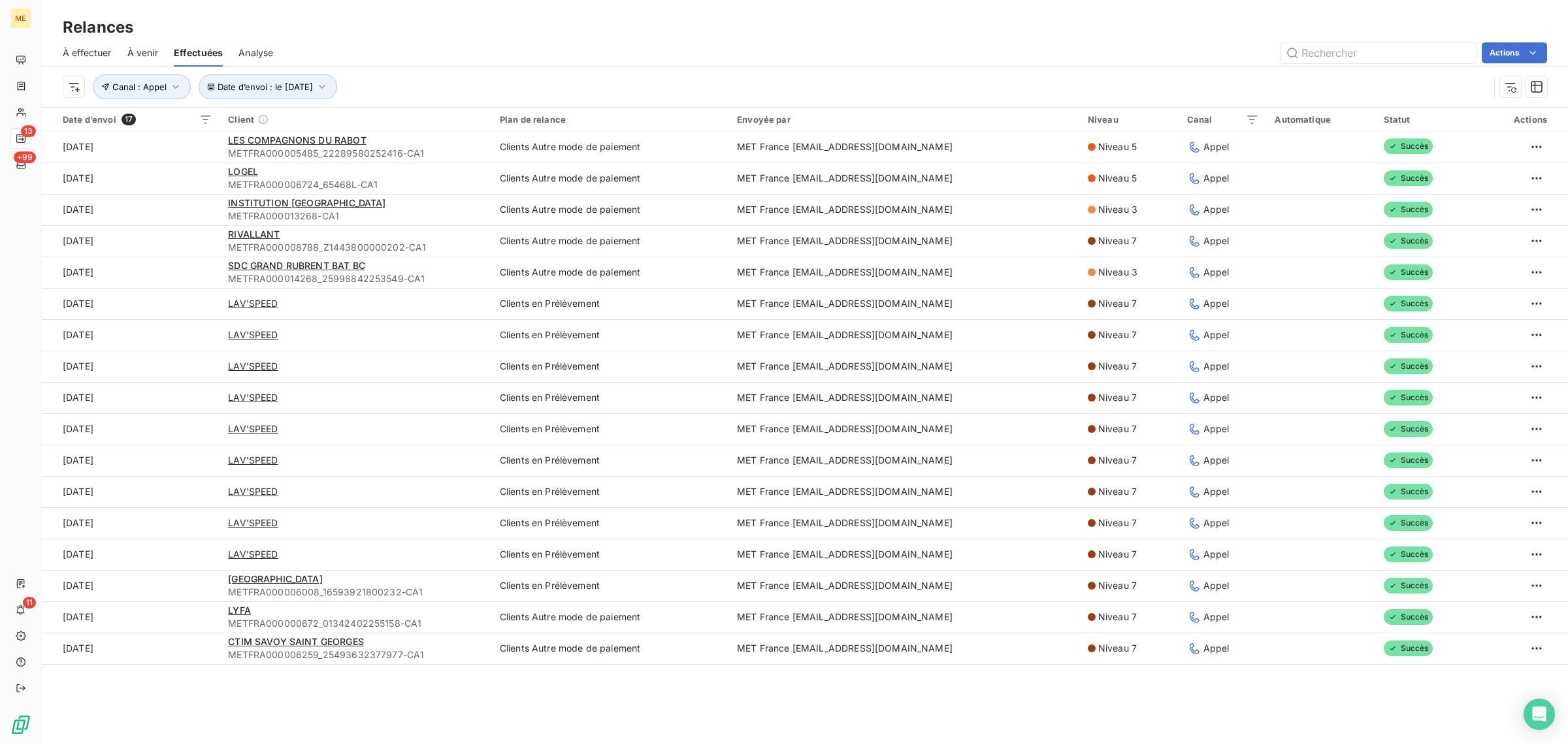
click at [200, 241] on td "[DATE]" at bounding box center [131, 241] width 179 height 31
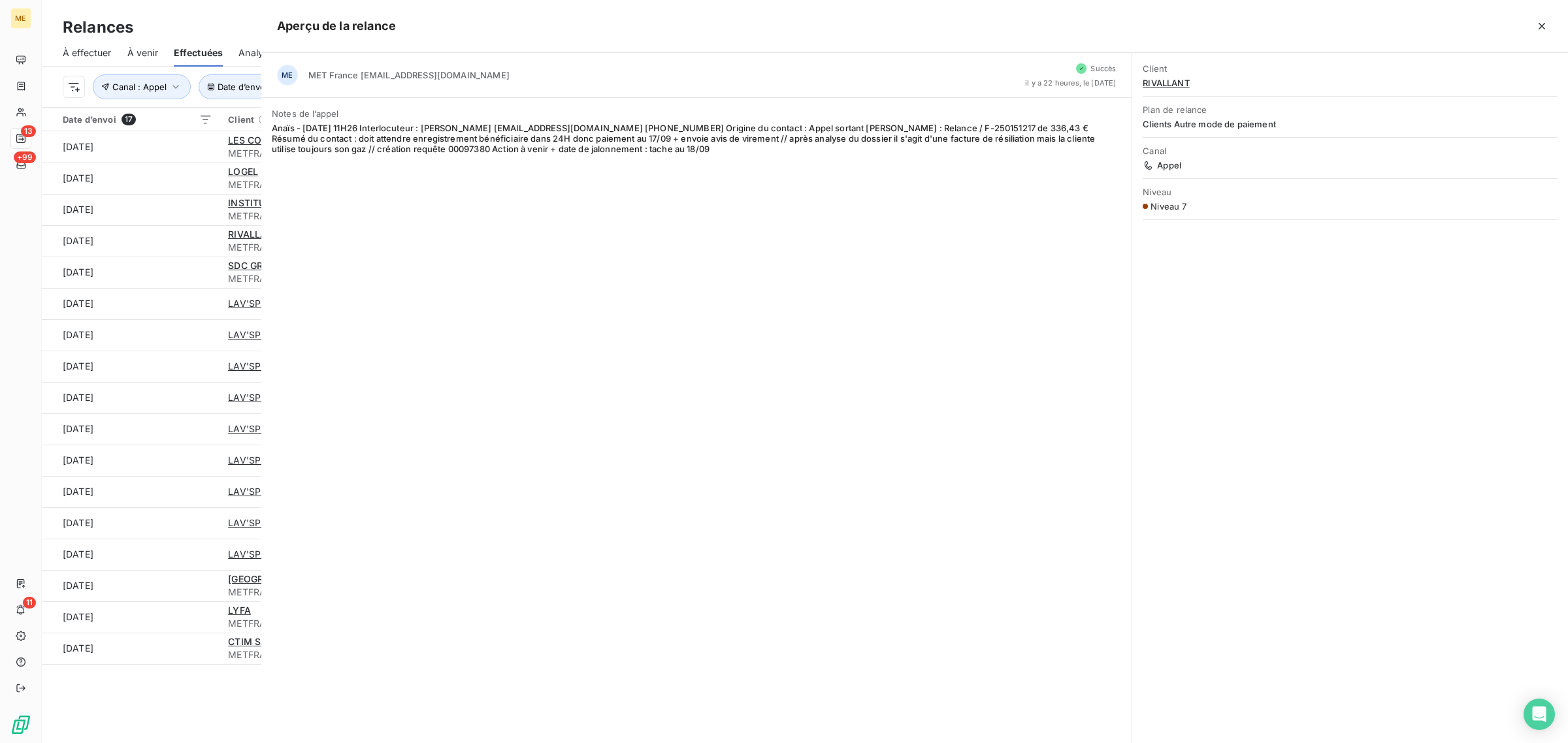
click at [194, 208] on div at bounding box center [784, 372] width 1568 height 743
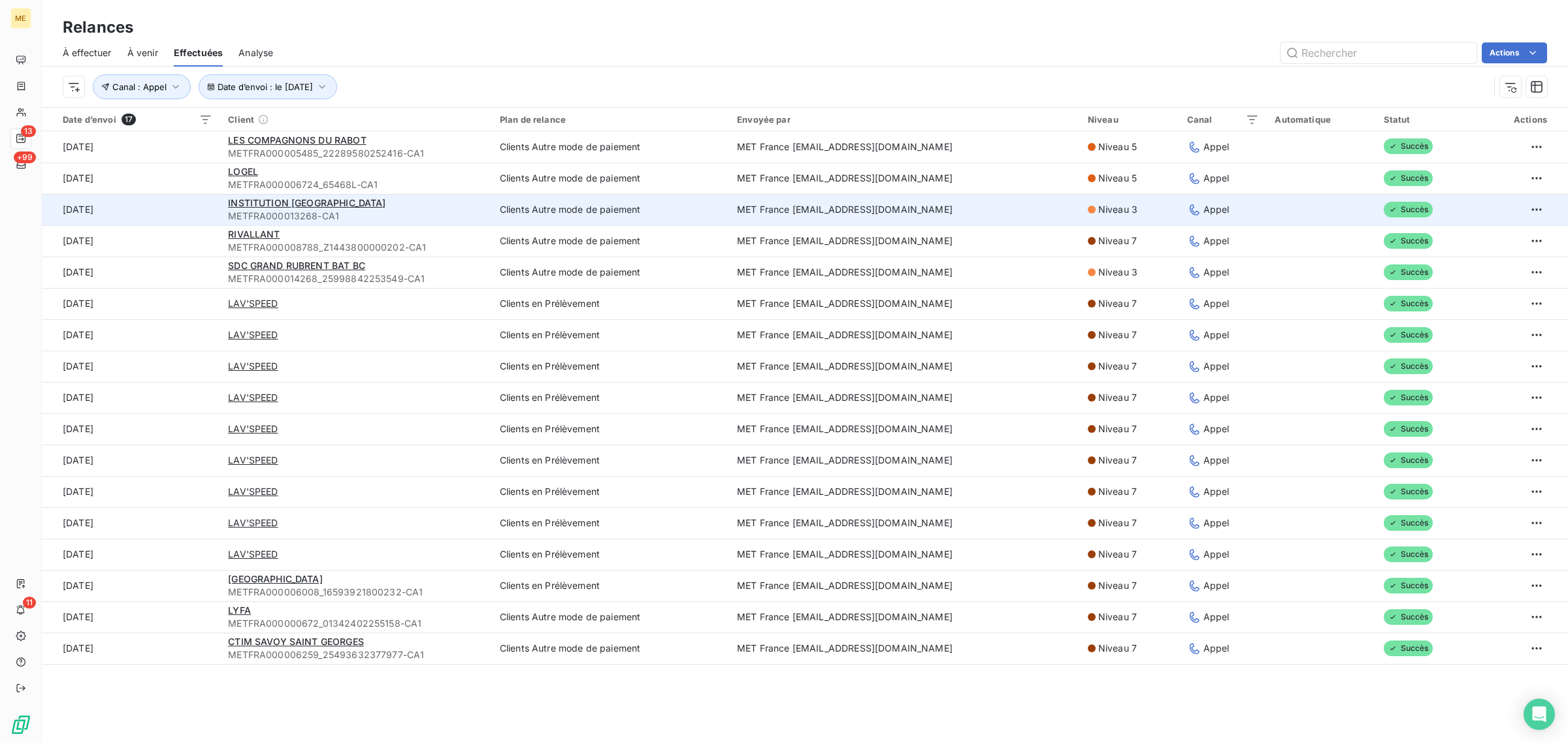
click at [193, 208] on td "[DATE]" at bounding box center [131, 209] width 179 height 31
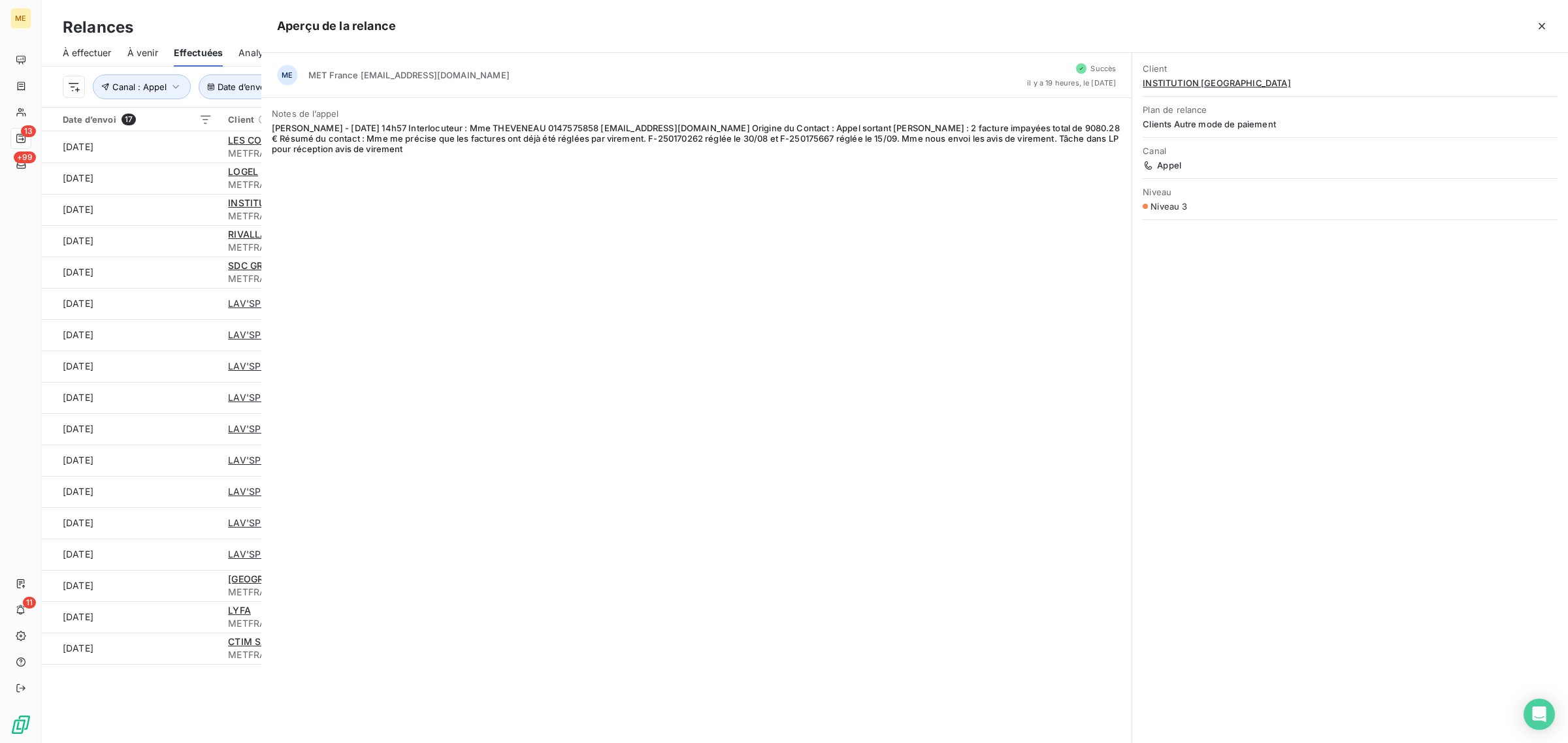
click at [187, 183] on div at bounding box center [784, 372] width 1568 height 743
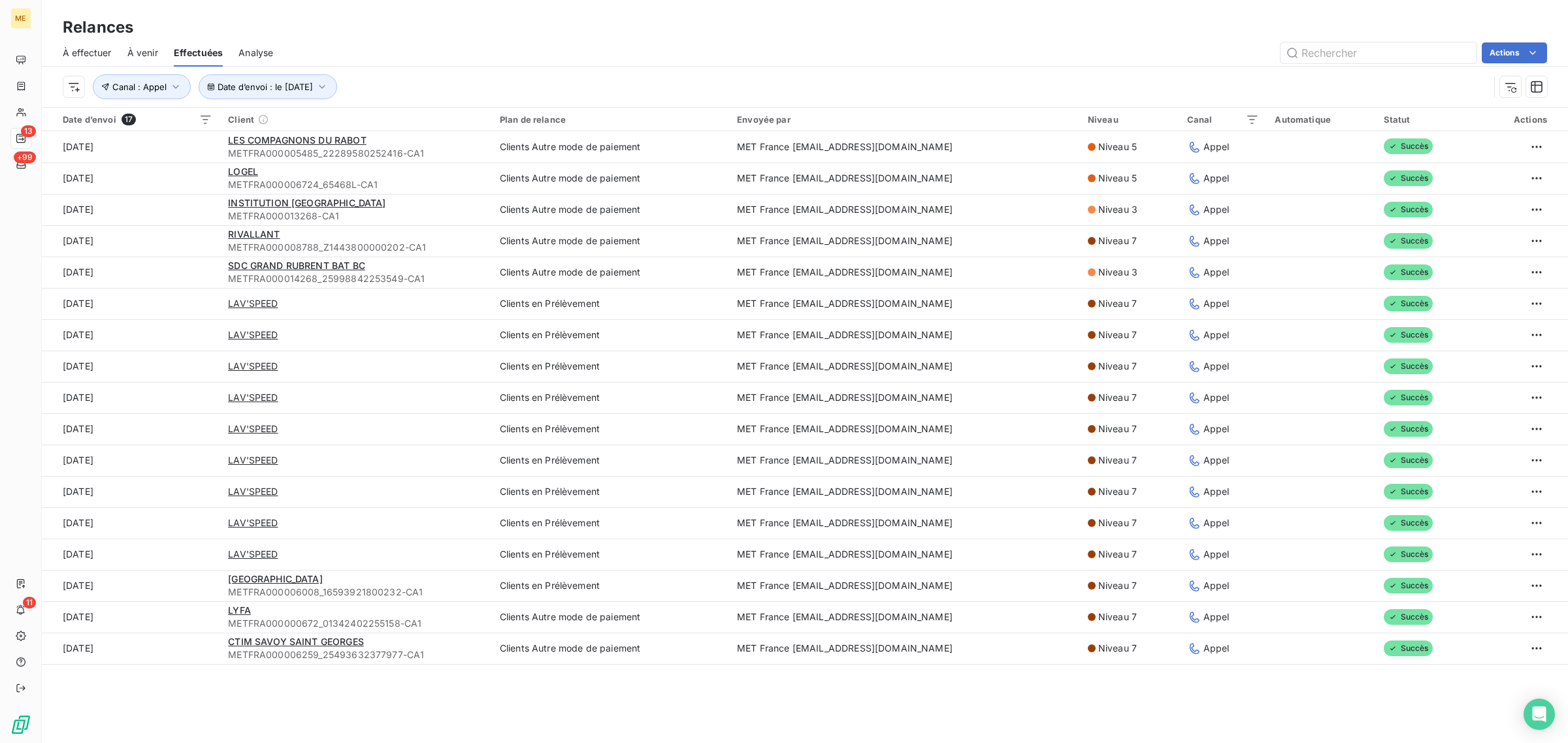
click at [187, 183] on td "[DATE]" at bounding box center [131, 179] width 179 height 31
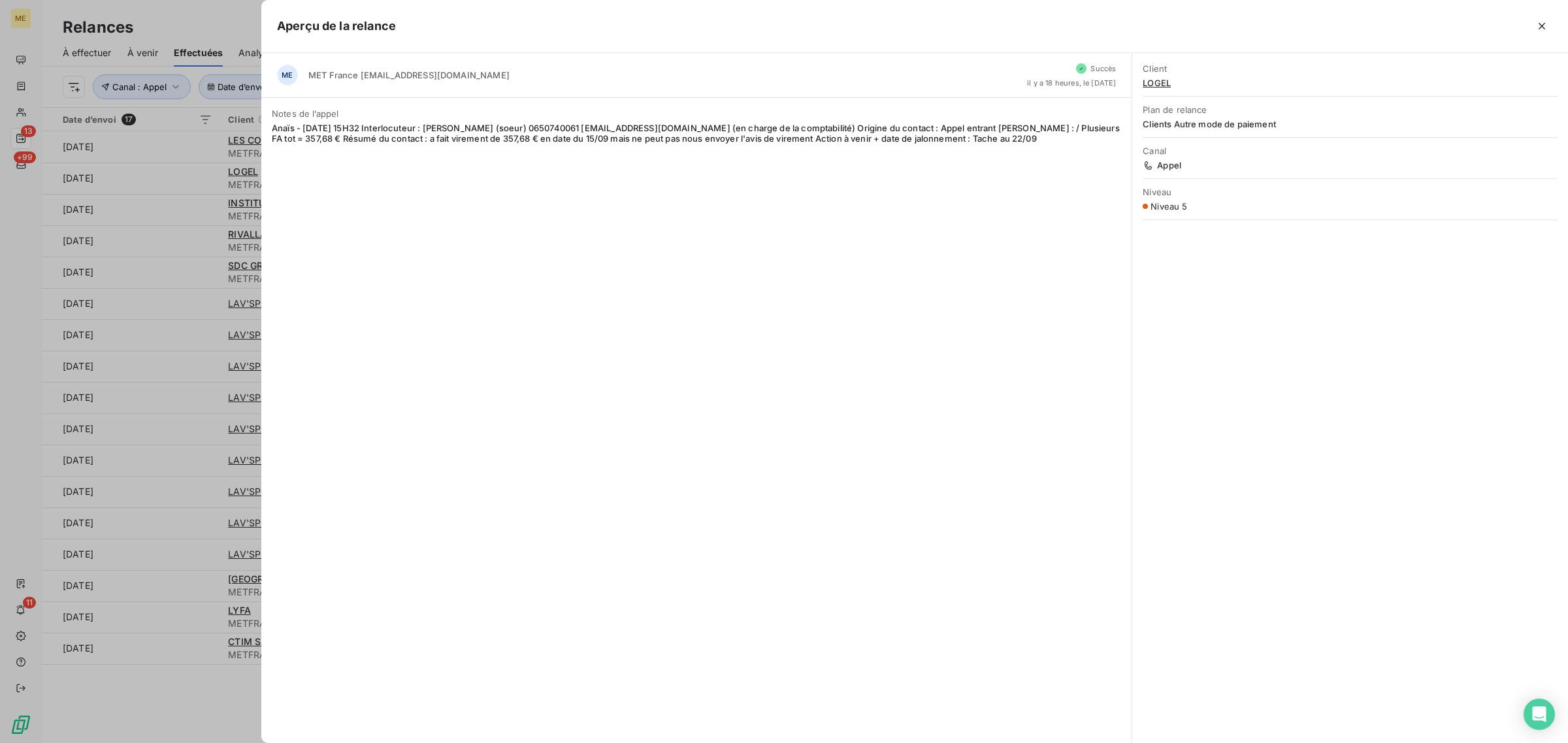
click at [190, 145] on div at bounding box center [784, 372] width 1568 height 743
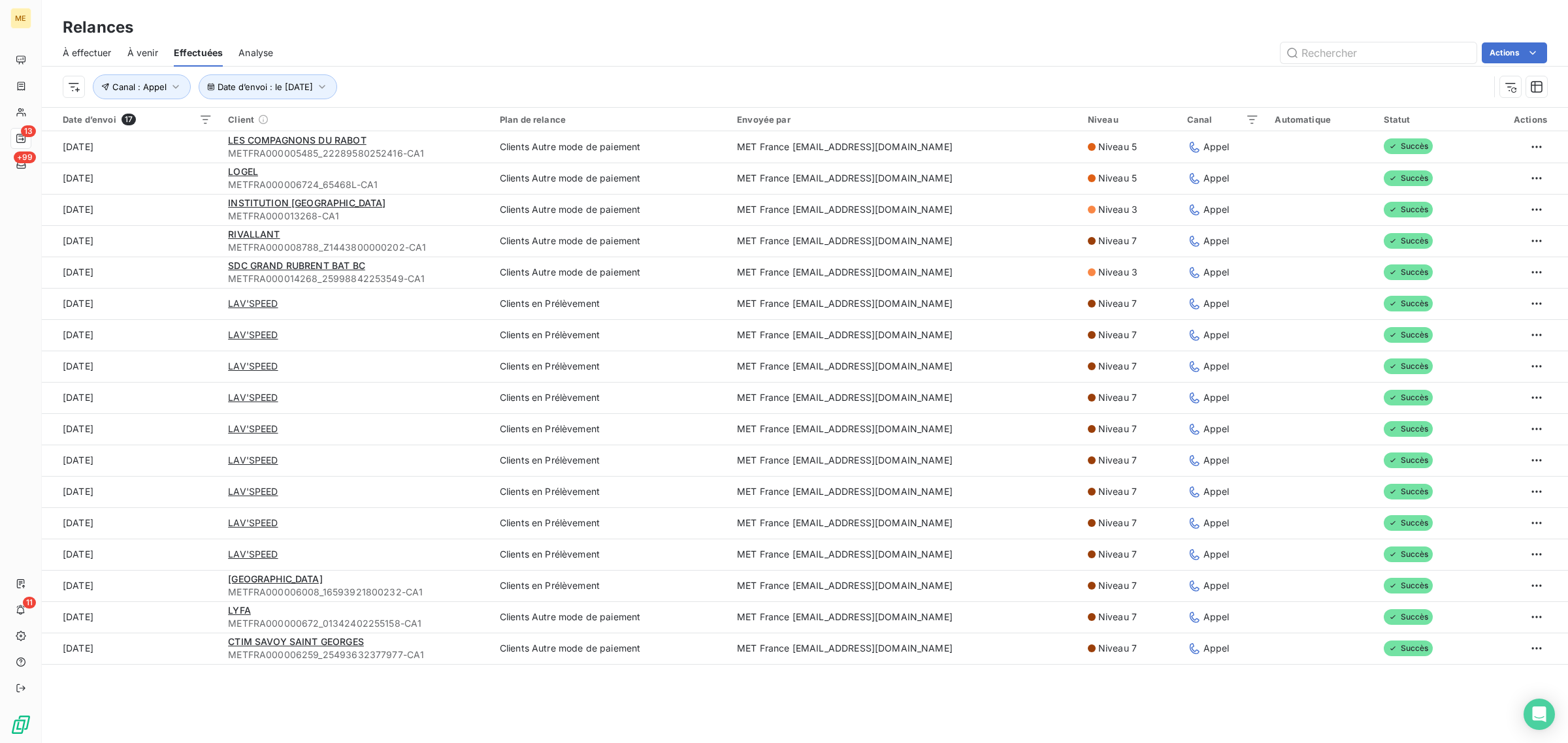
click at [190, 145] on td "[DATE]" at bounding box center [131, 147] width 179 height 31
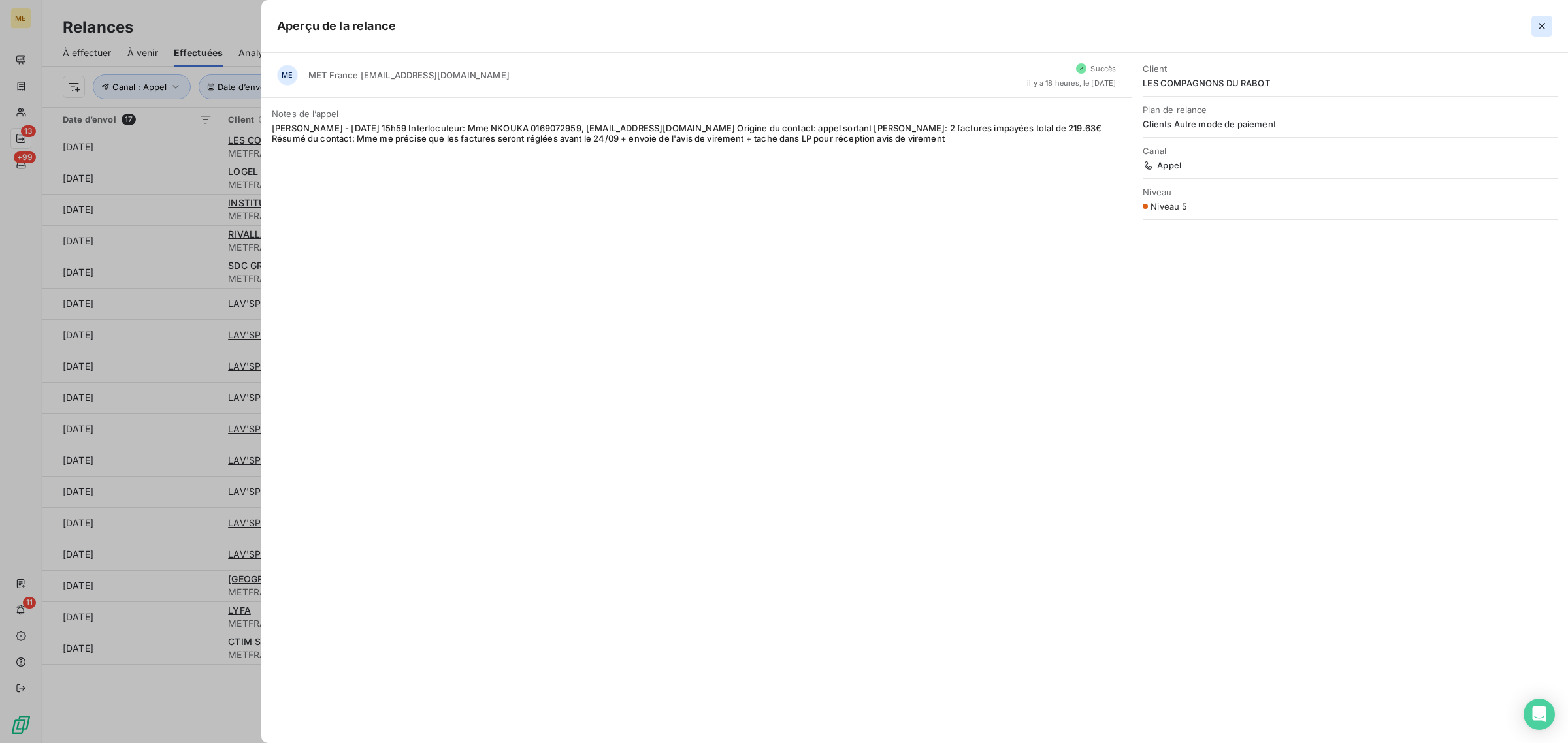
click at [1540, 23] on icon "button" at bounding box center [1541, 25] width 13 height 13
